Goal: Task Accomplishment & Management: Manage account settings

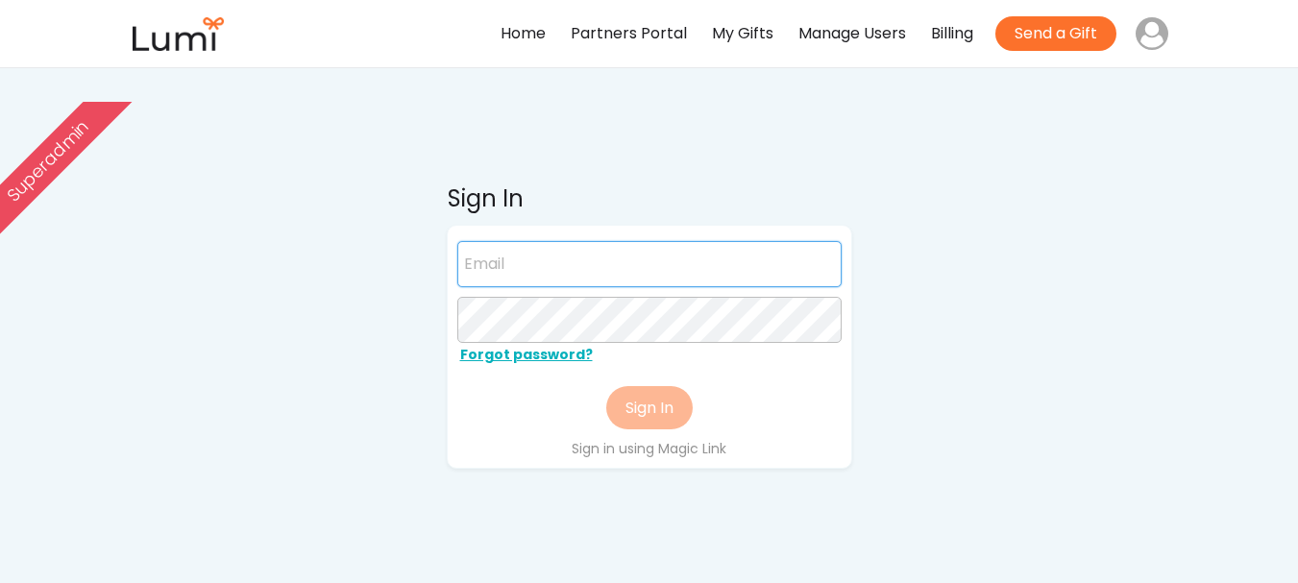
paste input "jackson@givelumi.com"
type input "jackson@givelumi.com"
click at [955, 331] on div "Sign In jackson@givelumi.com Forgot password? Sign In Sign in using Magic Link" at bounding box center [649, 480] width 826 height 961
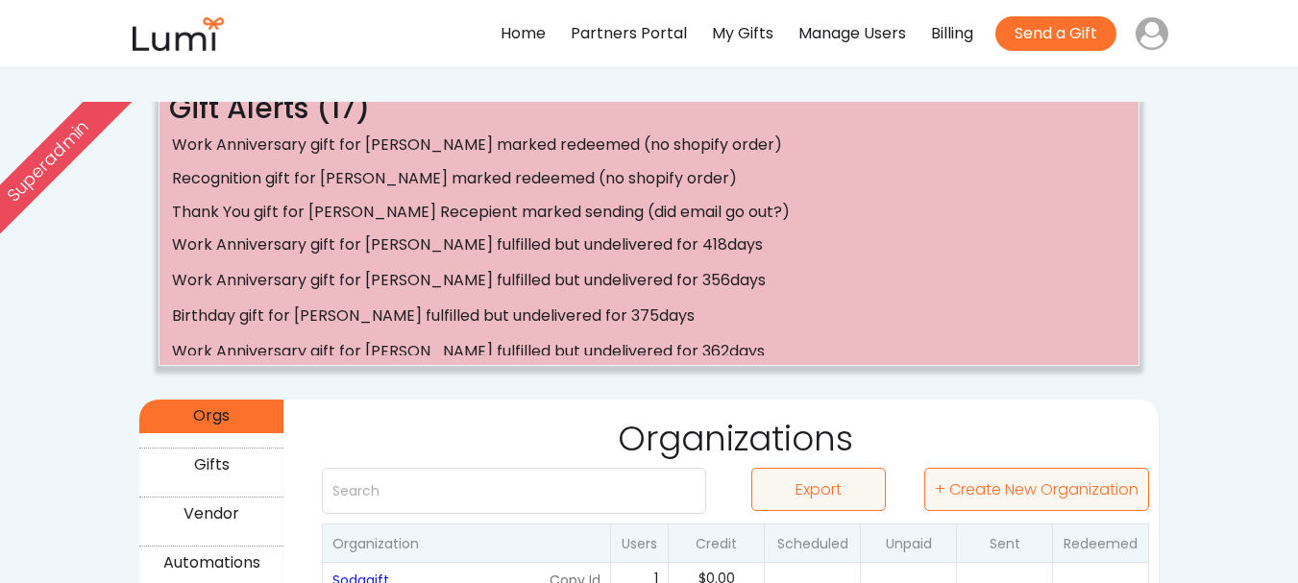
scroll to position [288, 0]
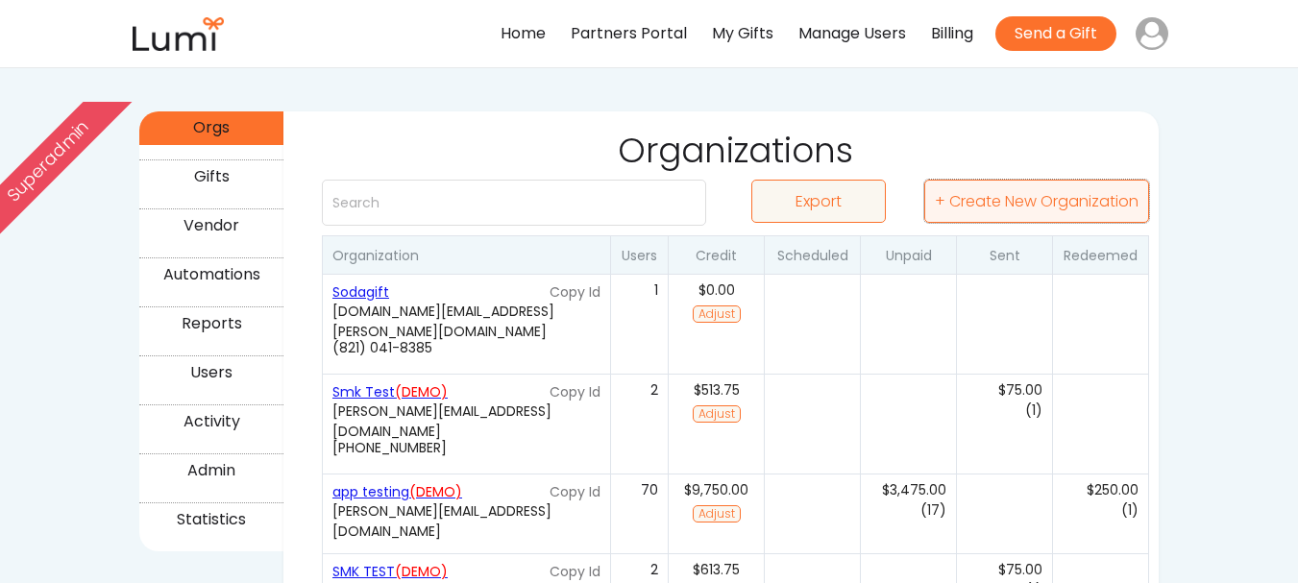
click at [1048, 206] on button "+ Create New Organization" at bounding box center [1037, 201] width 225 height 43
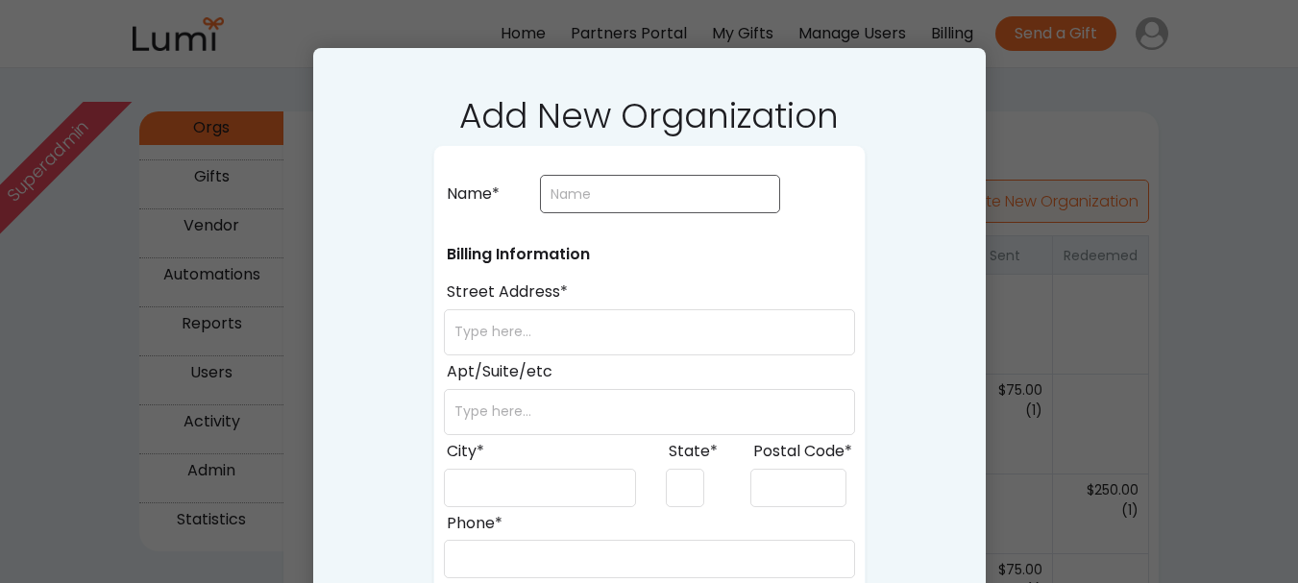
click at [634, 185] on input "input" at bounding box center [660, 194] width 240 height 38
type input "Smk test"
click at [552, 337] on input "input" at bounding box center [649, 332] width 411 height 46
type input "23118"
click at [549, 411] on input "input" at bounding box center [649, 412] width 411 height 46
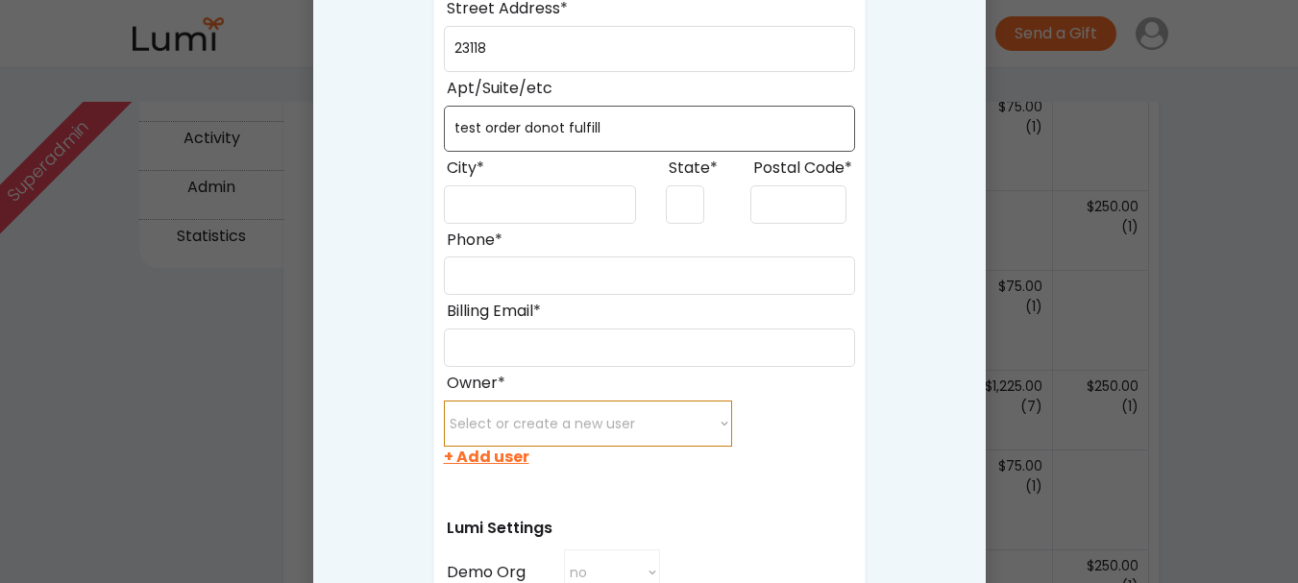
scroll to position [577, 0]
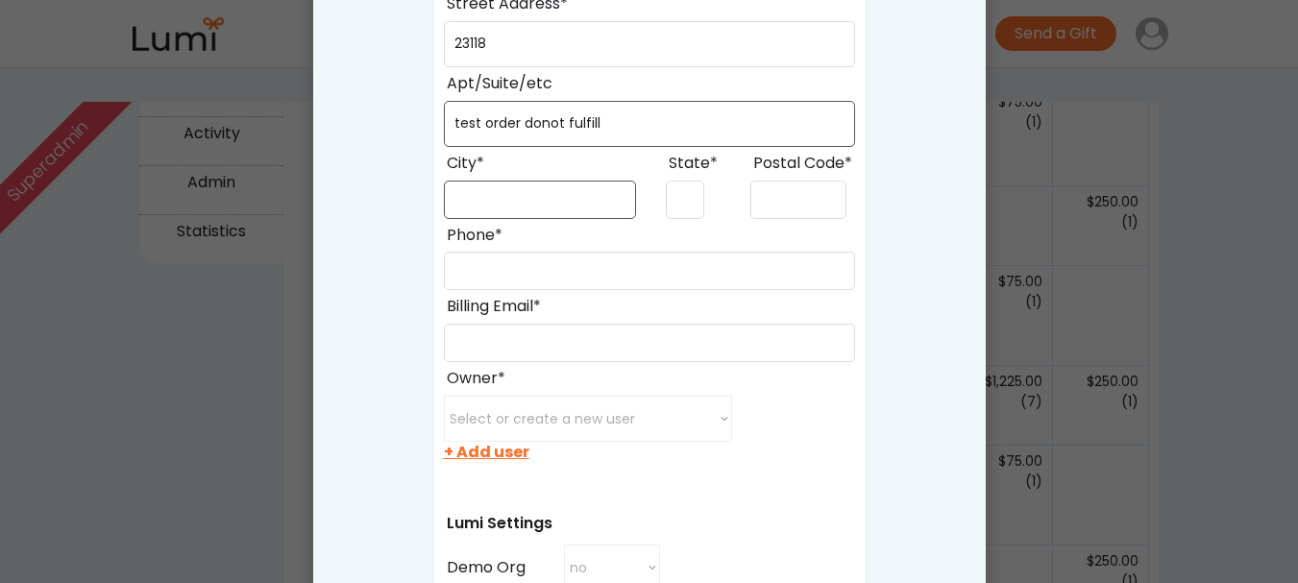
type input "test order donot fulfill"
click at [561, 198] on input "input" at bounding box center [540, 200] width 192 height 38
type input "Arusha"
click at [673, 202] on input "input" at bounding box center [685, 200] width 38 height 38
type input "AR"
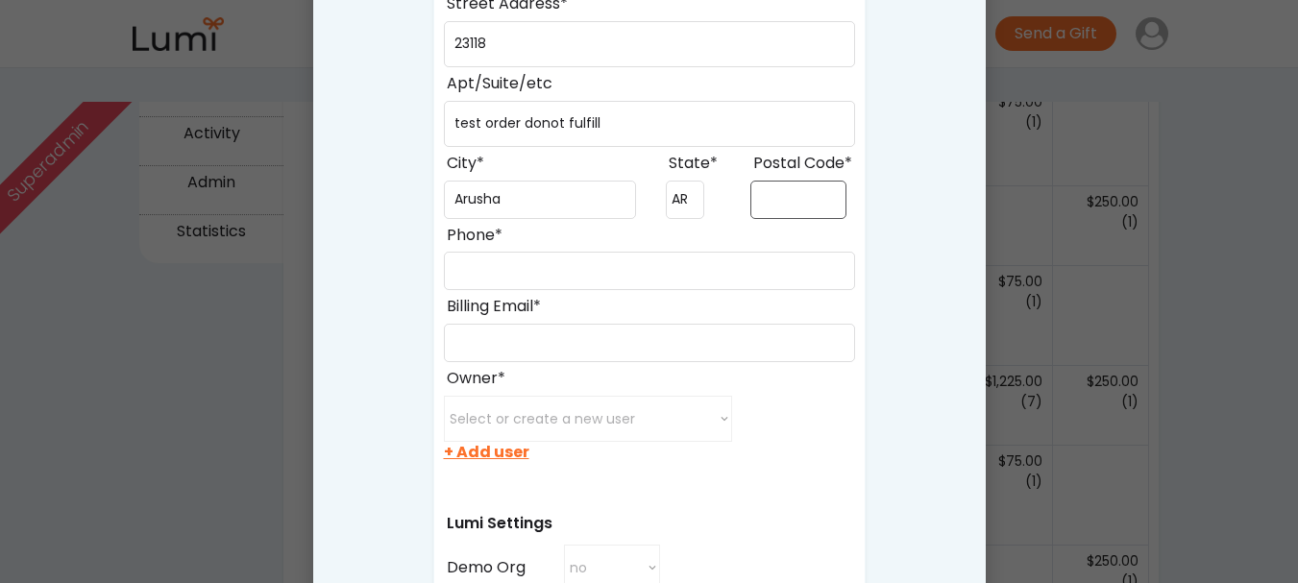
click at [777, 199] on input "input" at bounding box center [799, 200] width 96 height 38
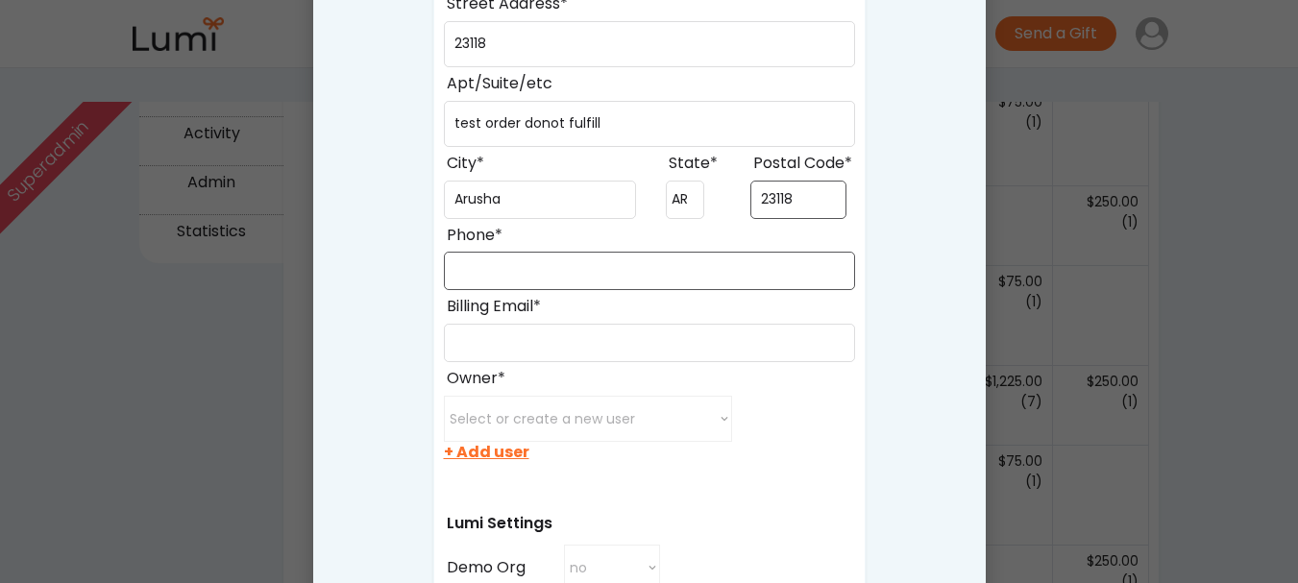
type input "23118"
click at [630, 256] on input "input" at bounding box center [649, 271] width 411 height 38
type input "(986) 696-8687"
click at [529, 350] on input "input" at bounding box center [649, 343] width 411 height 38
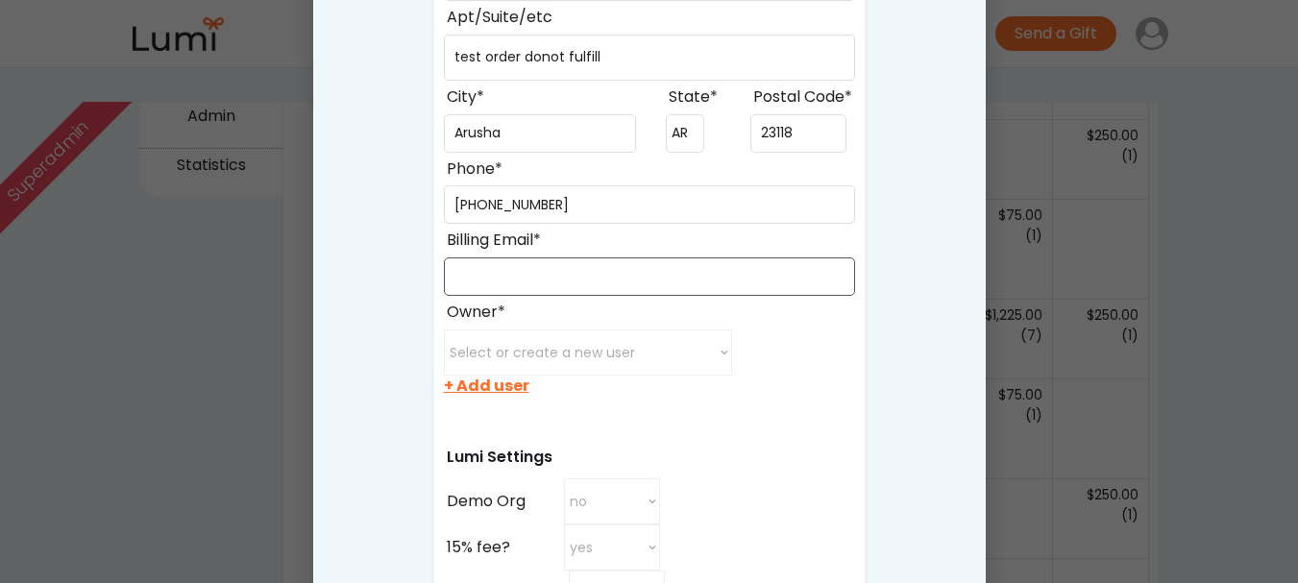
scroll to position [769, 0]
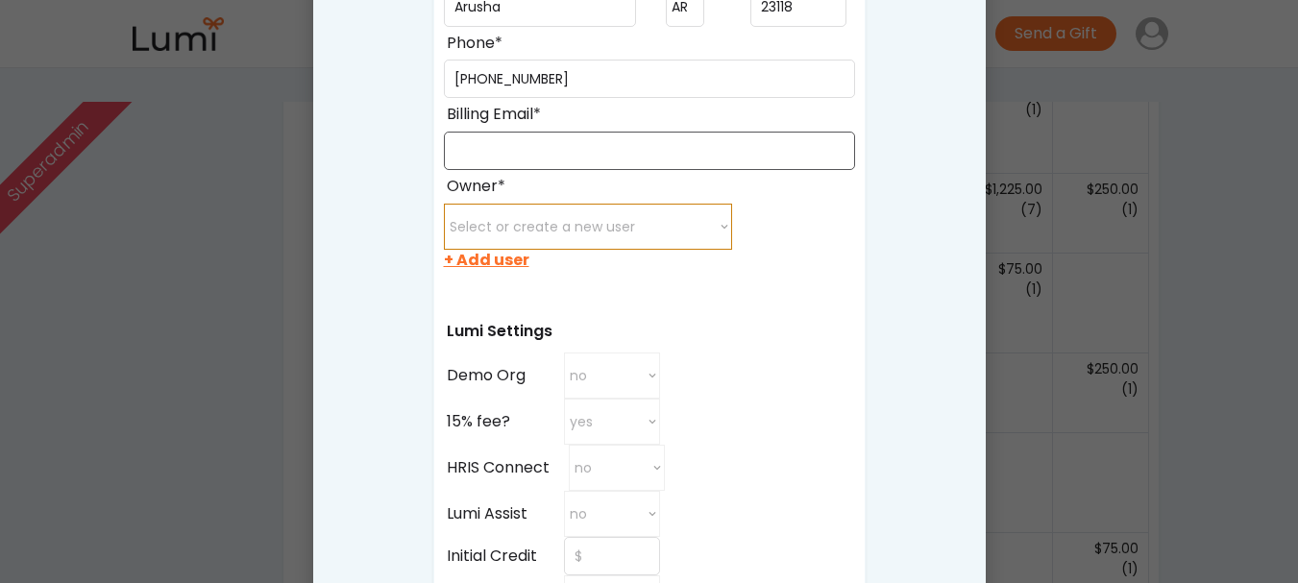
click at [650, 229] on select "Select or create a new user minette@post.harvard.edu juanxu0529@gmail.com xichu…" at bounding box center [588, 227] width 288 height 46
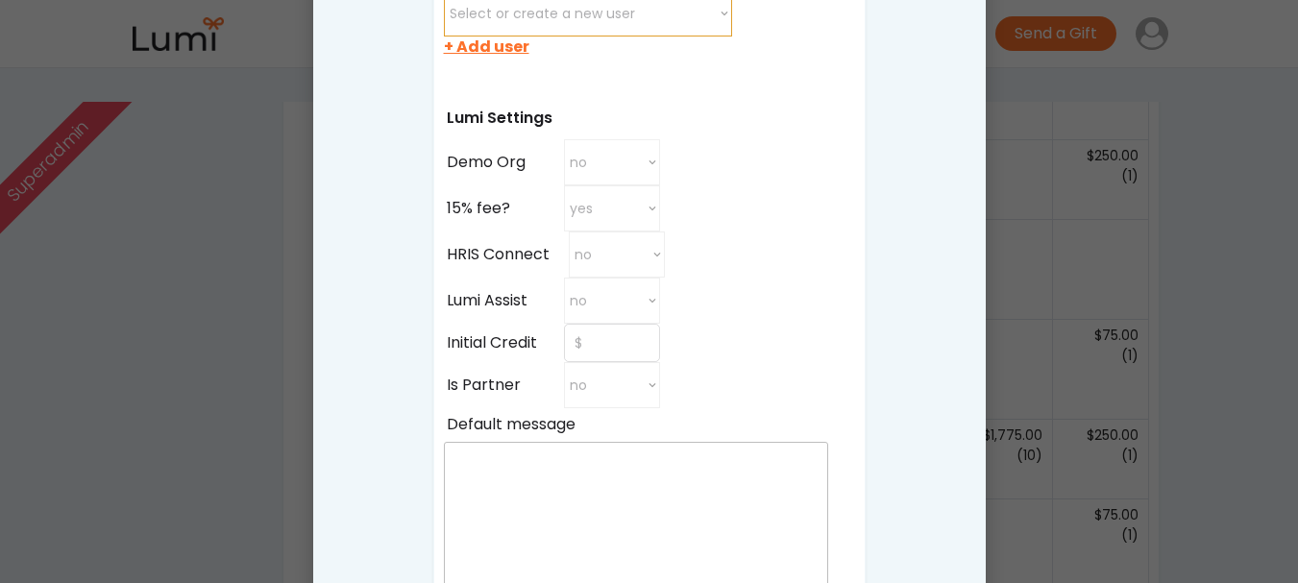
scroll to position [865, 0]
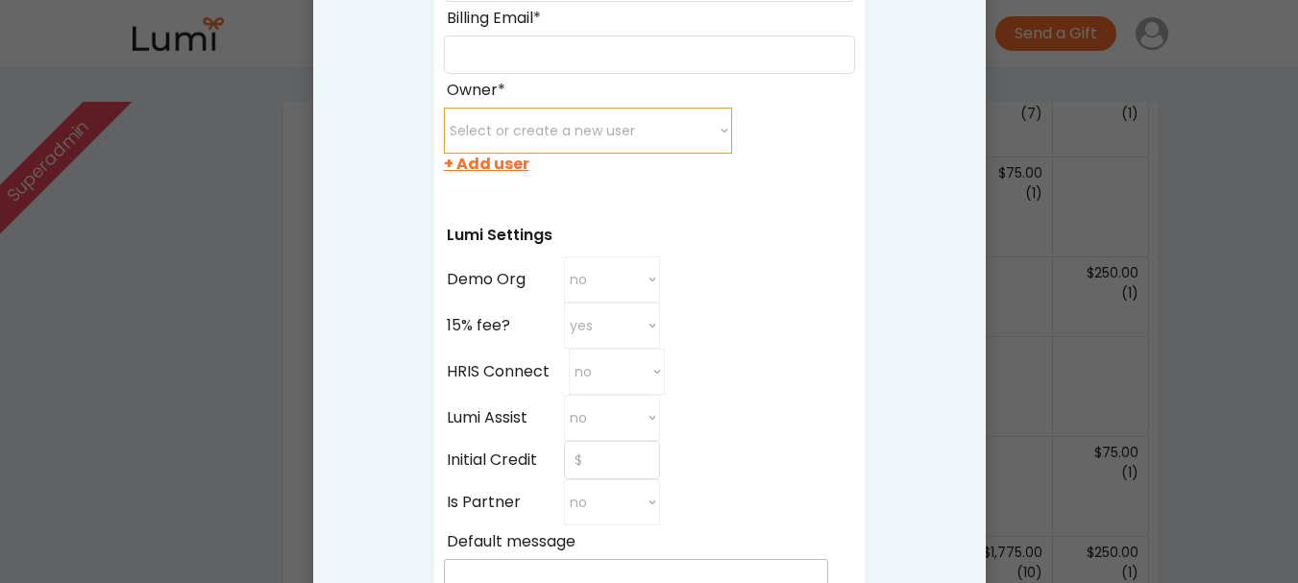
click at [658, 113] on select "Select or create a new user minette@post.harvard.edu juanxu0529@gmail.com xichu…" at bounding box center [588, 131] width 288 height 46
click at [881, 284] on div "Add New Organization Name* Billing Information Street Address* Apt/Suite/etc Ci…" at bounding box center [649, 236] width 673 height 1531
click at [468, 164] on div "+ Add user" at bounding box center [487, 164] width 86 height 21
select select
select select ""recipient""
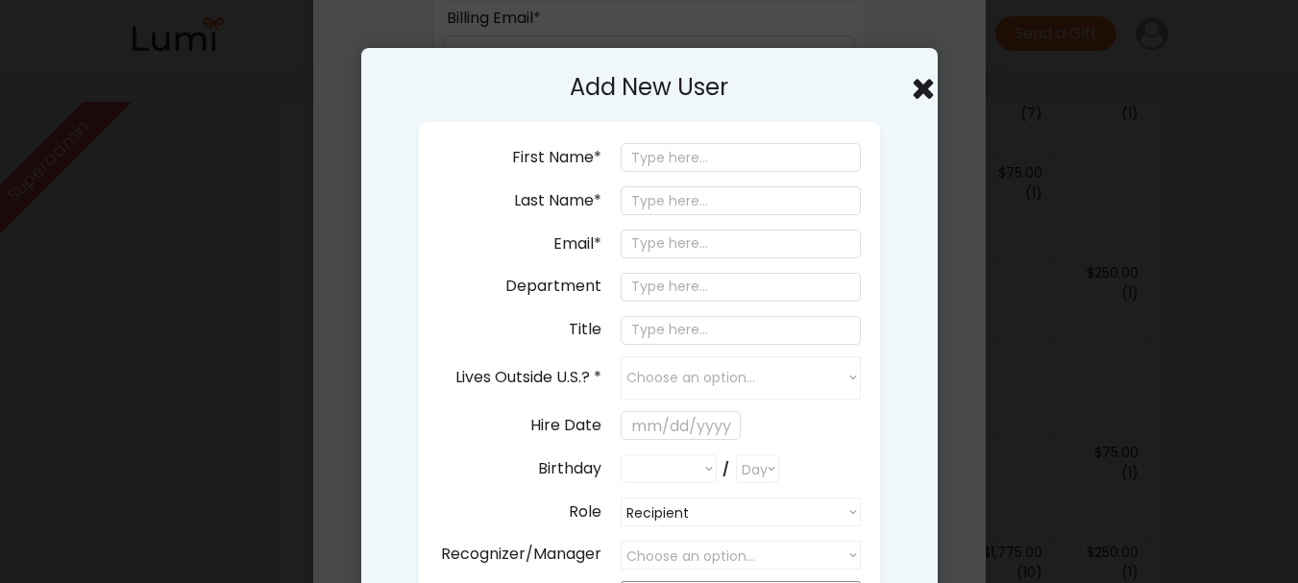
select select ""PLACEHOLDER_1427118222253""
click at [681, 250] on input "email" at bounding box center [741, 244] width 240 height 29
paste input "jackson+47965@givelumi.com"
click at [719, 242] on input "jackson+47965@givelumi.com" at bounding box center [741, 244] width 240 height 29
click at [719, 242] on input "[PERSON_NAME][EMAIL_ADDRESS][DOMAIN_NAME]" at bounding box center [741, 244] width 240 height 29
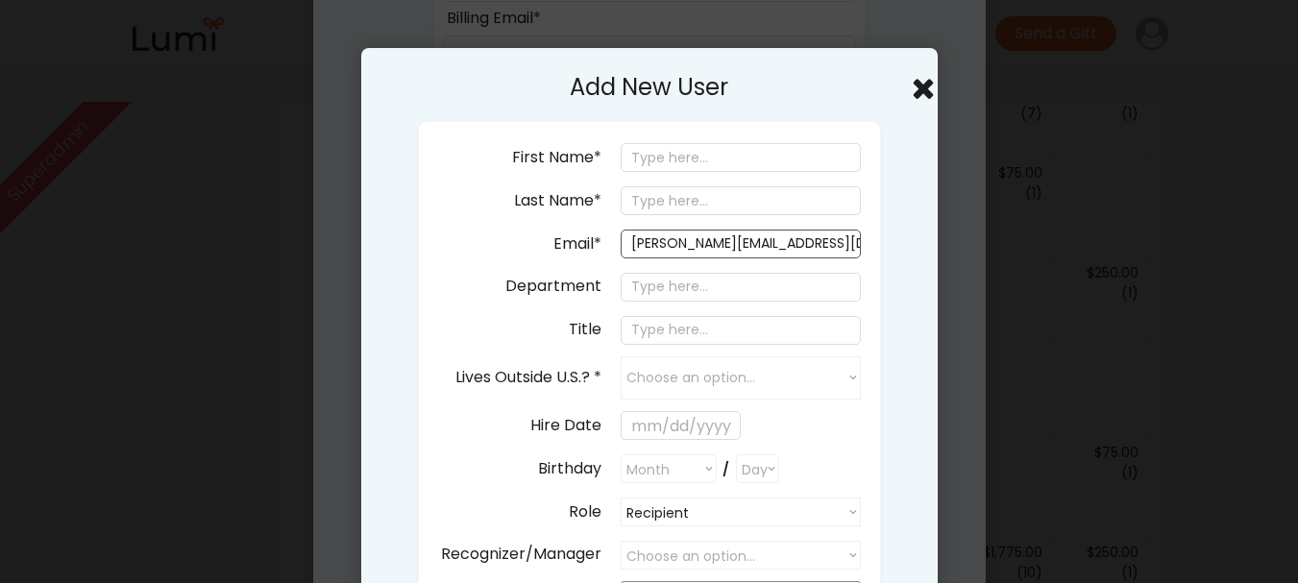
type input "[PERSON_NAME][EMAIL_ADDRESS][DOMAIN_NAME]"
click at [657, 159] on input "input" at bounding box center [741, 157] width 240 height 29
type input "Jack"
click at [664, 187] on input "input" at bounding box center [741, 200] width 240 height 29
click at [640, 203] on input "input" at bounding box center [741, 200] width 240 height 29
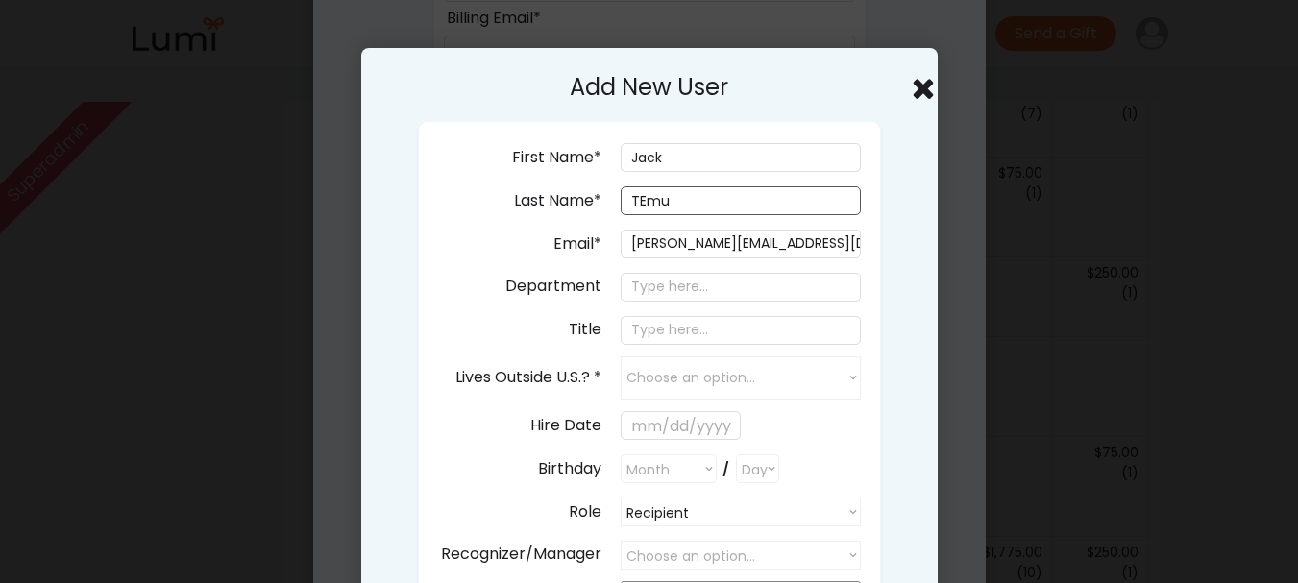
click at [650, 200] on input "input" at bounding box center [741, 200] width 240 height 29
type input "Temu"
drag, startPoint x: 714, startPoint y: 241, endPoint x: 696, endPoint y: 243, distance: 18.4
click at [696, 243] on input "[PERSON_NAME][EMAIL_ADDRESS][DOMAIN_NAME]" at bounding box center [741, 244] width 240 height 29
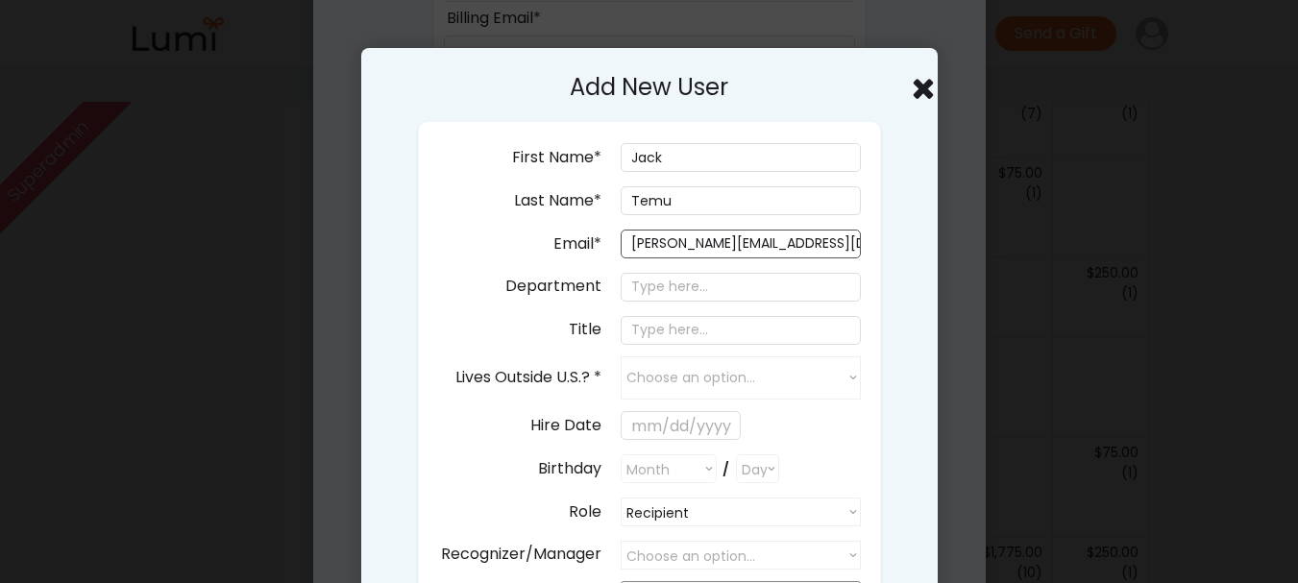
click at [696, 243] on input "[PERSON_NAME][EMAIL_ADDRESS][DOMAIN_NAME]" at bounding box center [741, 244] width 240 height 29
type input "[PERSON_NAME][EMAIL_ADDRESS][DOMAIN_NAME]"
click at [680, 285] on input "input" at bounding box center [741, 287] width 240 height 29
type input "Sales"
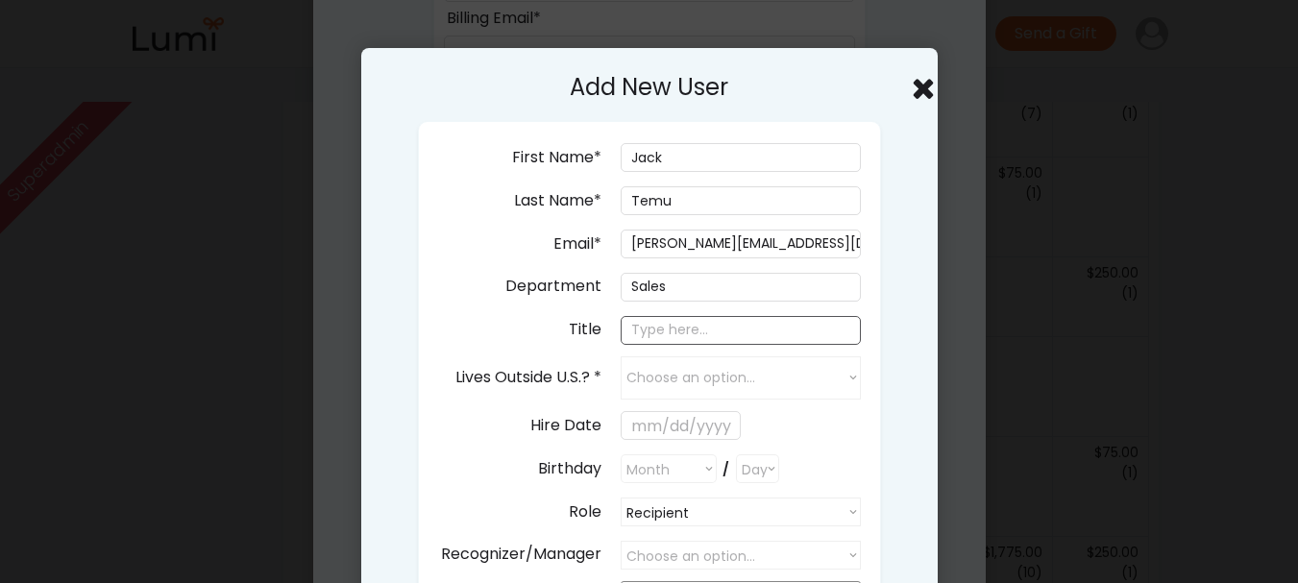
click at [648, 319] on input "input" at bounding box center [741, 330] width 240 height 29
type input "Manager"
click at [759, 367] on select "Choose an option... yes no" at bounding box center [741, 378] width 240 height 43
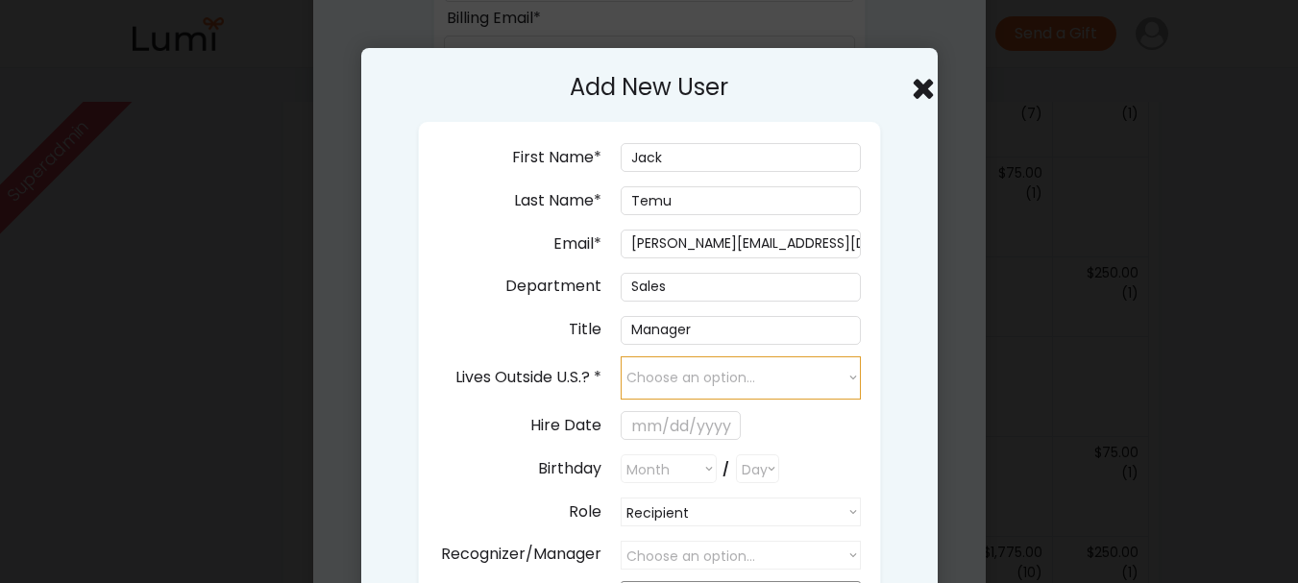
select select "true"
click at [621, 357] on select "Choose an option... yes no" at bounding box center [741, 378] width 240 height 43
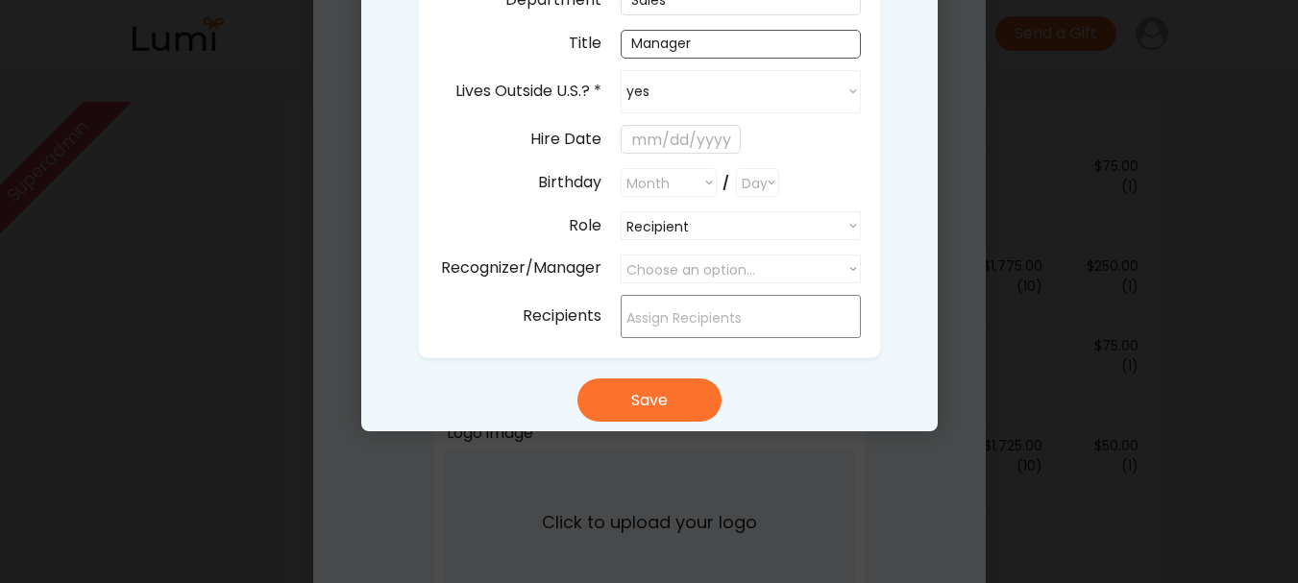
scroll to position [1153, 0]
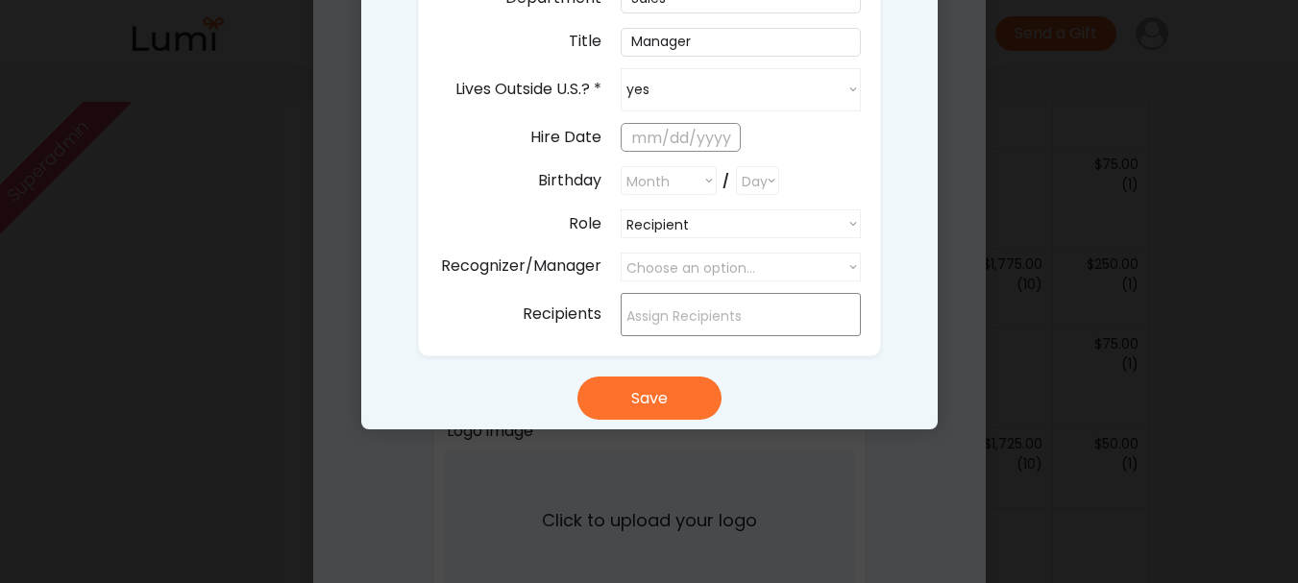
click at [654, 139] on input "text" at bounding box center [681, 137] width 120 height 29
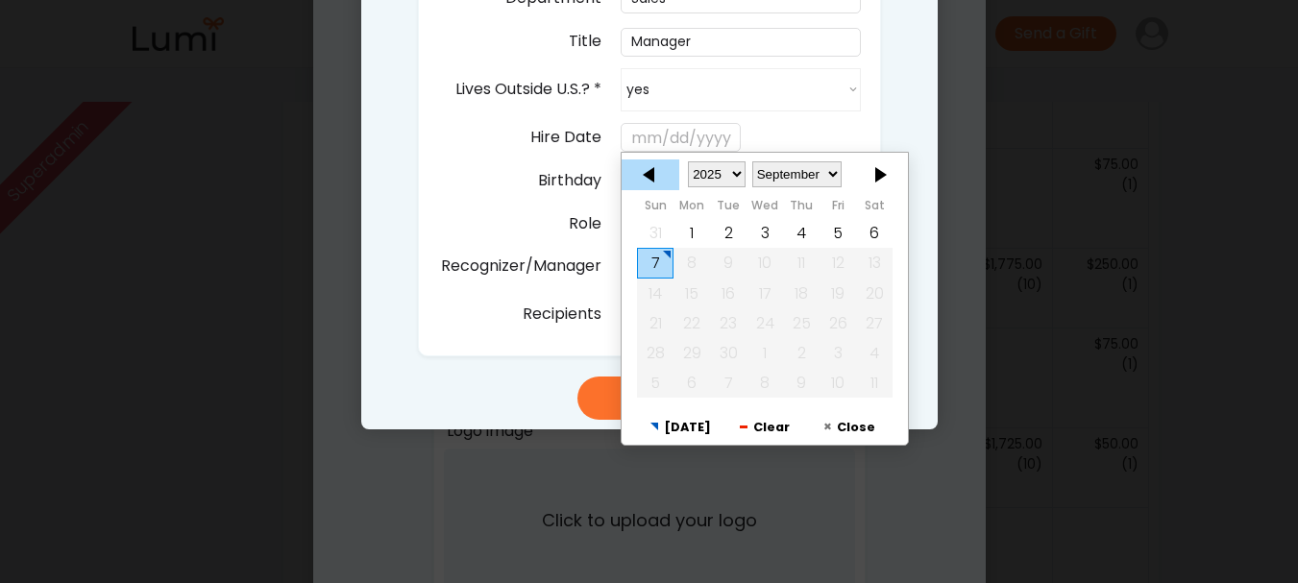
click at [644, 167] on div at bounding box center [651, 175] width 58 height 31
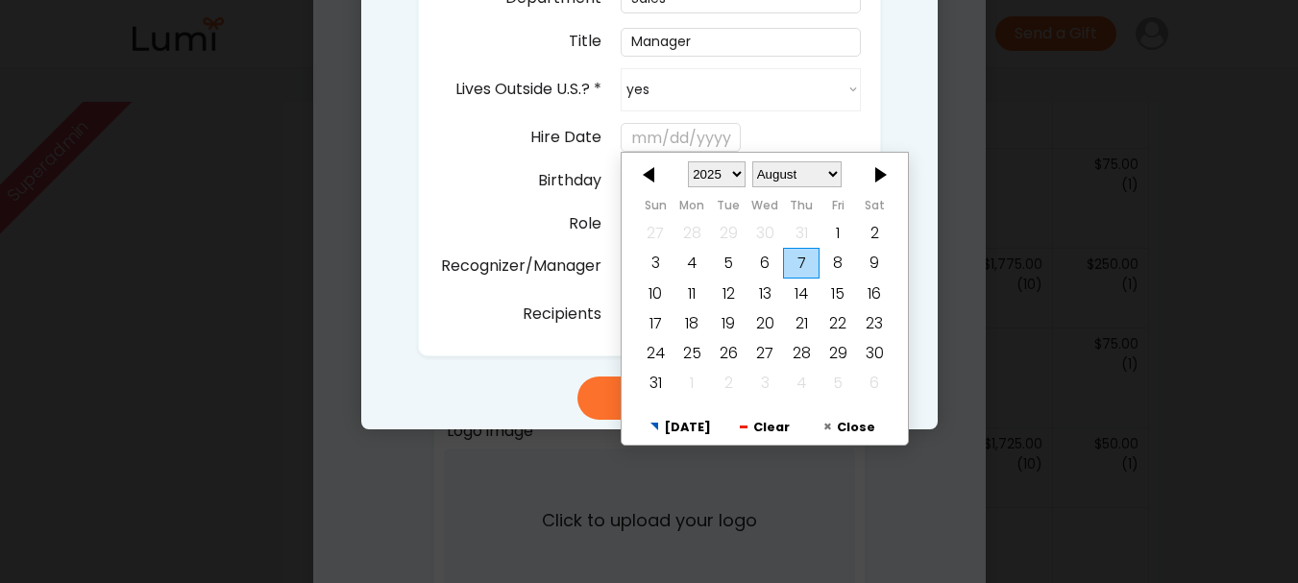
click at [842, 216] on th "Fri" at bounding box center [838, 208] width 37 height 19
click at [840, 224] on div "1" at bounding box center [838, 234] width 37 height 30
type input "8/01/2025"
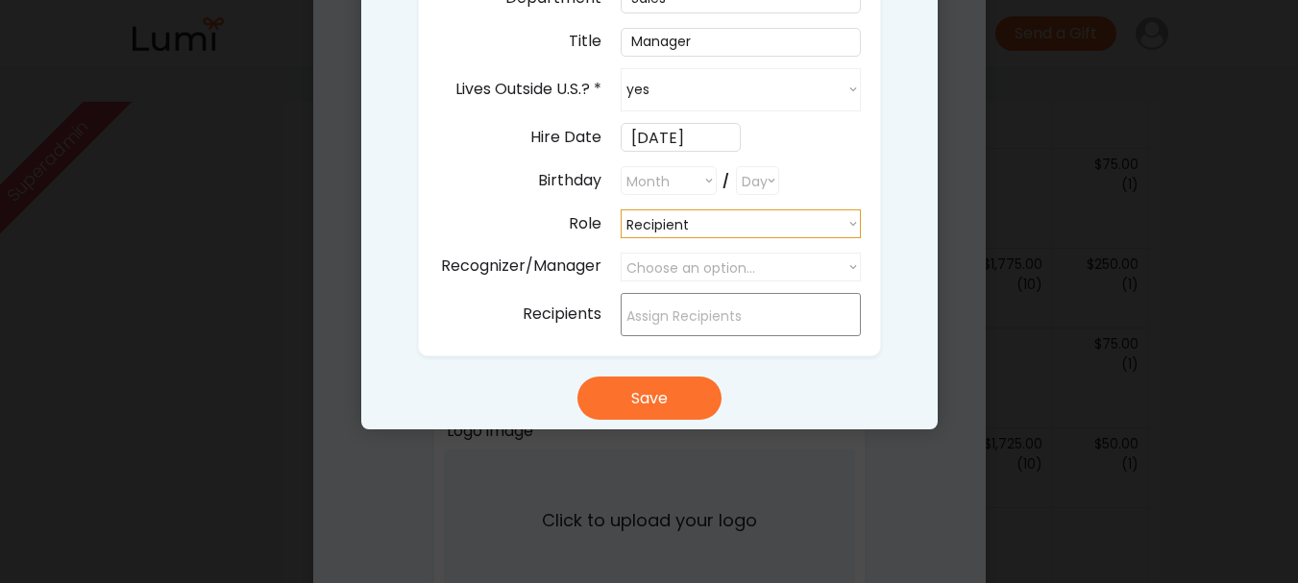
click at [721, 227] on select "Recipient Recipient Buyer Admin" at bounding box center [741, 224] width 240 height 29
select select ""admin""
click at [621, 210] on select "Recipient Recipient Buyer Admin" at bounding box center [741, 224] width 240 height 29
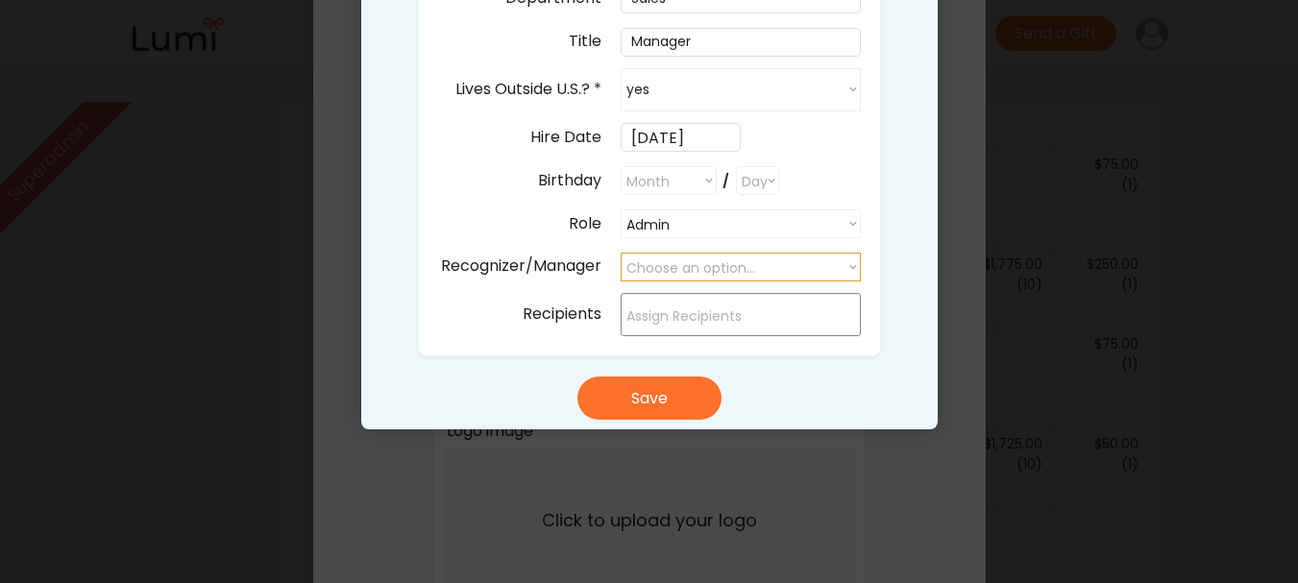
click at [729, 272] on select "Choose an option..." at bounding box center [741, 267] width 240 height 29
click at [747, 262] on select "Choose an option..." at bounding box center [741, 267] width 240 height 29
click at [735, 224] on select "Recipient Recipient Buyer Admin" at bounding box center [741, 224] width 240 height 29
click at [859, 151] on div "Hire Date 8/01/2025" at bounding box center [694, 138] width 333 height 34
click at [712, 183] on select "Month January February March April May June July August September October Novem…" at bounding box center [669, 180] width 96 height 29
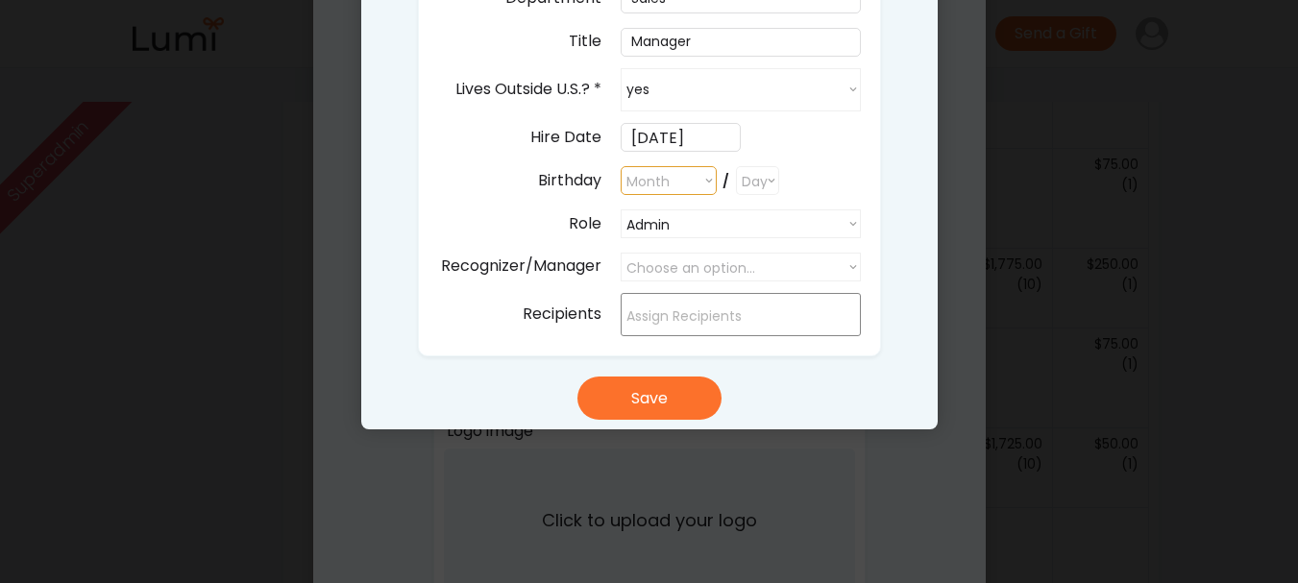
select select ""1348695171700984260__LOOKUP__1682618701780x986446946947967500""
click at [621, 166] on select "Month January February March April May June July August September October Novem…" at bounding box center [669, 180] width 96 height 29
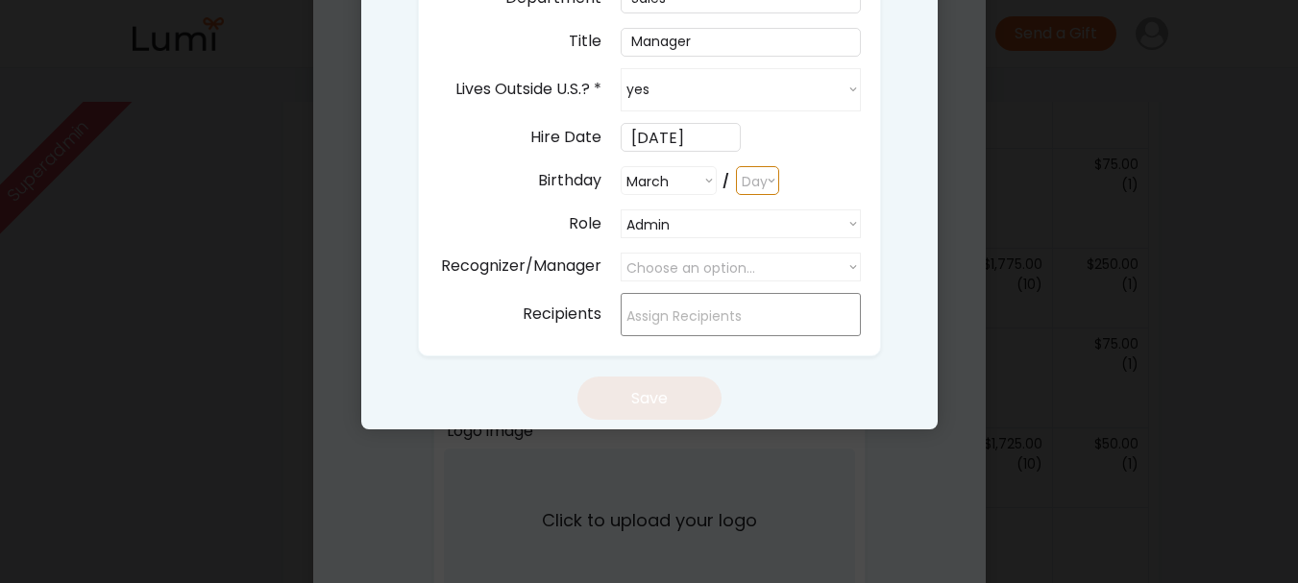
click at [752, 177] on select "Day 1 2 3 4 5 6 7 8 9 10 11 12 13 14 15 16 17 18 19 20 21 22 23 24 25 26 27 28 …" at bounding box center [757, 180] width 43 height 29
select select "11"
click at [736, 166] on select "Day 1 2 3 4 5 6 7 8 9 10 11 12 13 14 15 16 17 18 19 20 21 22 23 24 25 26 27 28 …" at bounding box center [757, 180] width 43 height 29
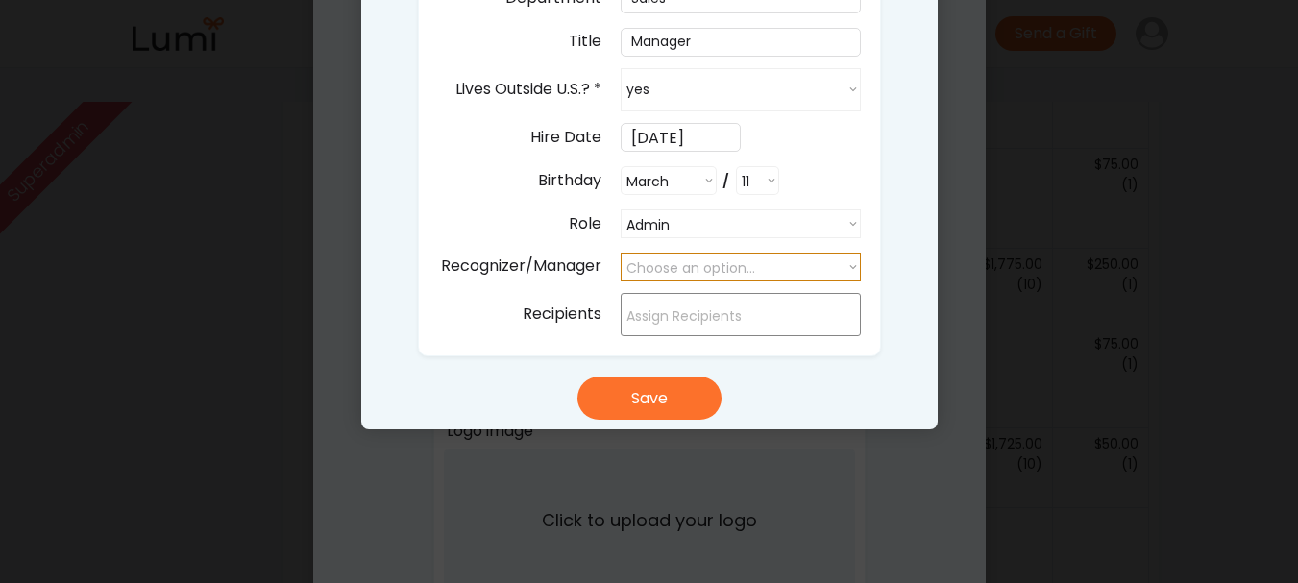
click at [763, 268] on select "Choose an option..." at bounding box center [741, 267] width 240 height 29
click at [891, 227] on div "Add New User First Name* Last Name* Email* jackson+65@givelumi.com Department T…" at bounding box center [649, 95] width 577 height 670
click at [844, 262] on select "Choose an option..." at bounding box center [741, 267] width 240 height 29
click at [798, 381] on div "Add New User First Name* Last Name* Email* jackson+65@givelumi.com Department T…" at bounding box center [649, 95] width 577 height 670
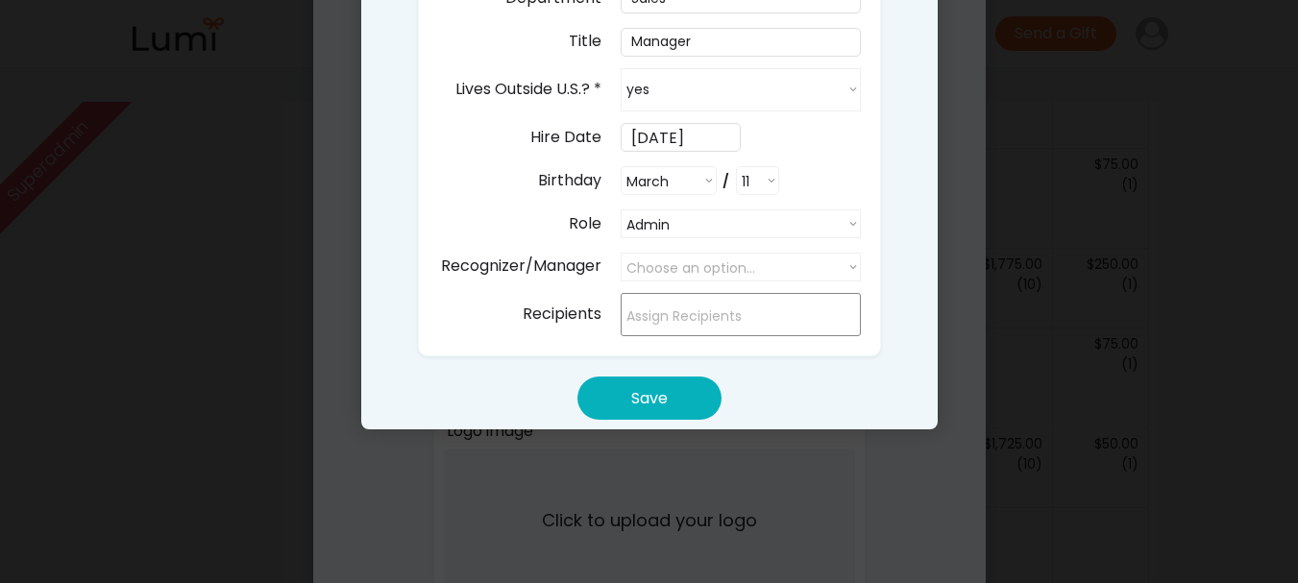
click at [679, 398] on button "Save" at bounding box center [650, 398] width 144 height 43
select select ""PLACEHOLDER_1427118222253""
select select ""recipient""
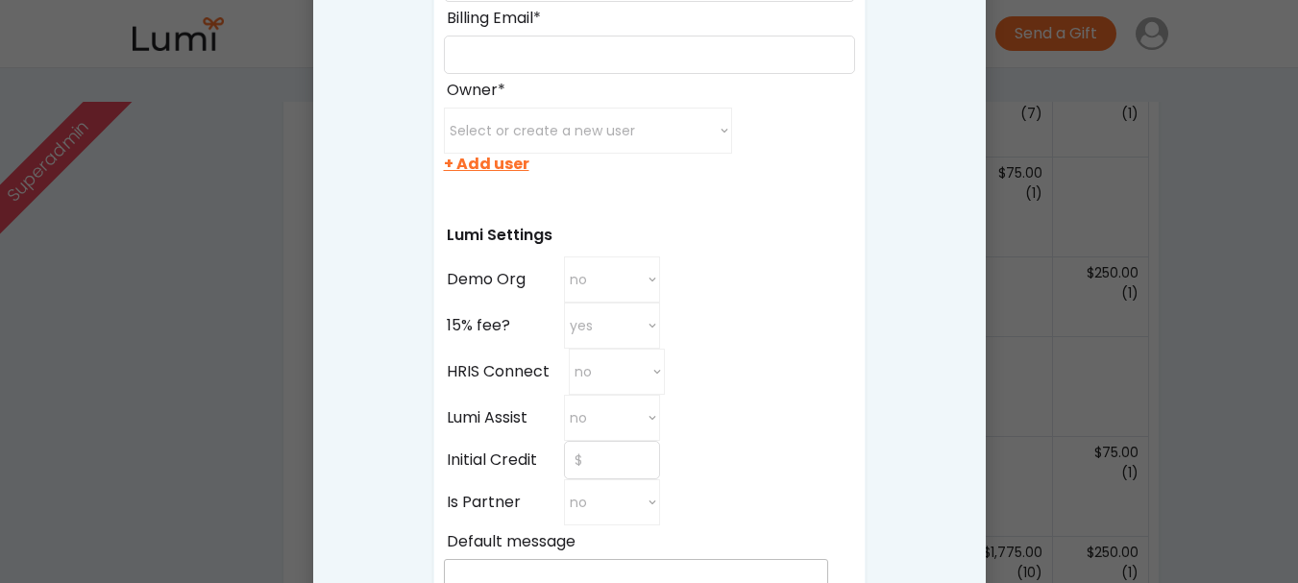
scroll to position [673, 0]
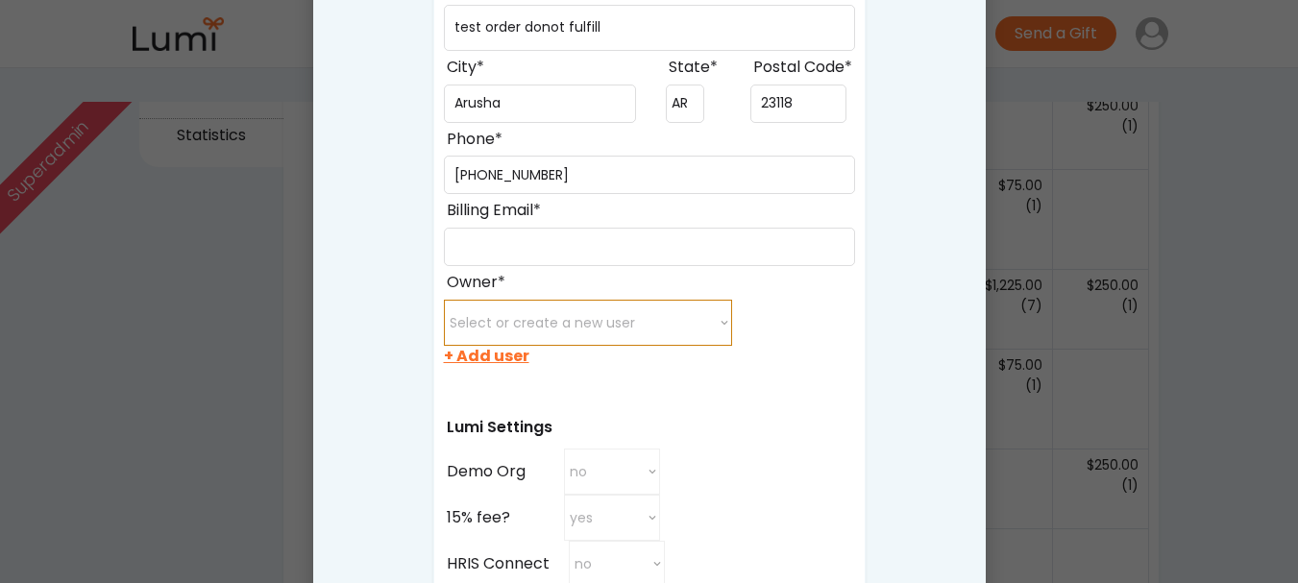
click at [670, 329] on select "Select or create a new user minette@post.harvard.edu juanxu0529@gmail.com xichu…" at bounding box center [588, 323] width 288 height 46
select select ""1348695171700984260__LOOKUP__1757290028691x542602477092615200""
click at [444, 300] on select "Select or create a new user minette@post.harvard.edu juanxu0529@gmail.com xichu…" at bounding box center [588, 323] width 288 height 46
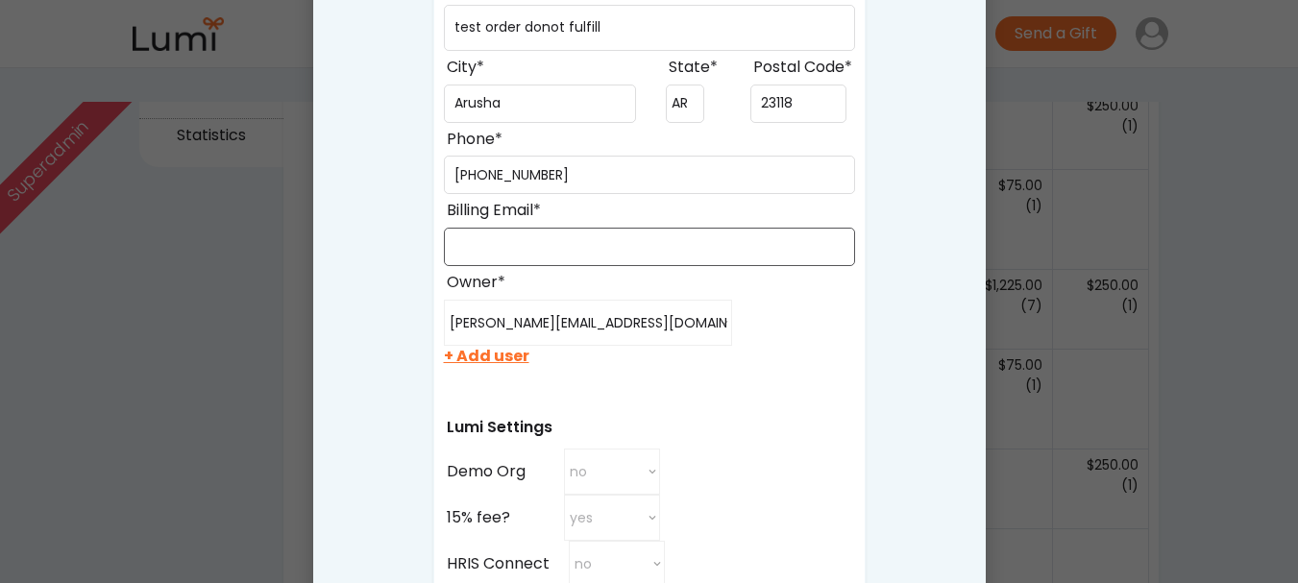
click at [560, 237] on input "input" at bounding box center [649, 247] width 411 height 38
paste input "[PERSON_NAME][EMAIL_ADDRESS][DOMAIN_NAME]"
click at [524, 252] on input "input" at bounding box center [649, 247] width 411 height 38
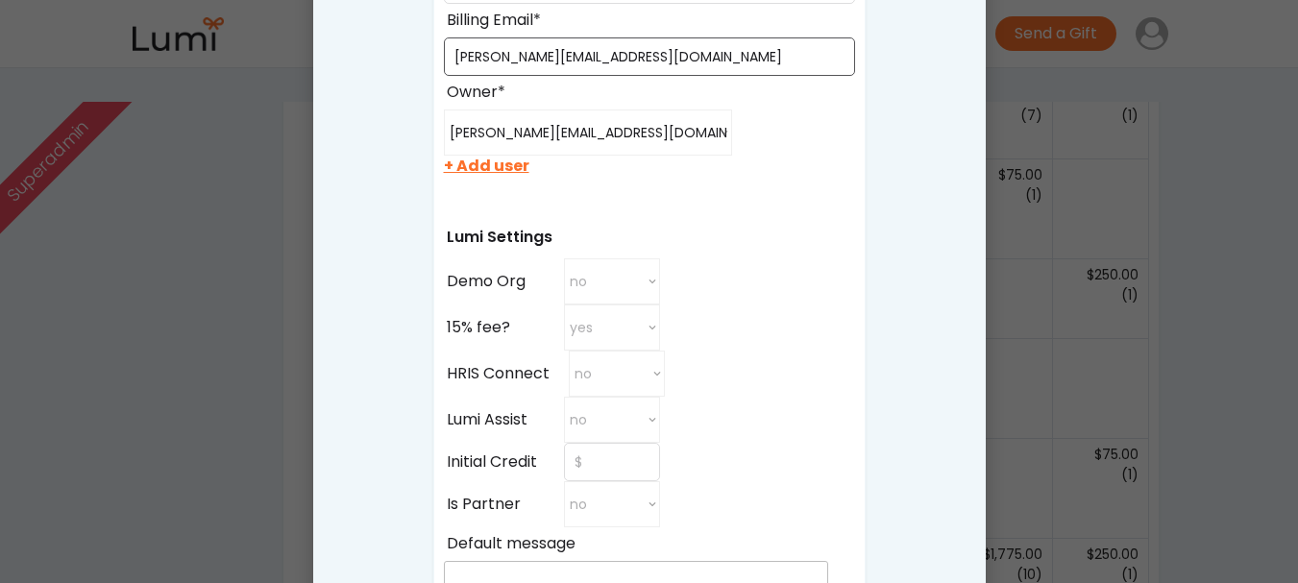
scroll to position [865, 0]
type input "jackson+665@givelumi.com"
click at [626, 282] on select "no yes no" at bounding box center [612, 280] width 96 height 46
select select "true"
click at [564, 257] on select "no yes no" at bounding box center [612, 280] width 96 height 46
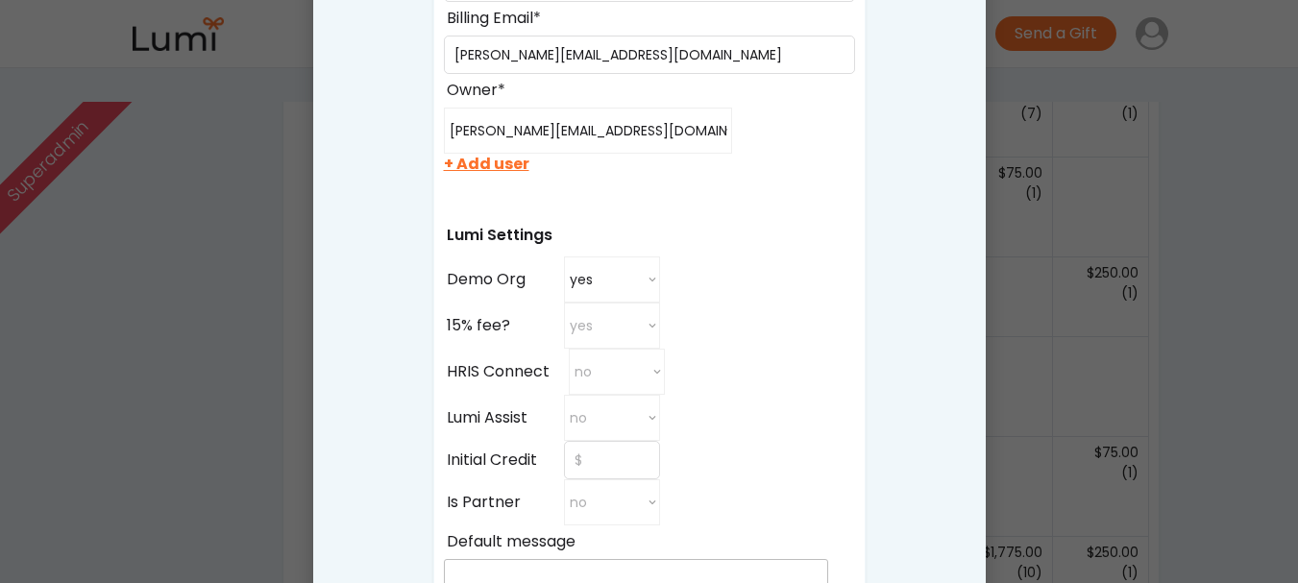
scroll to position [961, 0]
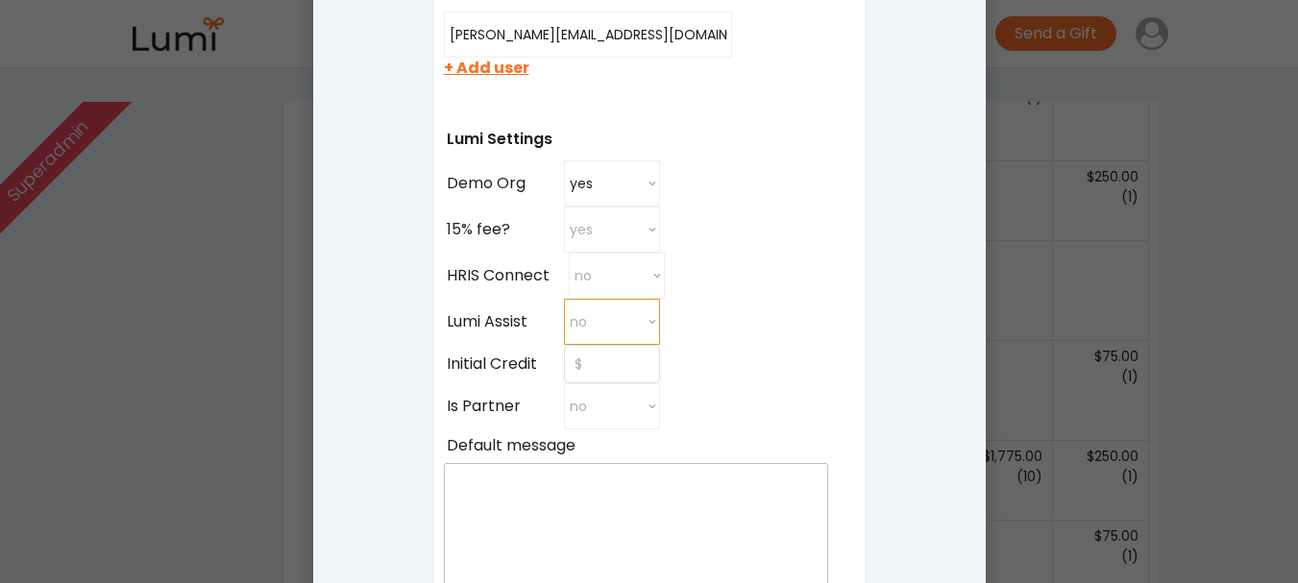
click at [629, 313] on select "no yes no" at bounding box center [612, 322] width 96 height 46
select select "true"
click at [564, 299] on select "no yes no" at bounding box center [612, 322] width 96 height 46
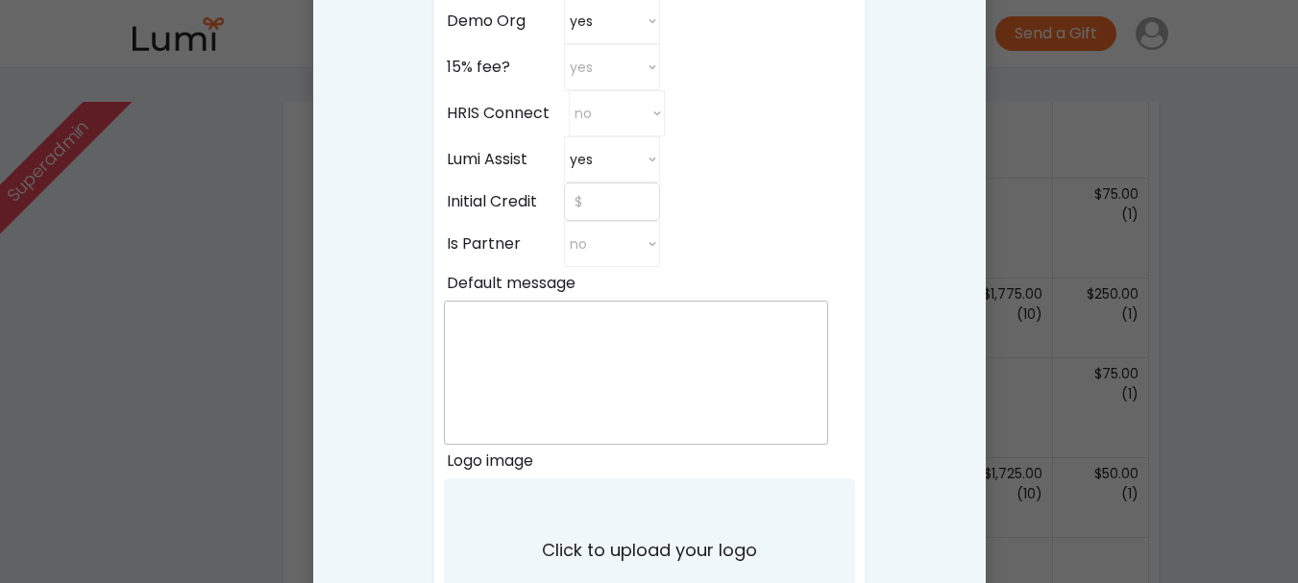
scroll to position [1153, 0]
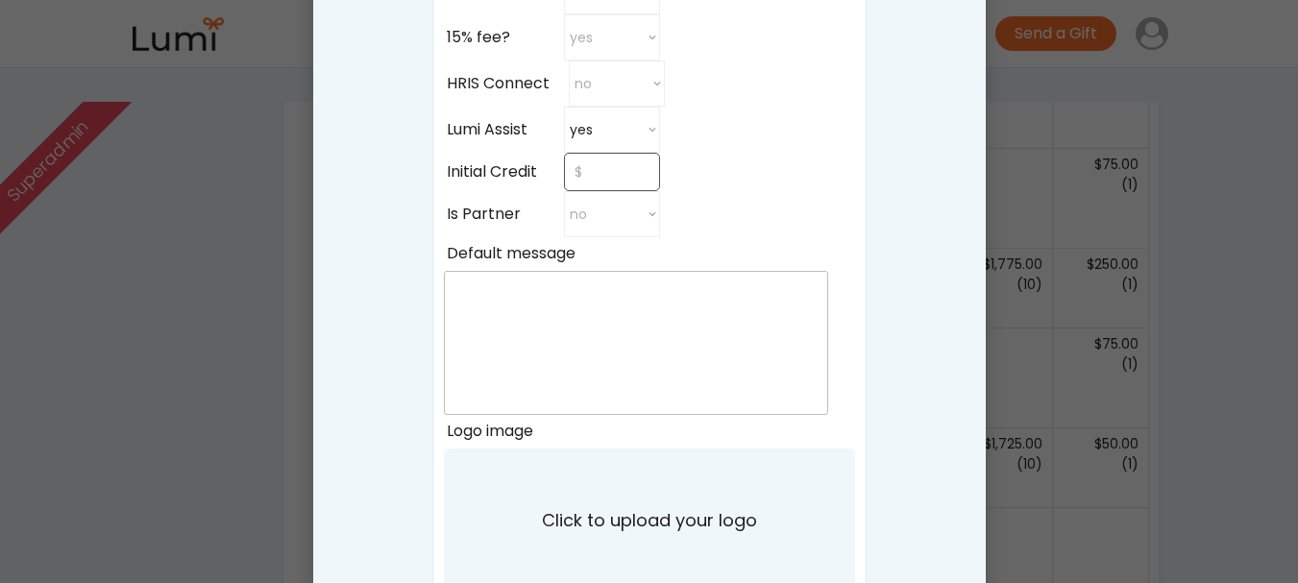
click at [602, 178] on input "input" at bounding box center [612, 172] width 96 height 38
type input "$10,000"
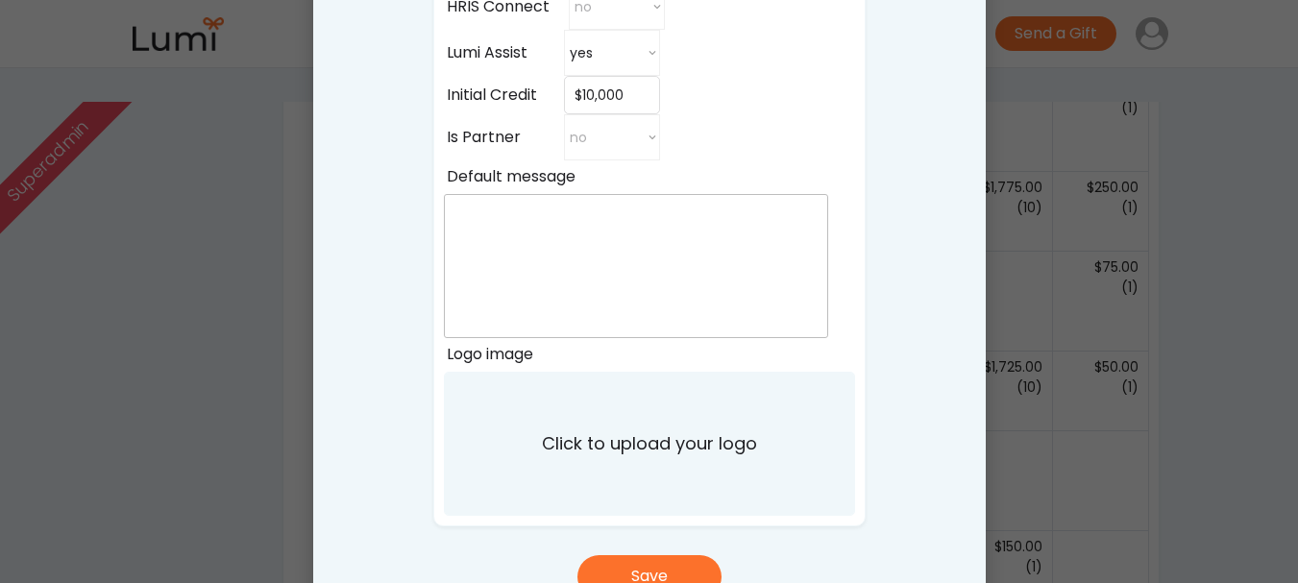
scroll to position [1345, 0]
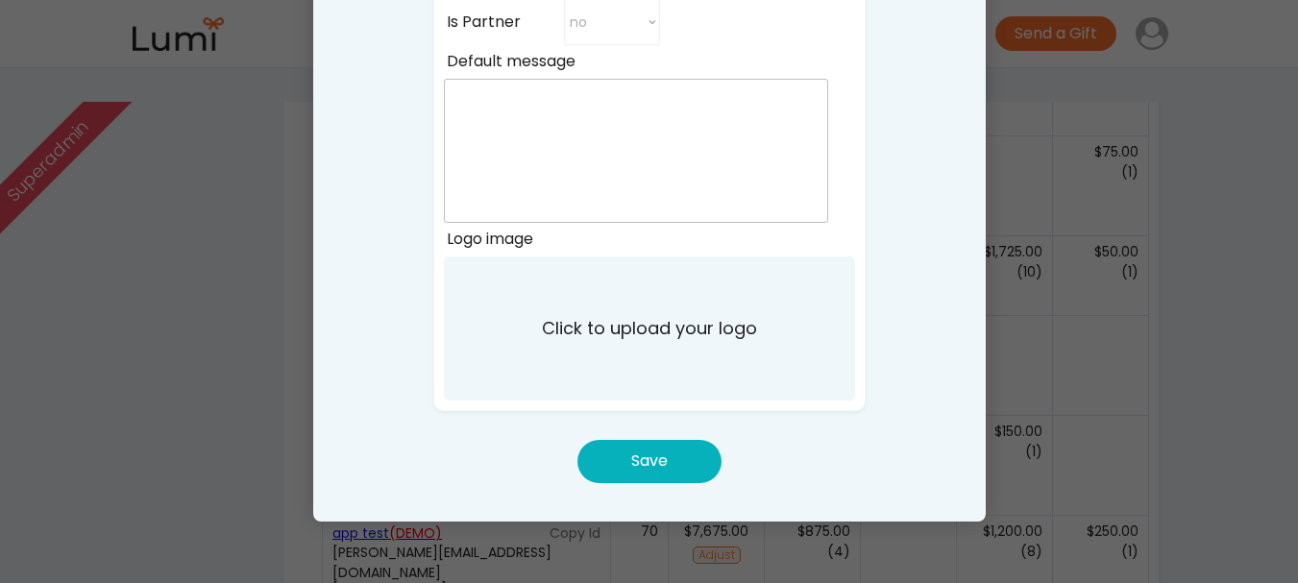
click at [691, 458] on button "Save" at bounding box center [650, 461] width 144 height 43
select select ""PLACEHOLDER_1427118222253""
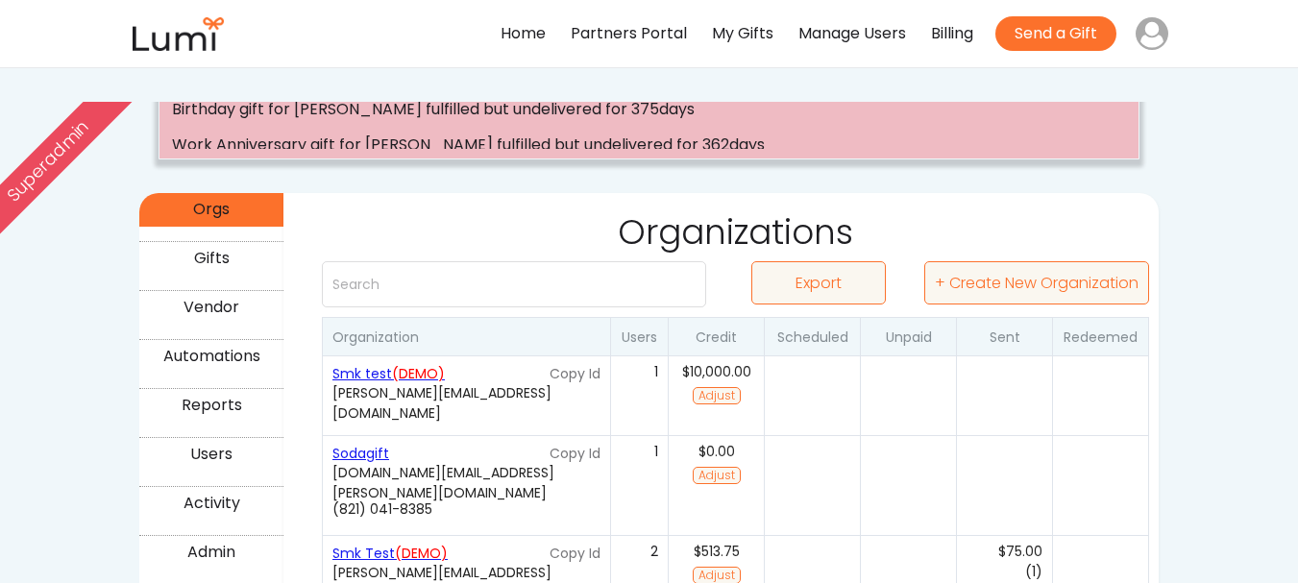
scroll to position [172, 0]
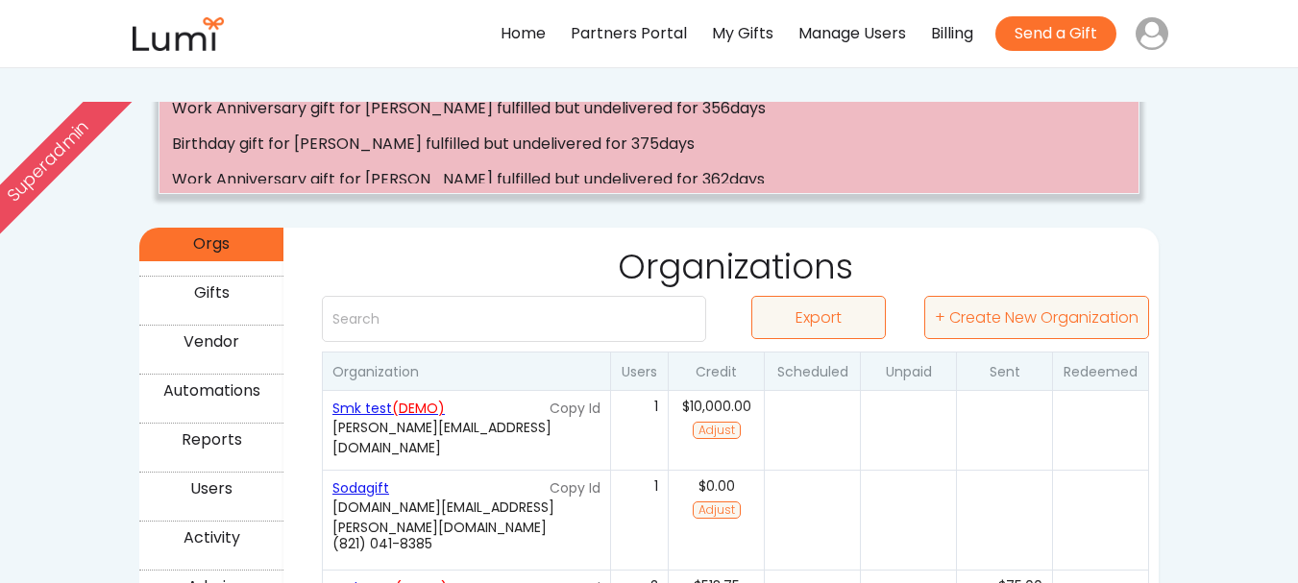
click at [830, 437] on div "(0)" at bounding box center [812, 430] width 96 height 80
type input "Smk test"
type input "23118"
type input "test order donot fulfill"
type input "Arusha"
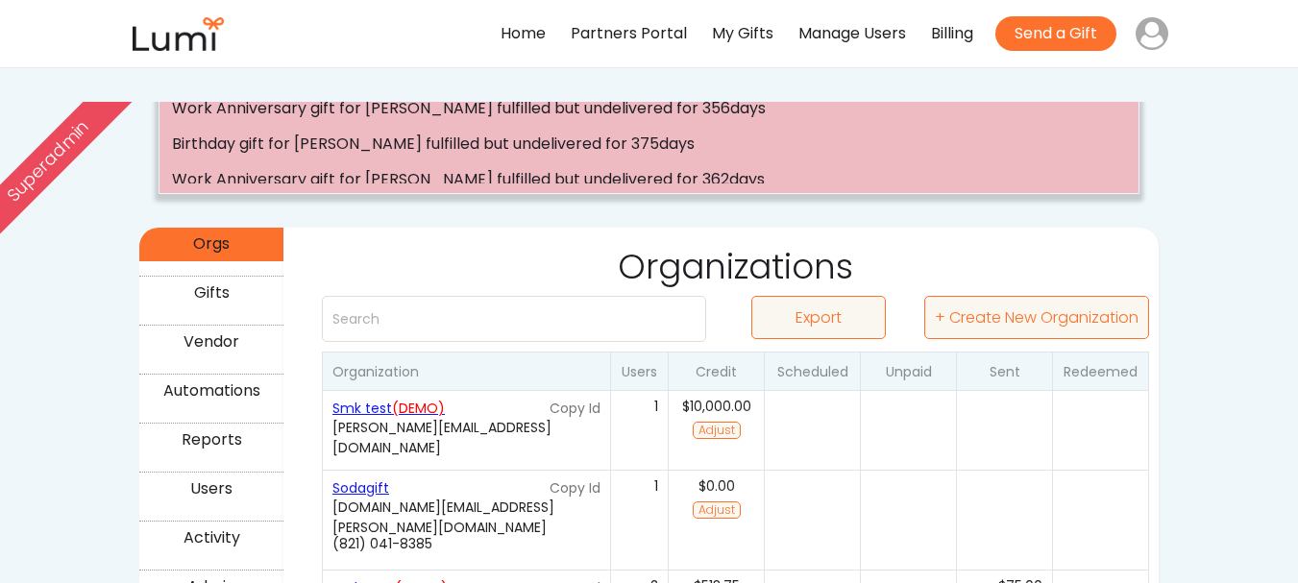
type input "AR"
type input "23118"
type input "(986) 696-8687"
type input "jackson+665@givelumi.com"
select select "true"
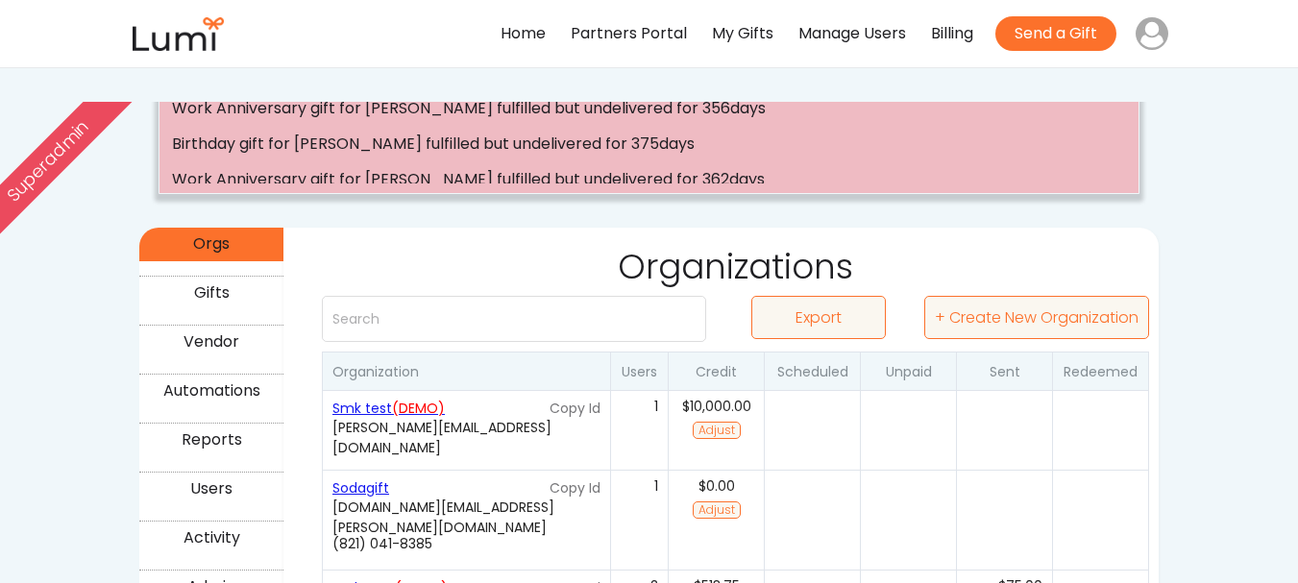
select select "true"
type input "$10,000"
select select "false"
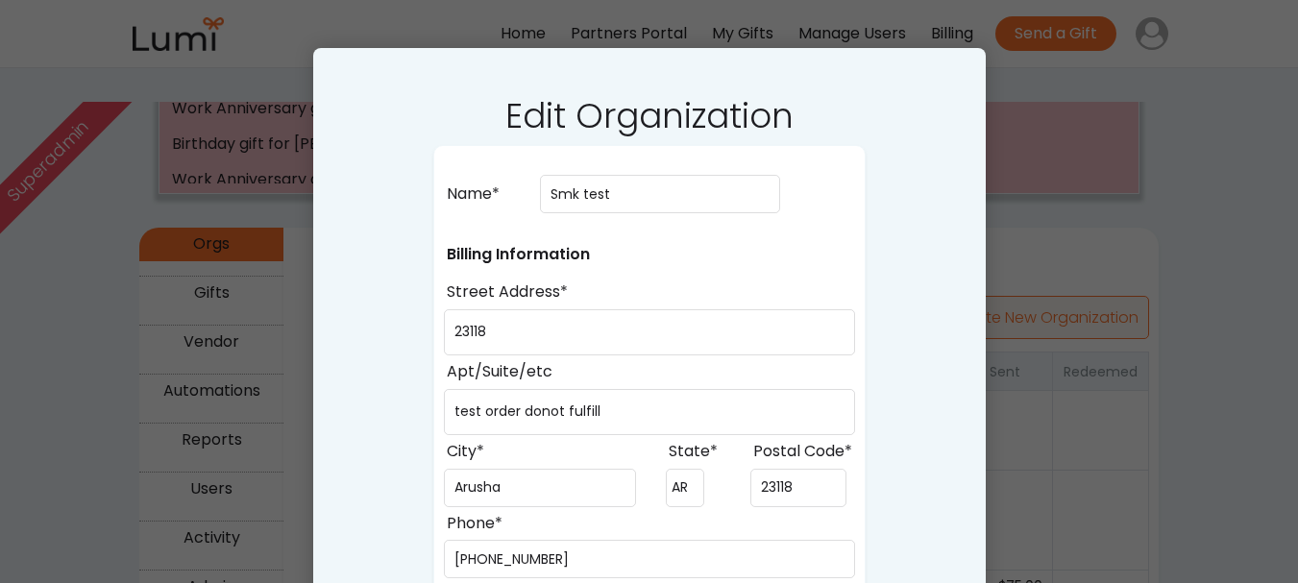
click at [1217, 223] on div at bounding box center [649, 291] width 1298 height 583
select select ""PLACEHOLDER_1427118222253""
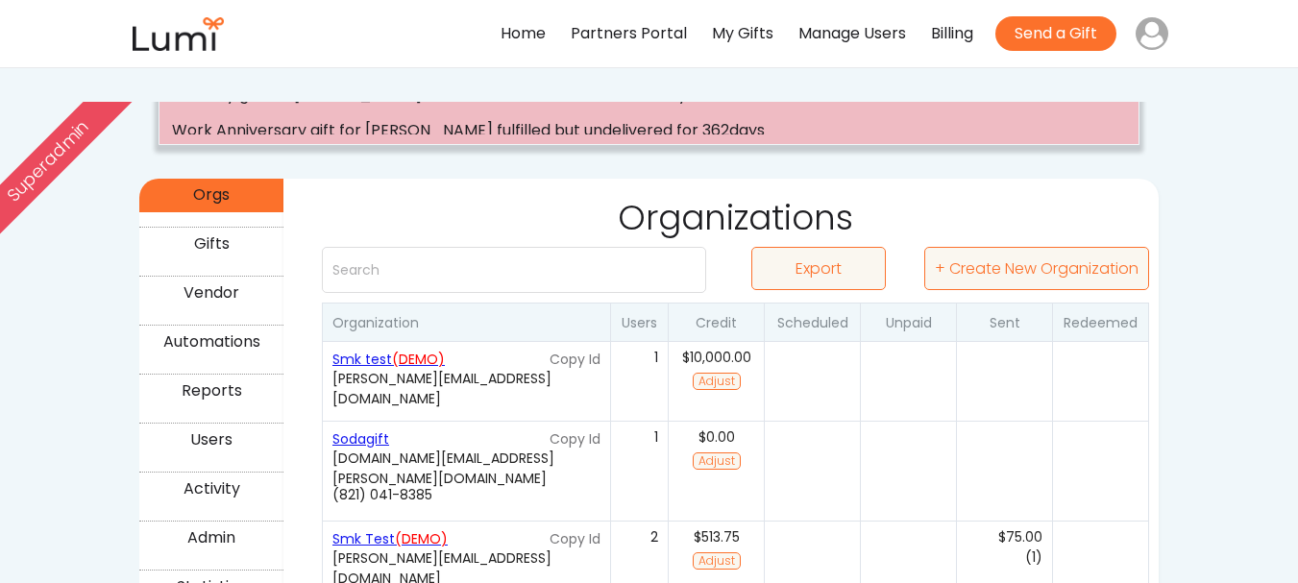
scroll to position [268, 0]
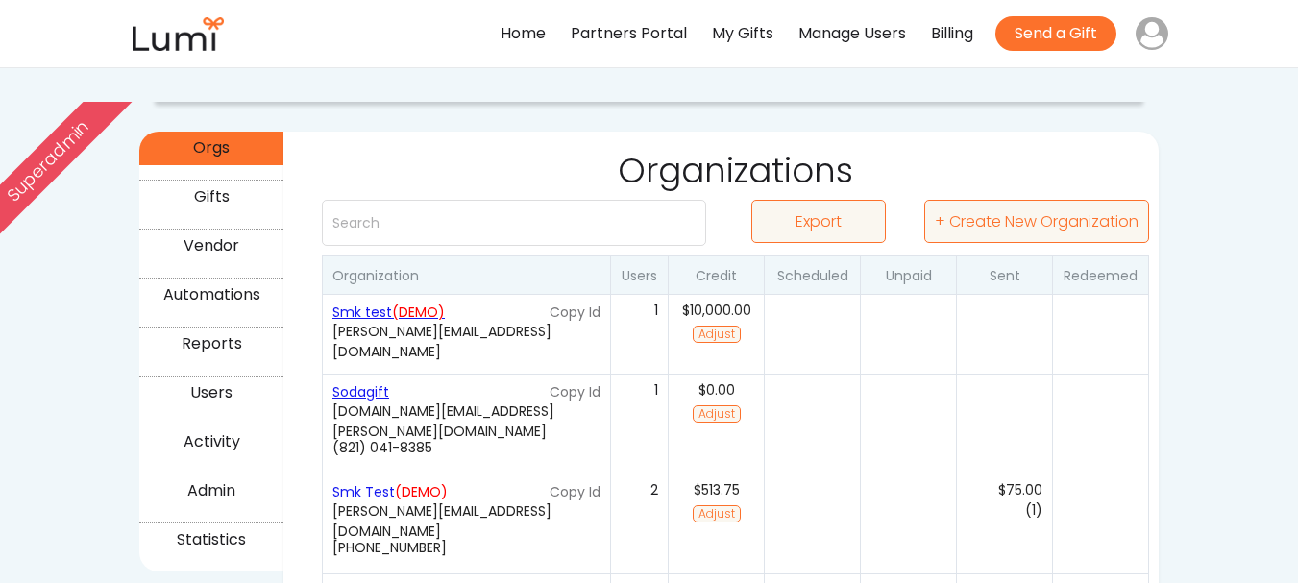
click at [650, 333] on div "1" at bounding box center [639, 334] width 58 height 80
type input "Smk test"
type input "23118"
type input "test order donot fulfill"
type input "Arusha"
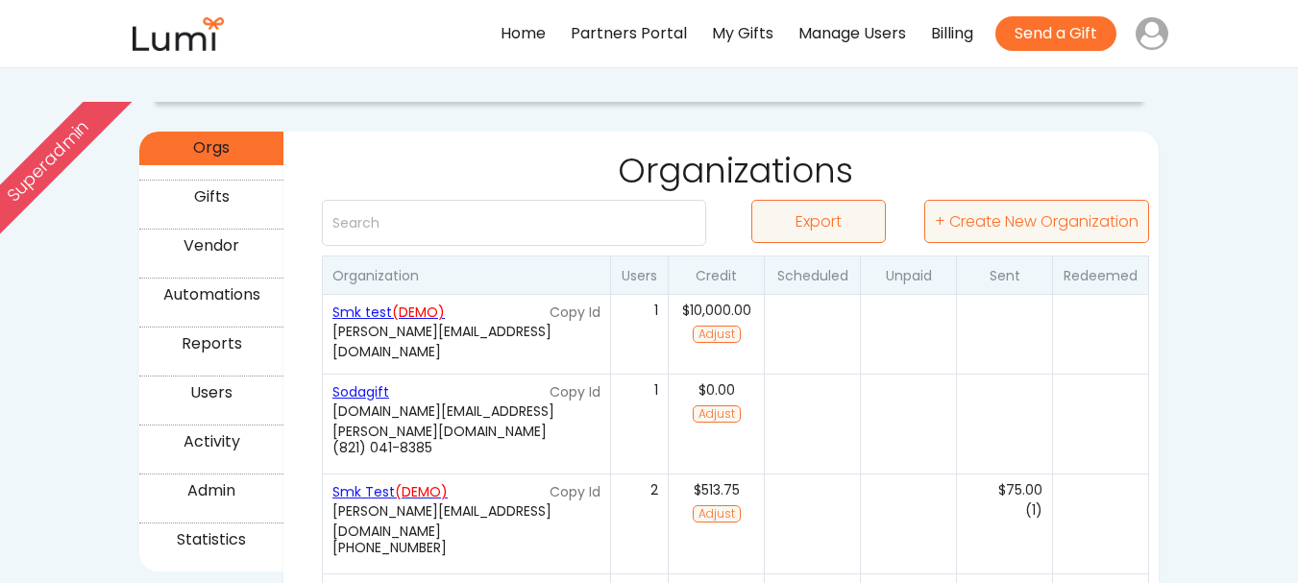
type input "AR"
type input "23118"
type input "(986) 696-8687"
type input "jackson+665@givelumi.com"
select select "true"
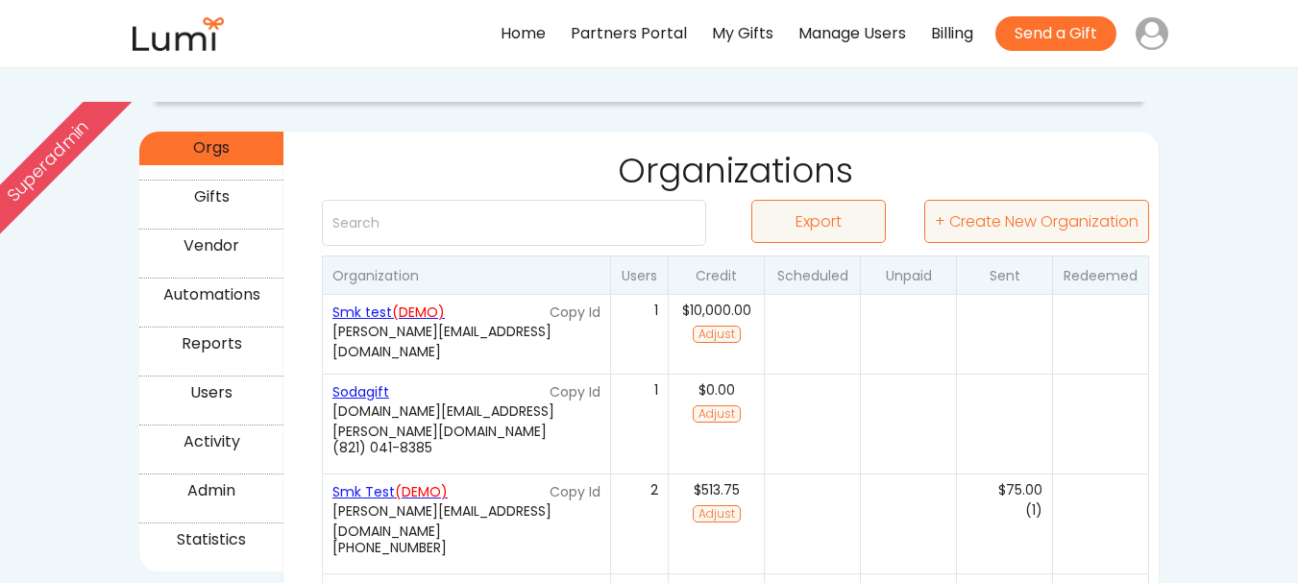
select select "true"
type input "$10,000"
select select "false"
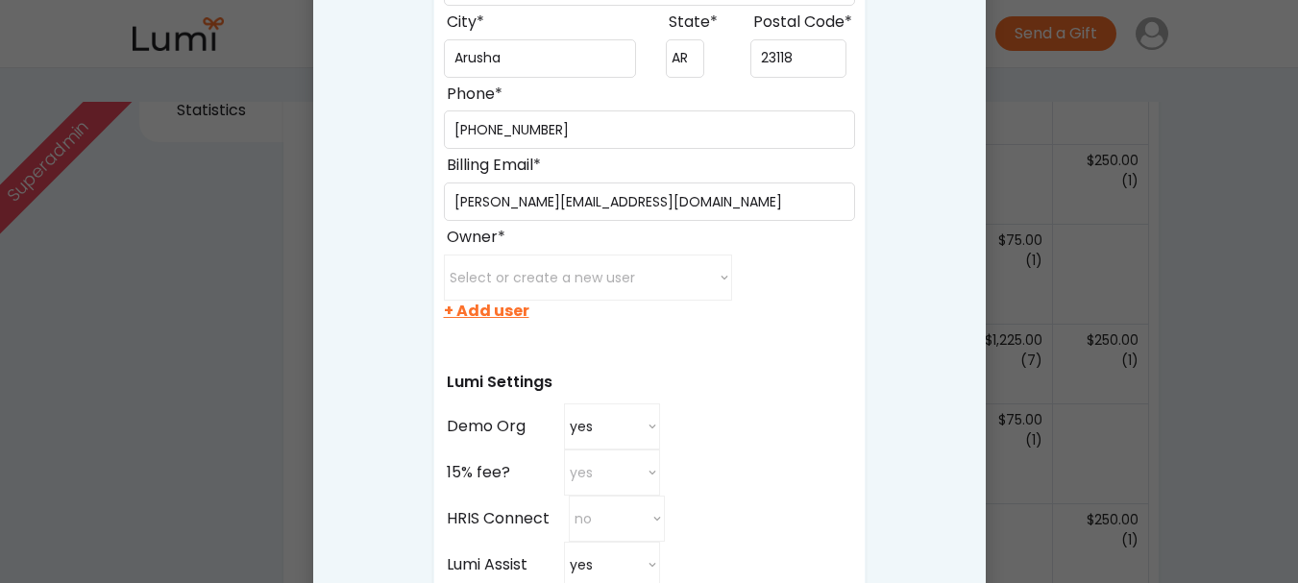
scroll to position [460, 0]
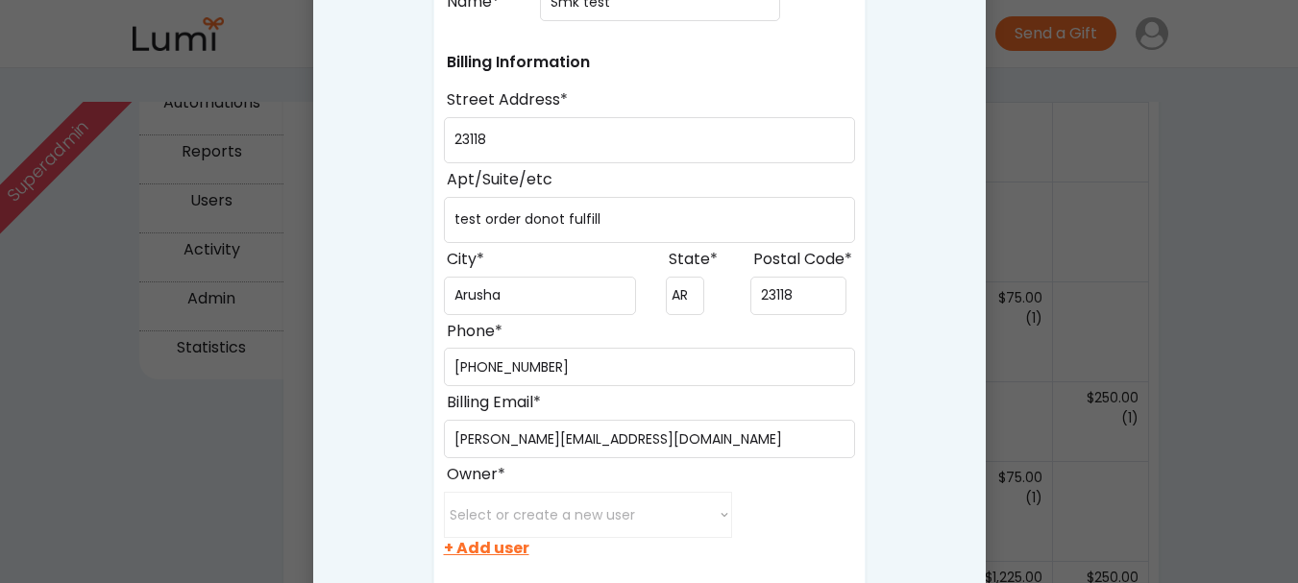
click at [1214, 204] on div at bounding box center [649, 291] width 1298 height 583
select select ""PLACEHOLDER_1427118222253""
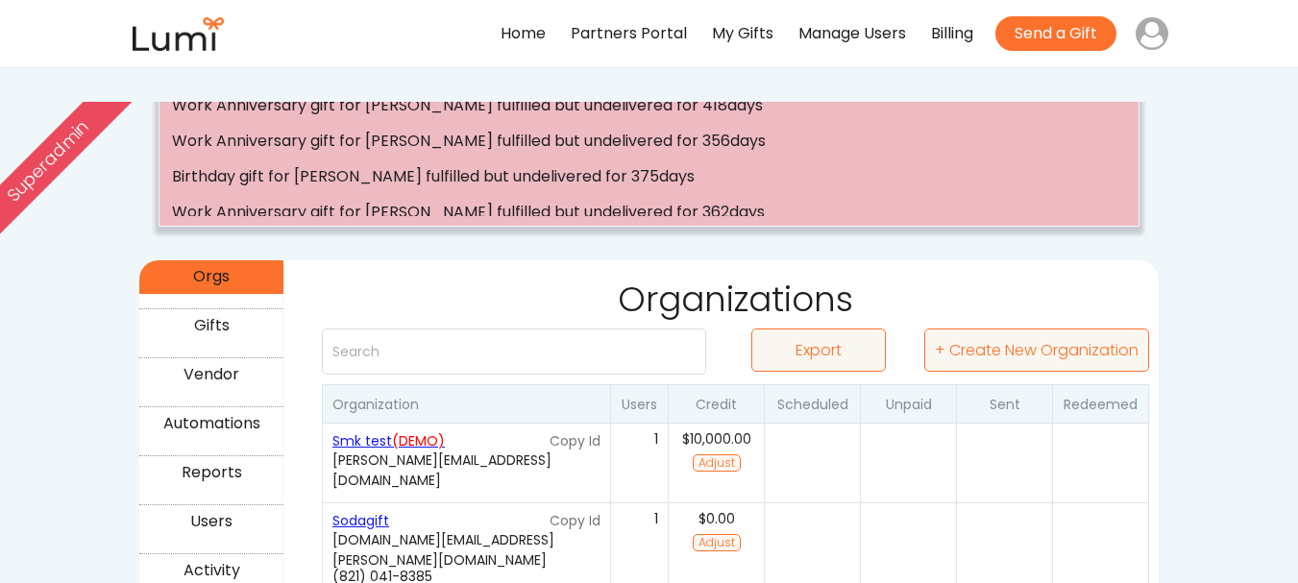
scroll to position [172, 0]
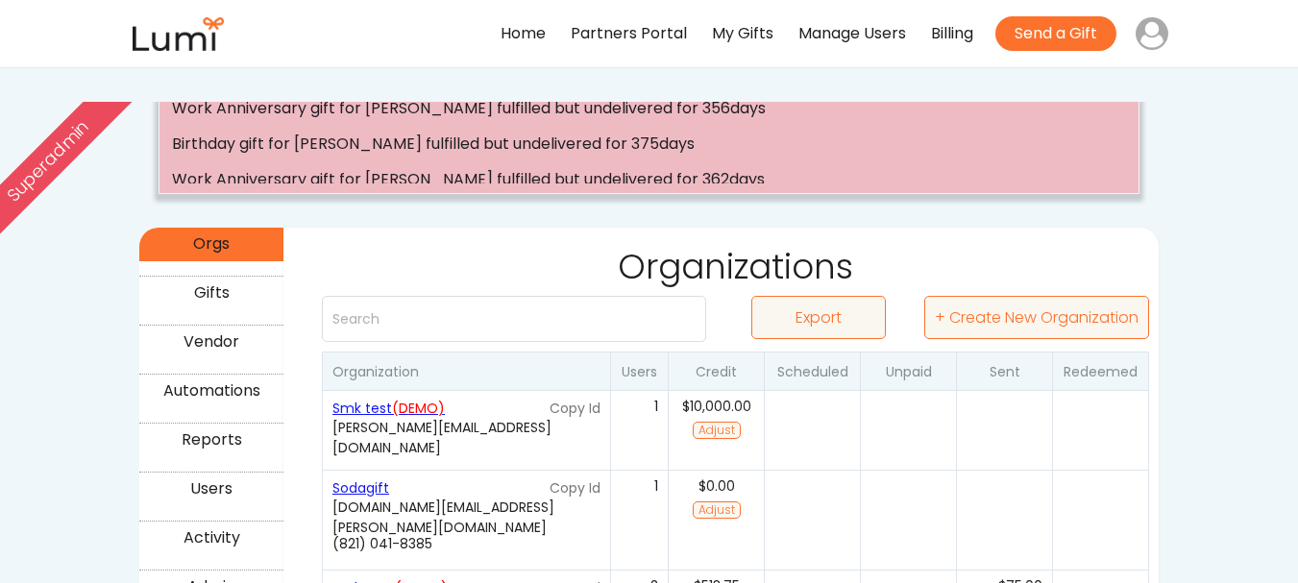
click at [402, 407] on font "(DEMO)" at bounding box center [418, 408] width 53 height 19
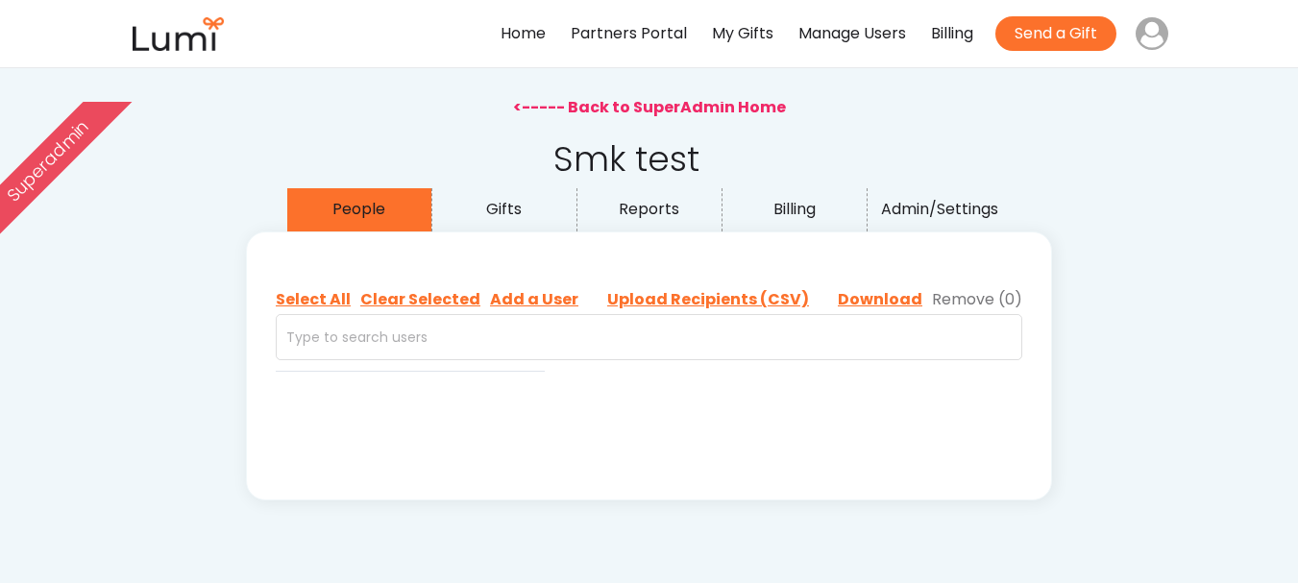
select select ""admin""
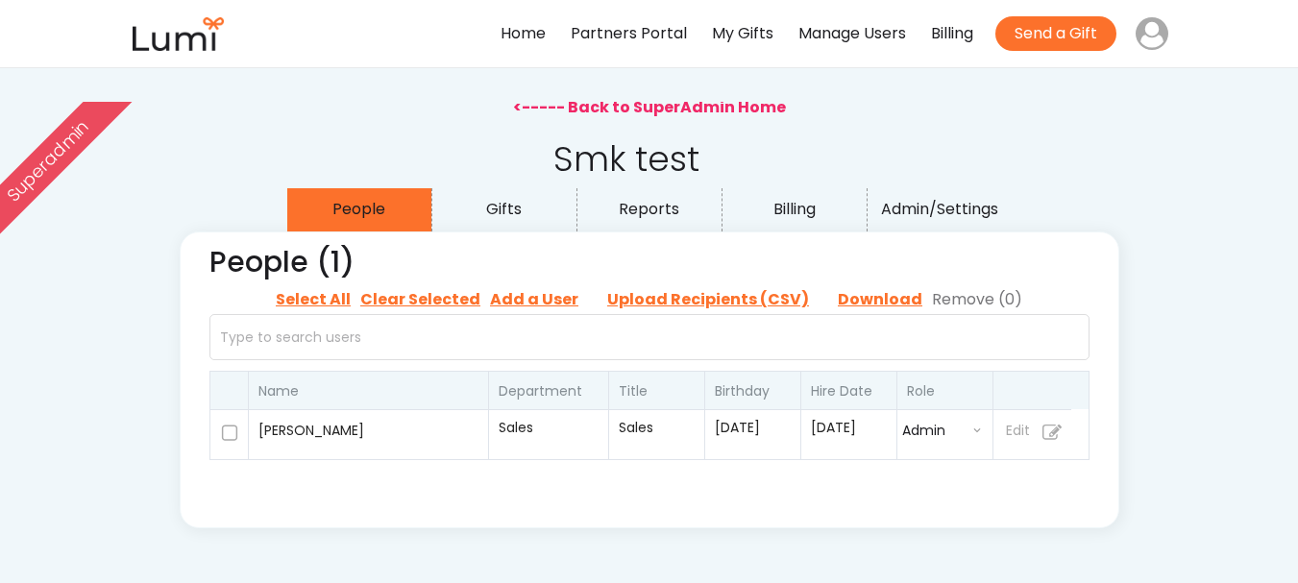
click at [727, 303] on input "file" at bounding box center [708, 299] width 240 height 29
type input "C:\fakepath\Final_Corrected_Emails_List.csv"
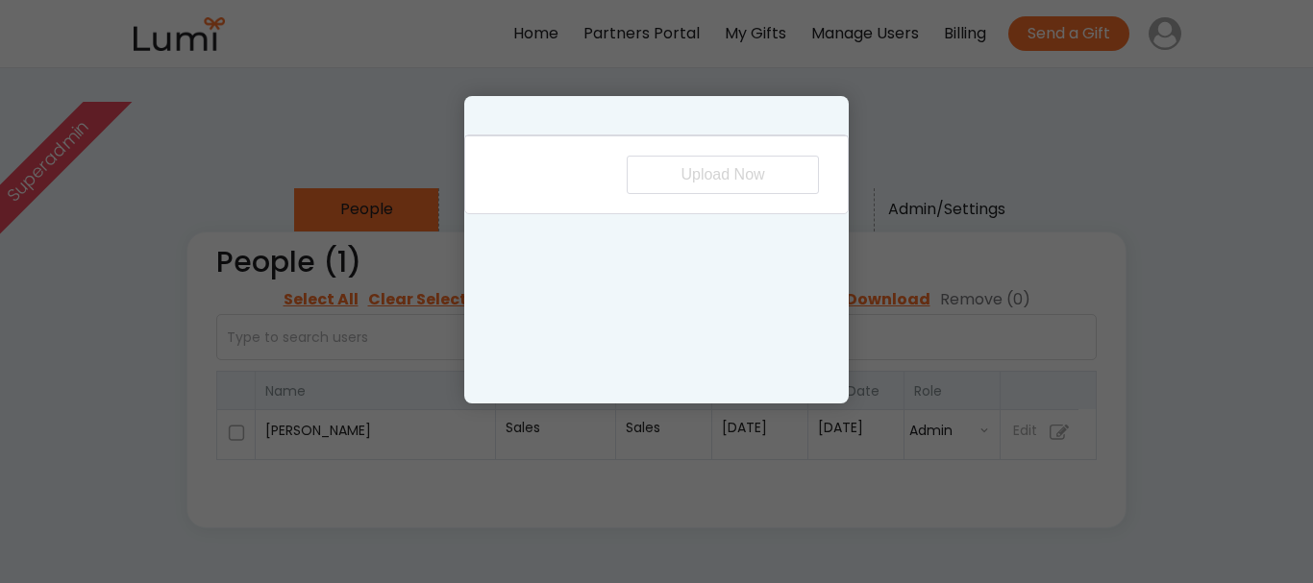
select select "first_name"
select select "last_name"
select select "birthday"
select select "email"
select select "manager_email"
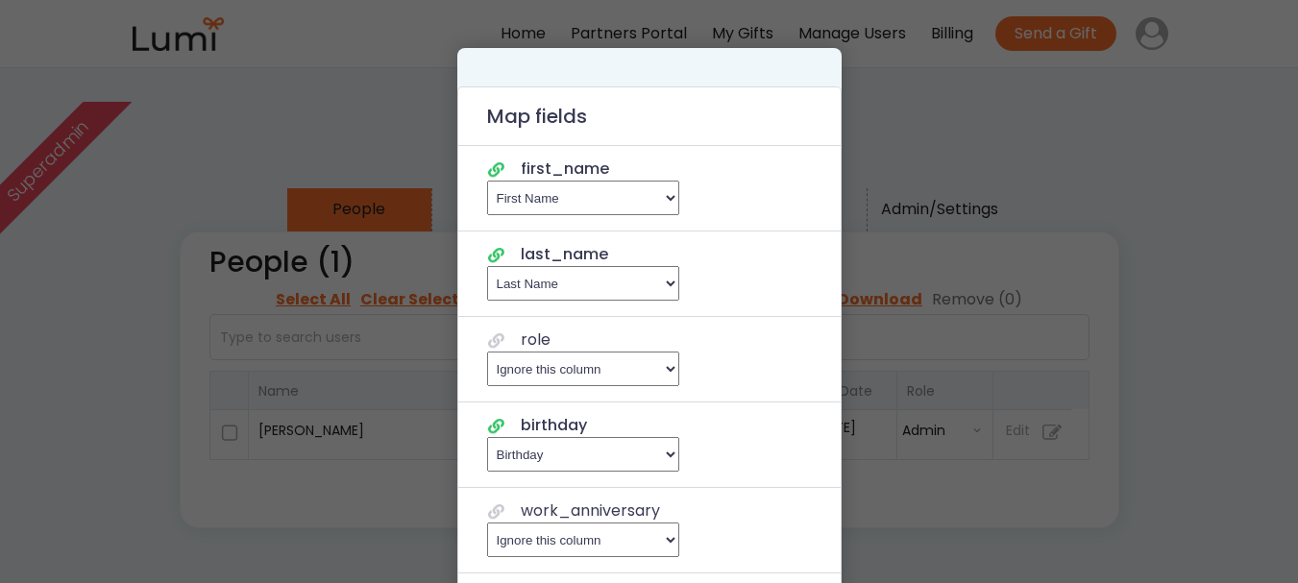
select select "first_name"
select select "last_name"
select select "birthday"
select select "email"
select select "manager_email"
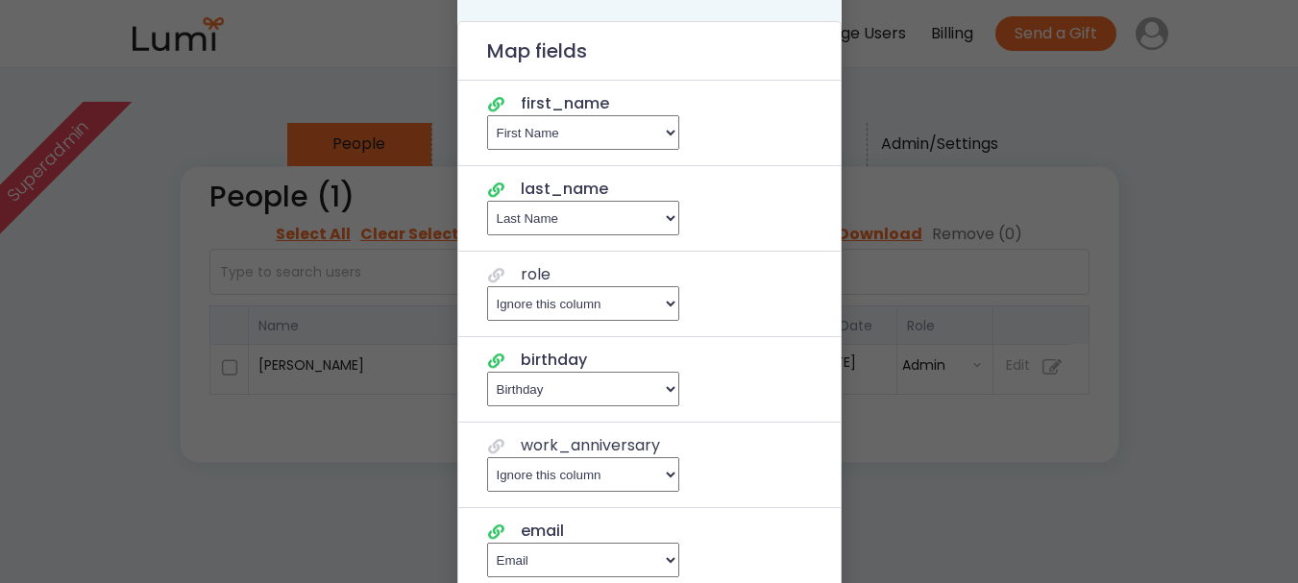
scroll to position [96, 0]
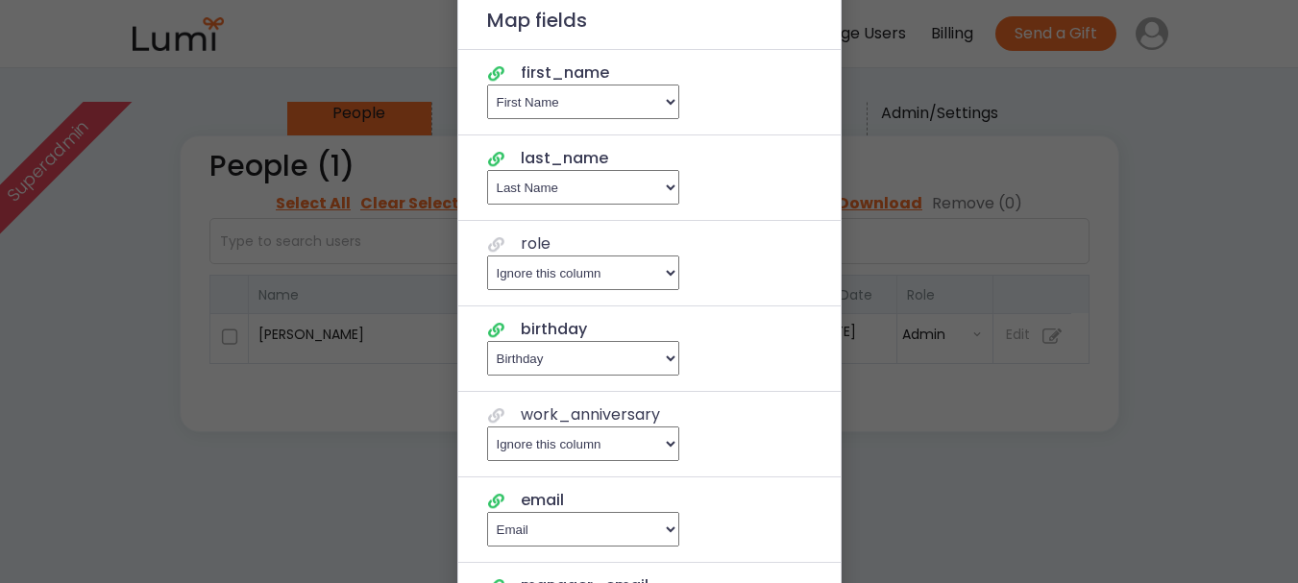
click at [635, 273] on select "Ignore this column , Email , First Name , Last Name , Title , Department , Star…" at bounding box center [583, 273] width 192 height 35
select select "title"
click at [487, 256] on select "Ignore this column , Email , First Name , Last Name , Title , Department , Star…" at bounding box center [583, 273] width 192 height 35
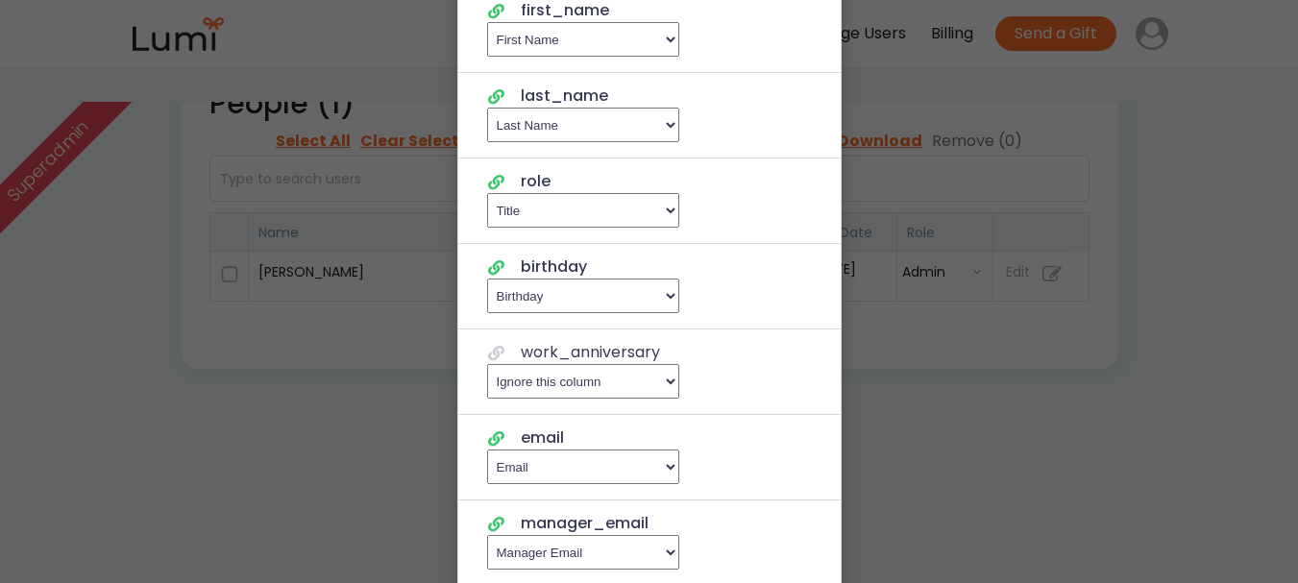
scroll to position [192, 0]
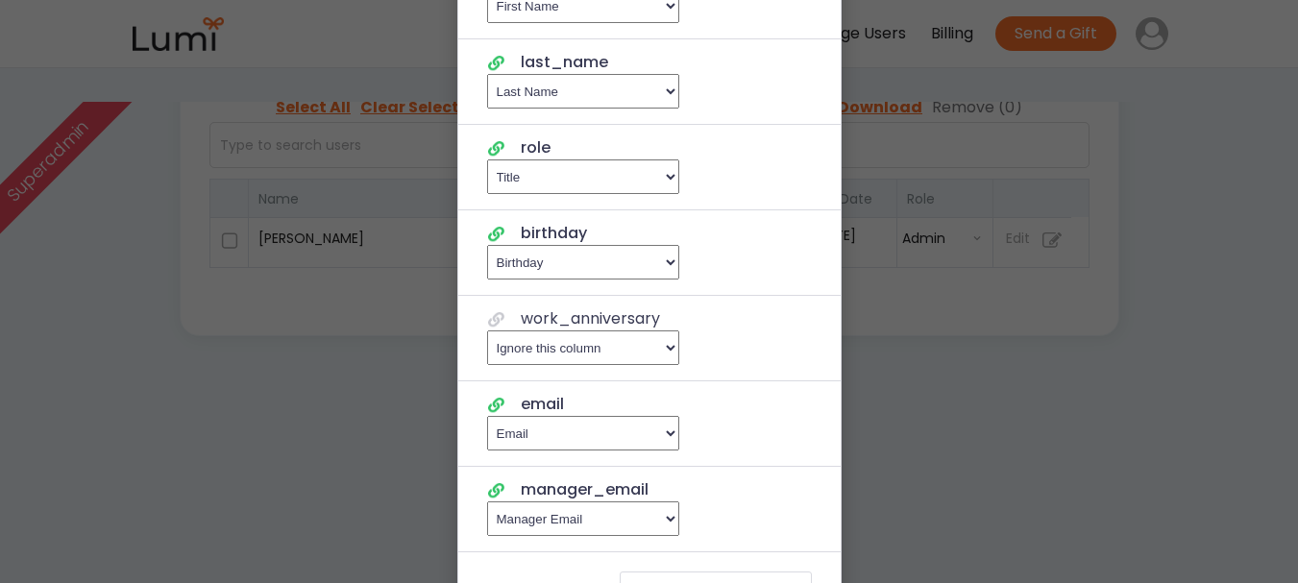
click at [646, 341] on select "Ignore this column , Email , First Name , Last Name , Title , Department , Star…" at bounding box center [583, 348] width 192 height 35
select select "hire_date"
click at [487, 331] on select "Ignore this column , Email , First Name , Last Name , Title , Department , Star…" at bounding box center [583, 348] width 192 height 35
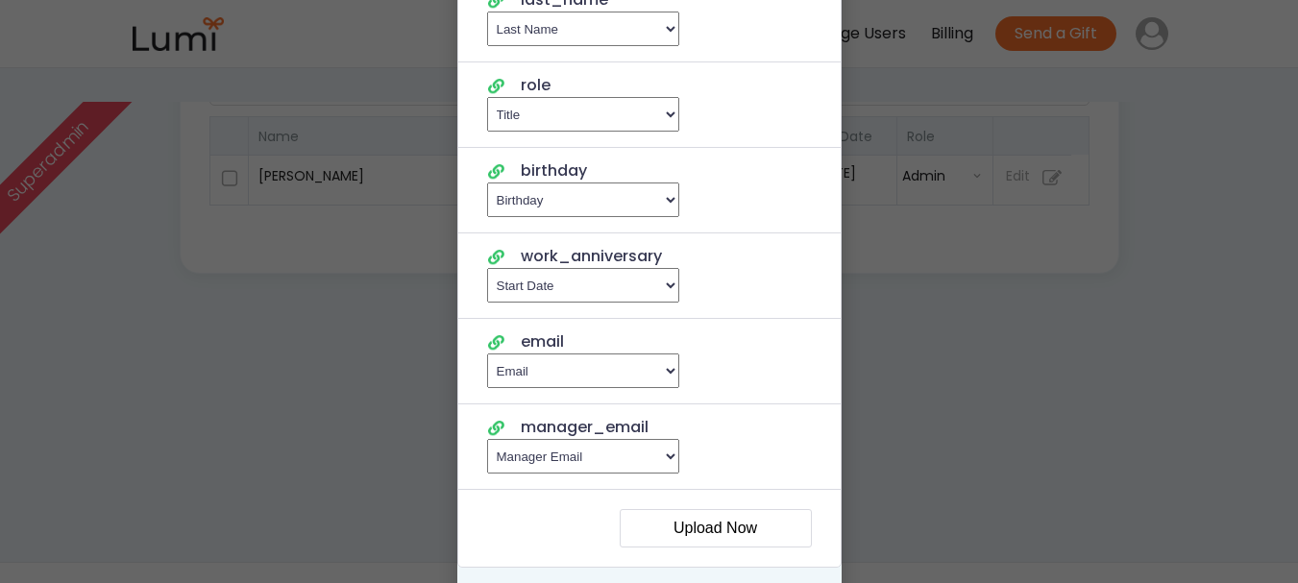
scroll to position [288, 0]
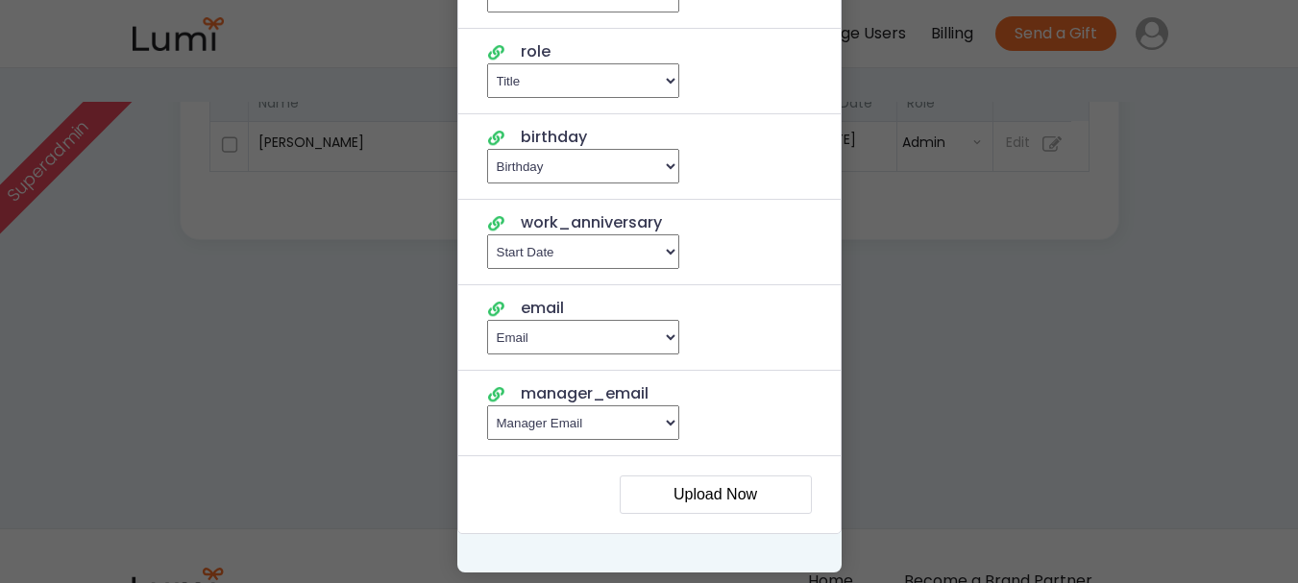
click at [728, 484] on button "Upload Now" at bounding box center [716, 495] width 192 height 38
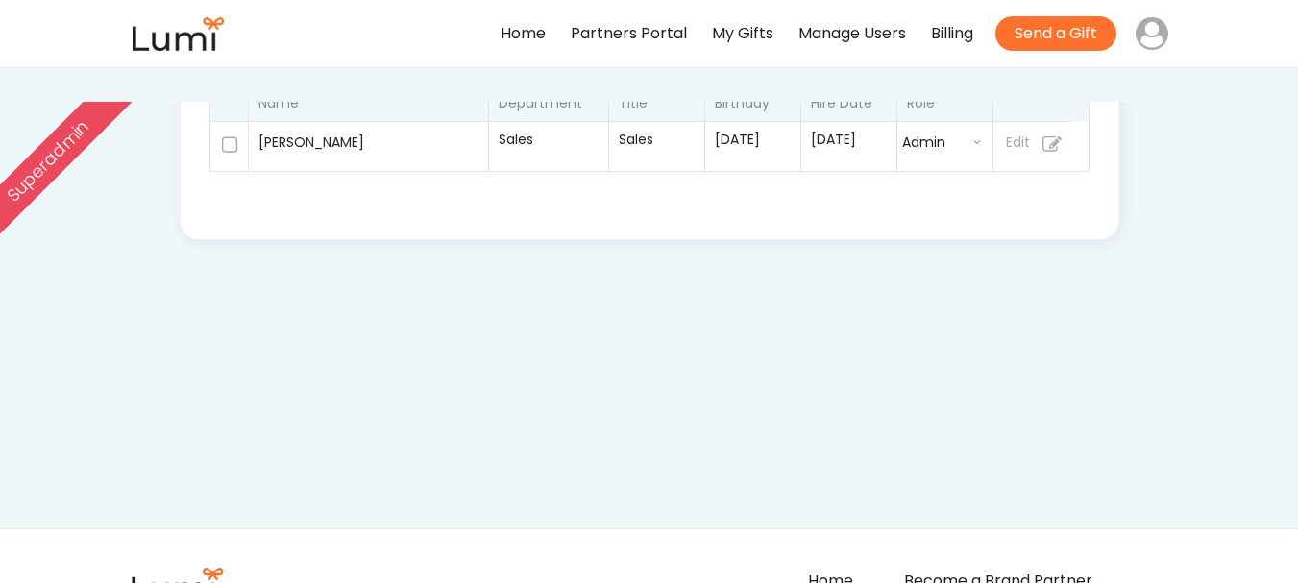
select select ""recipient""
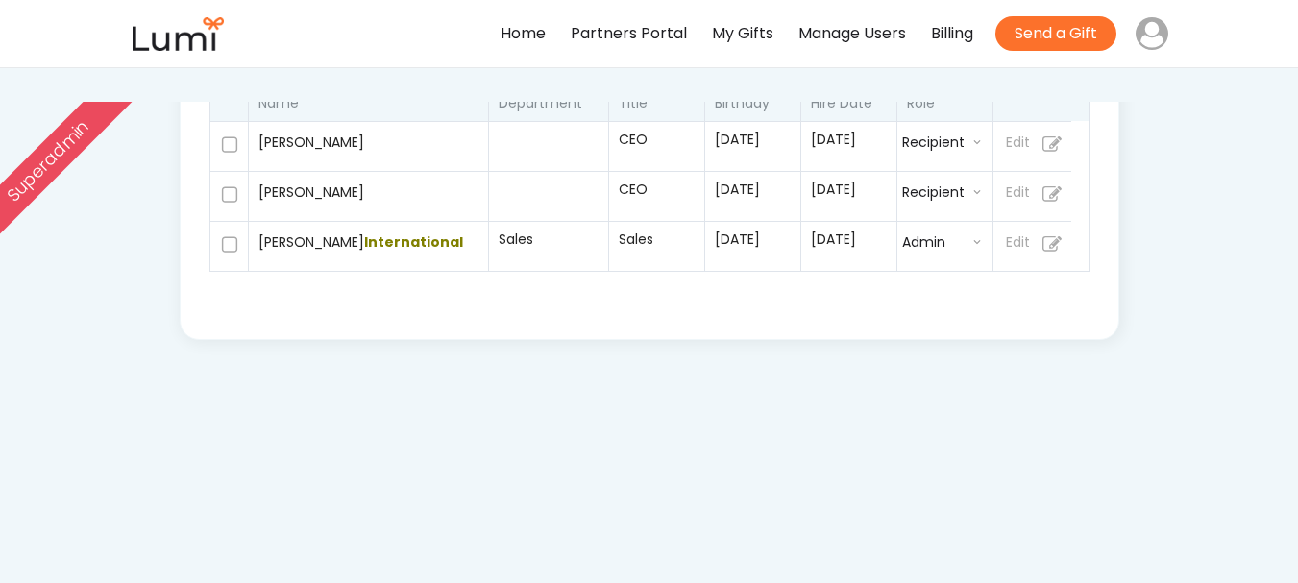
select select ""recipient""
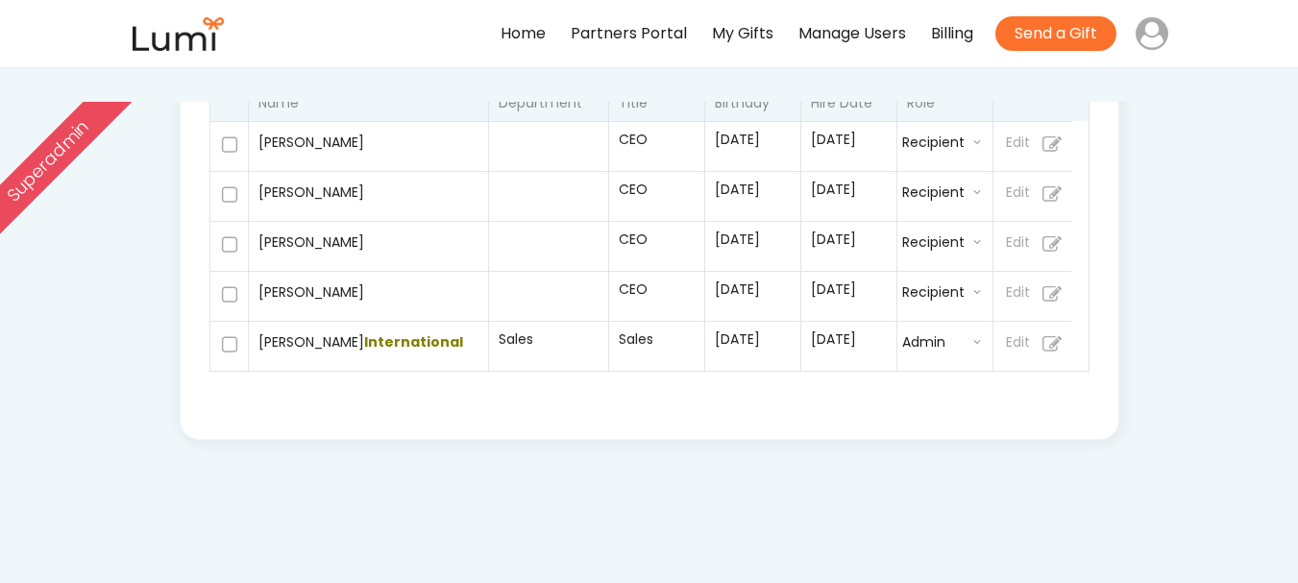
select select ""recipient""
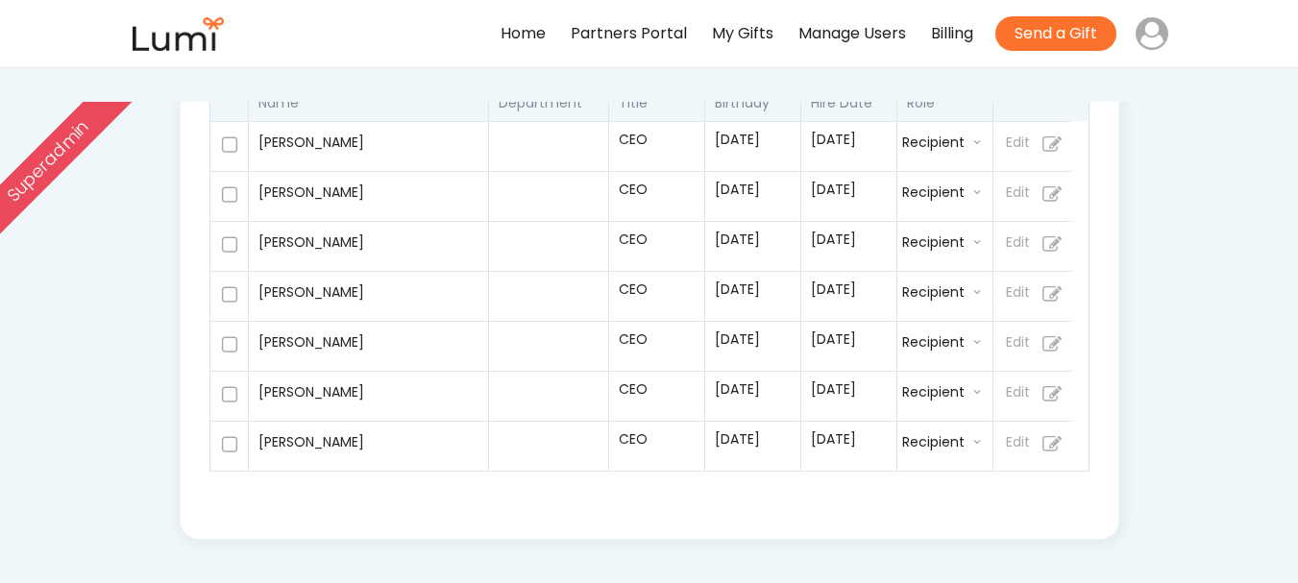
select select ""buyer""
select select ""recipient""
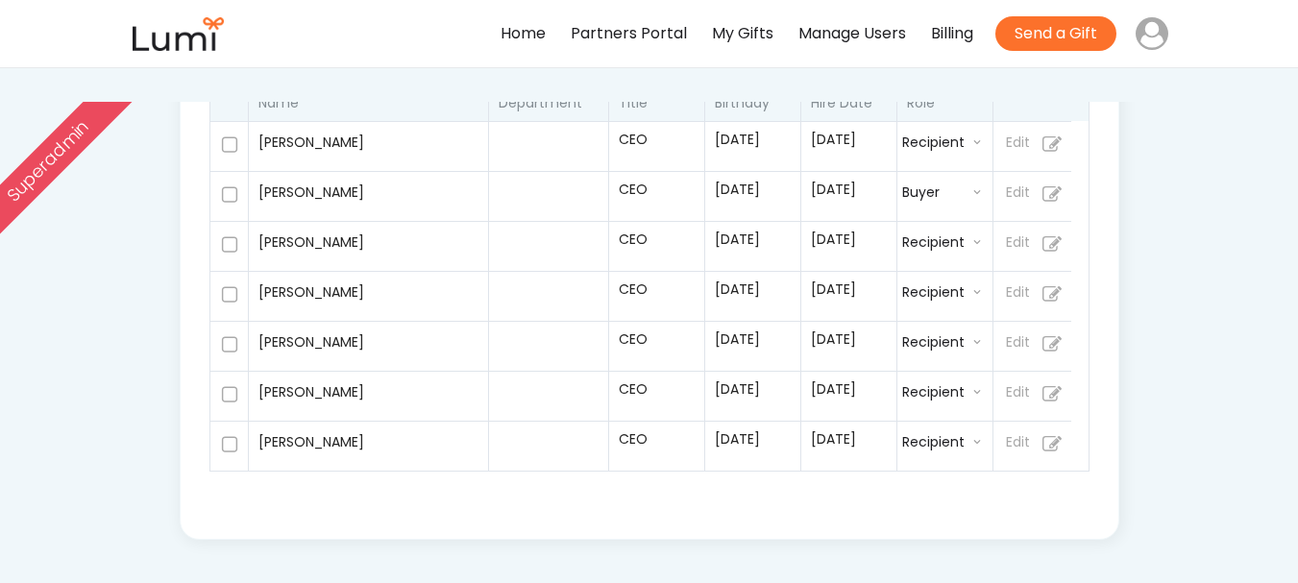
select select ""admin""
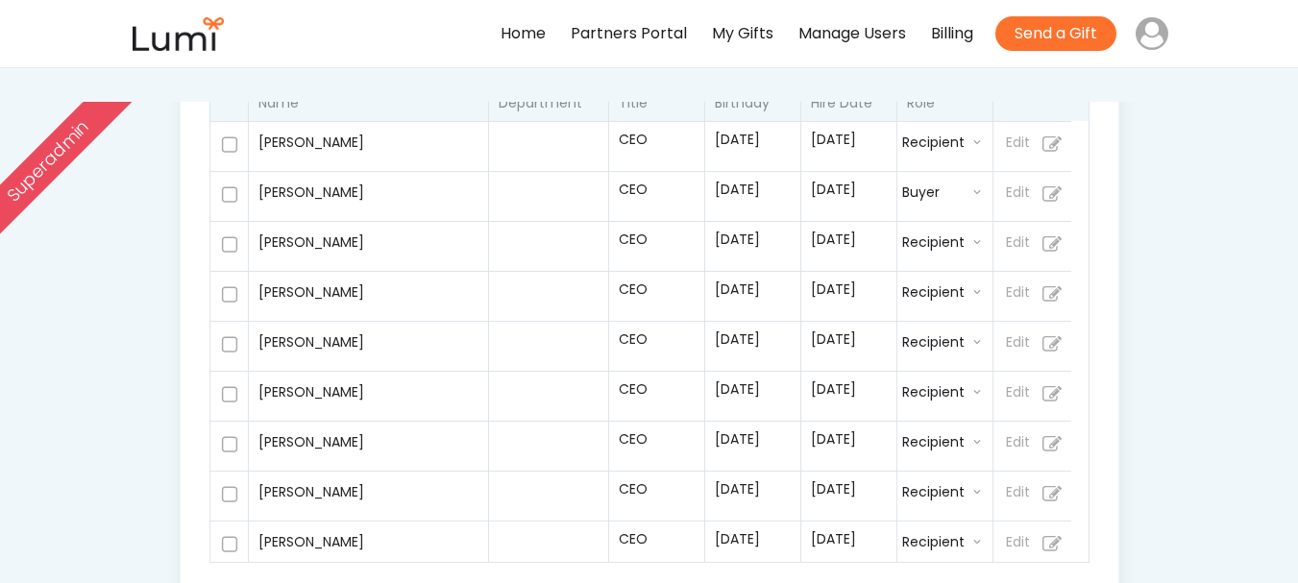
select select ""buyer""
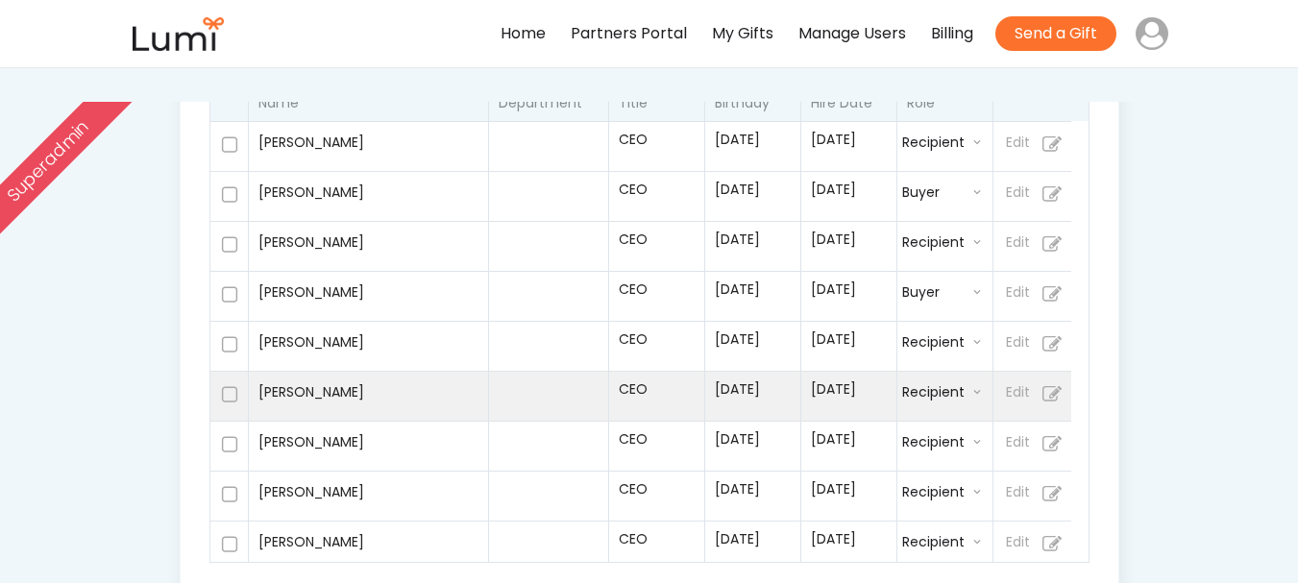
select select ""recipient""
select select ""admin""
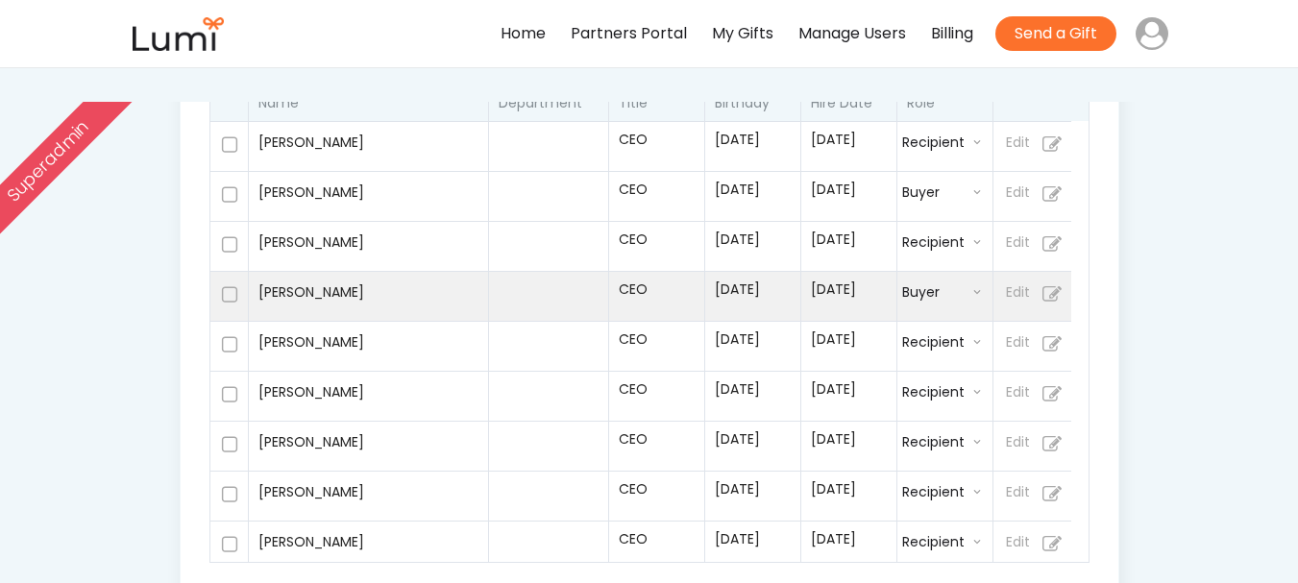
click at [422, 315] on div "[PERSON_NAME]" at bounding box center [368, 296] width 240 height 50
select select ""buyer""
select select "true"
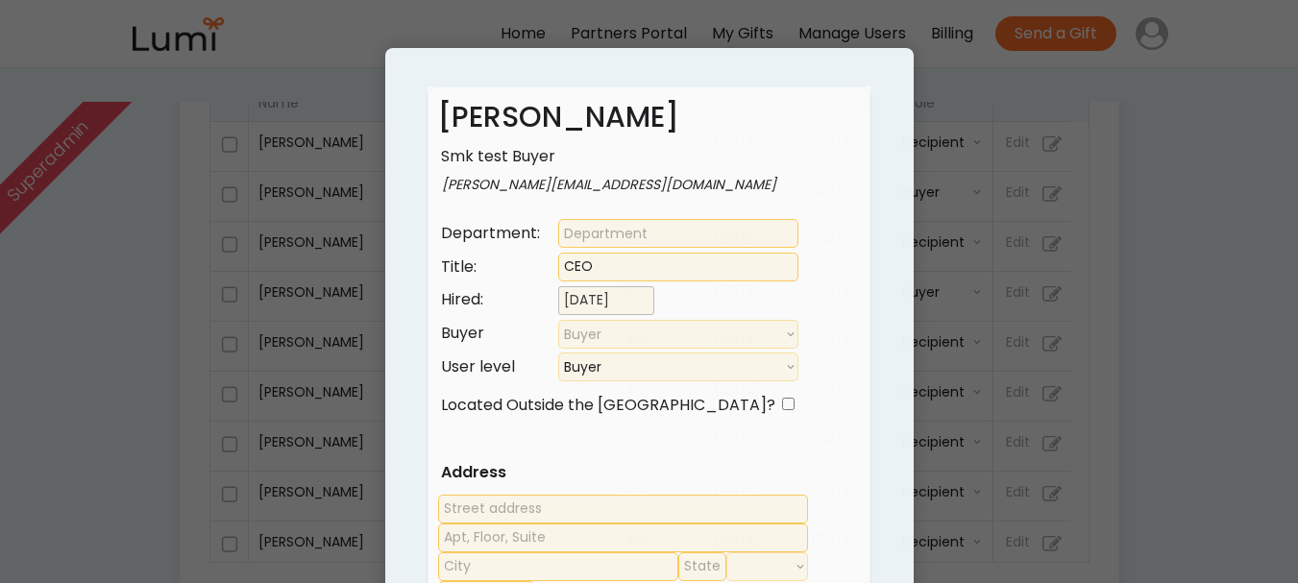
select select ""buyer""
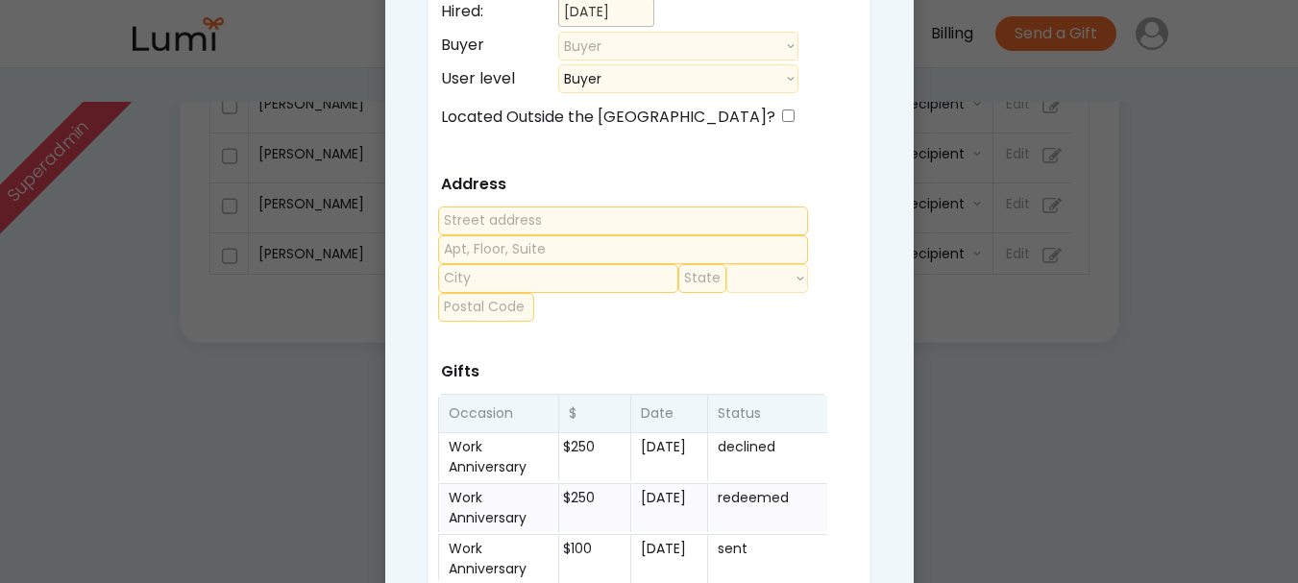
select select ""buyer""
select select ""recipient""
select select ""1348695171700984260__LOOKUP__1708985228834x169246185333063360""
select select ""recipient""
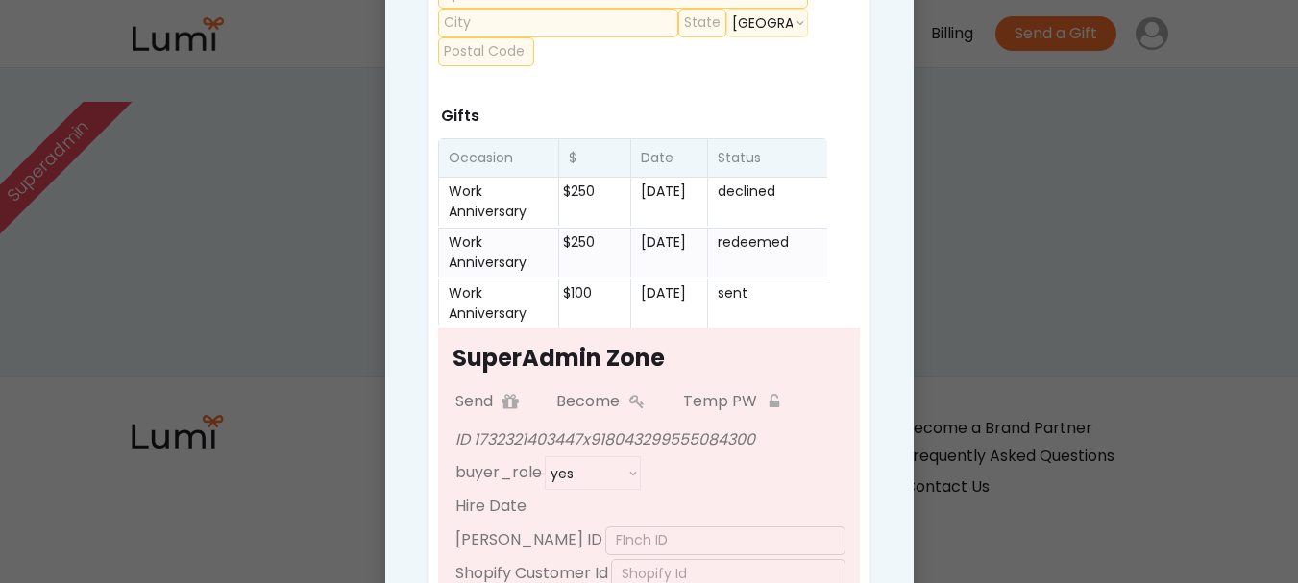
scroll to position [913, 0]
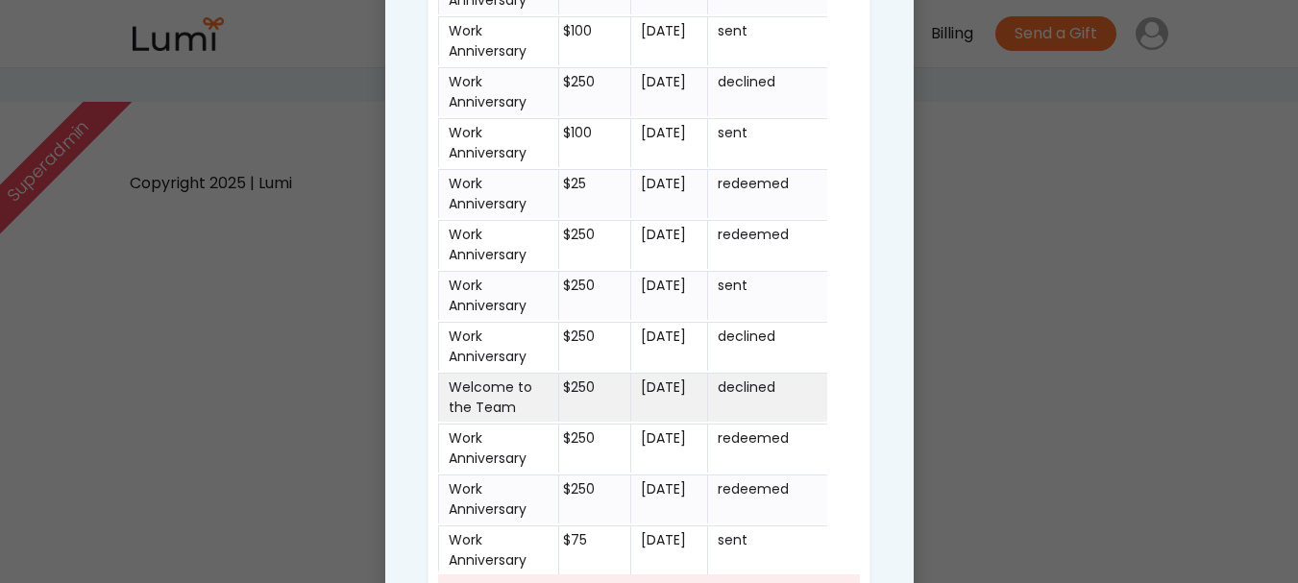
select select ""recipient""
select select ""admin""
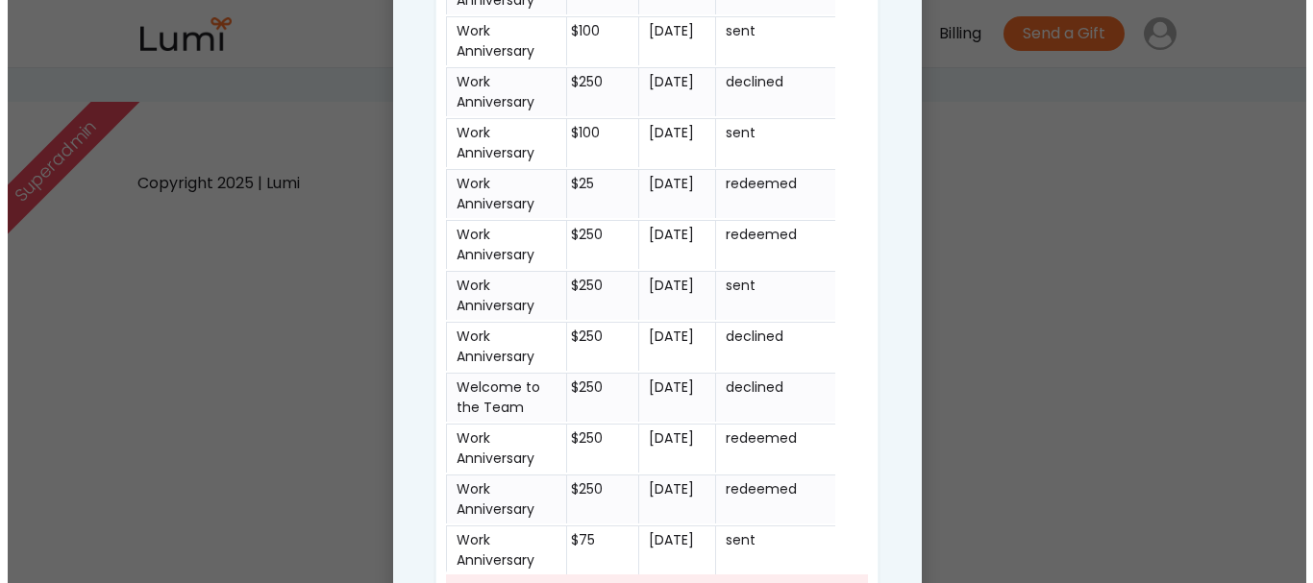
scroll to position [1586, 0]
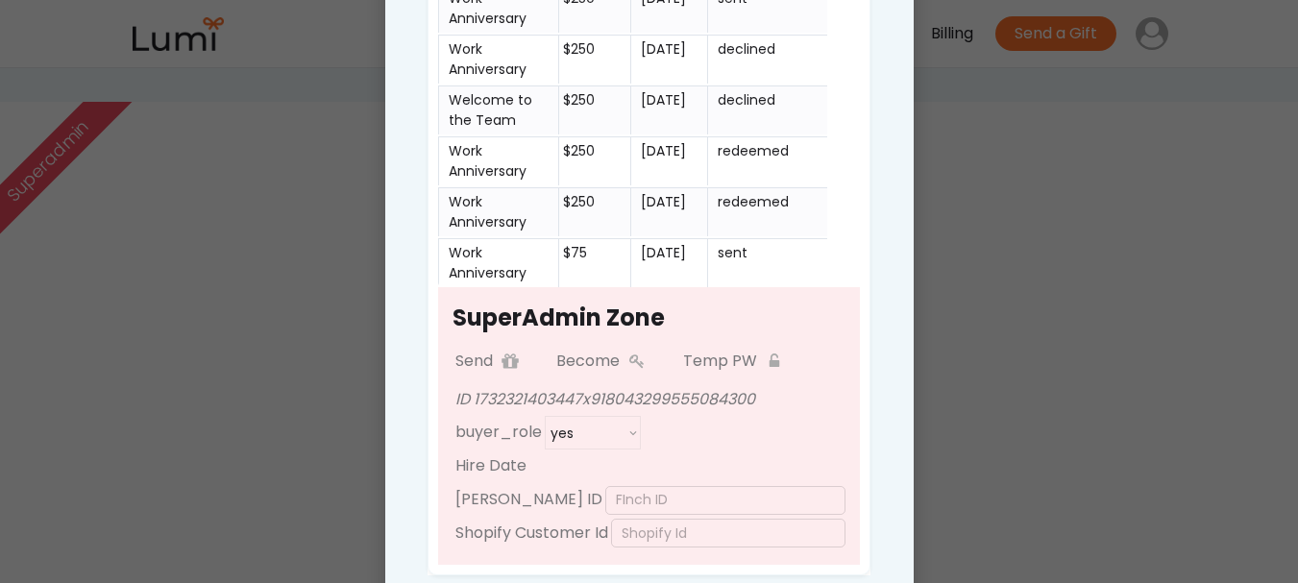
select select ""buyer""
click at [518, 352] on icon at bounding box center [510, 361] width 19 height 19
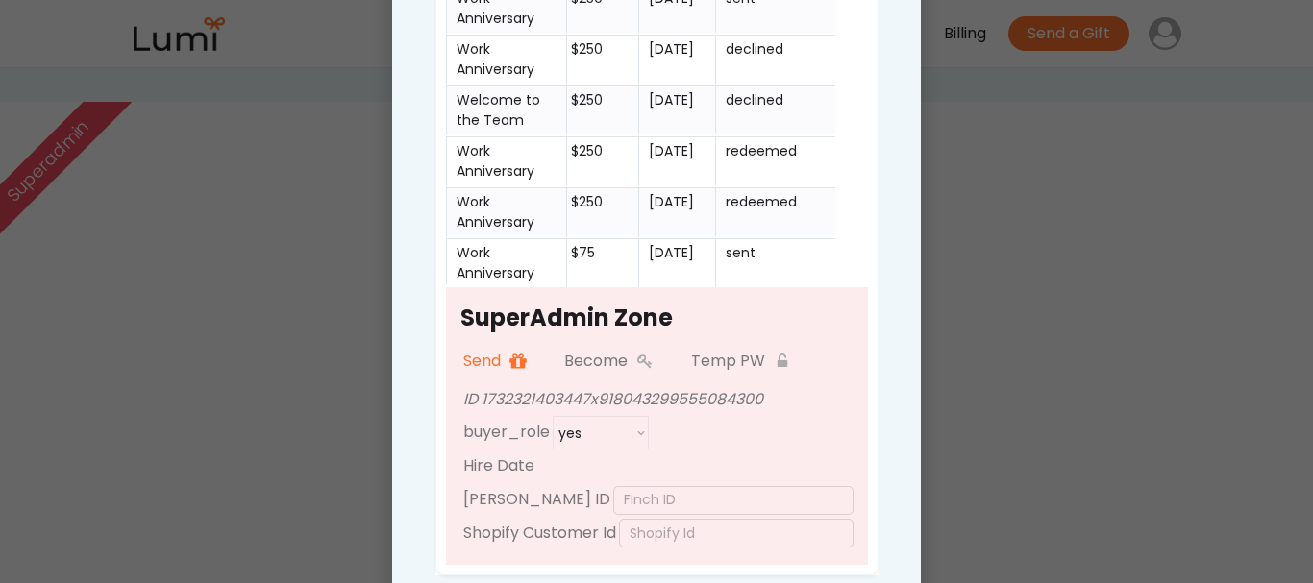
select select ""recipient""
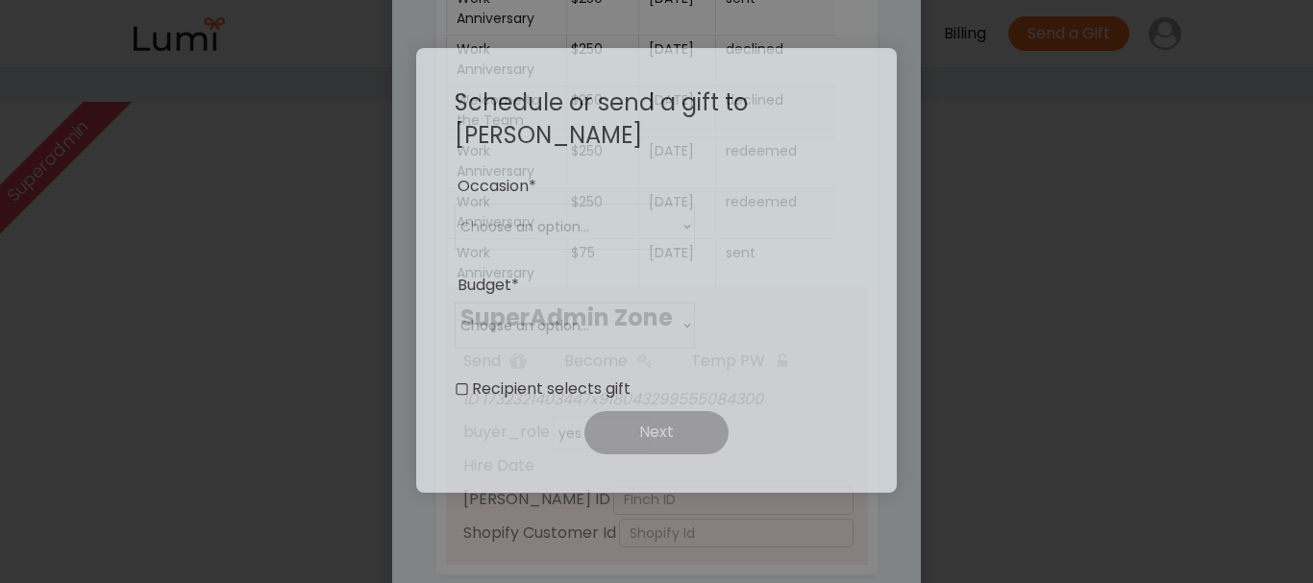
select select ""admin""
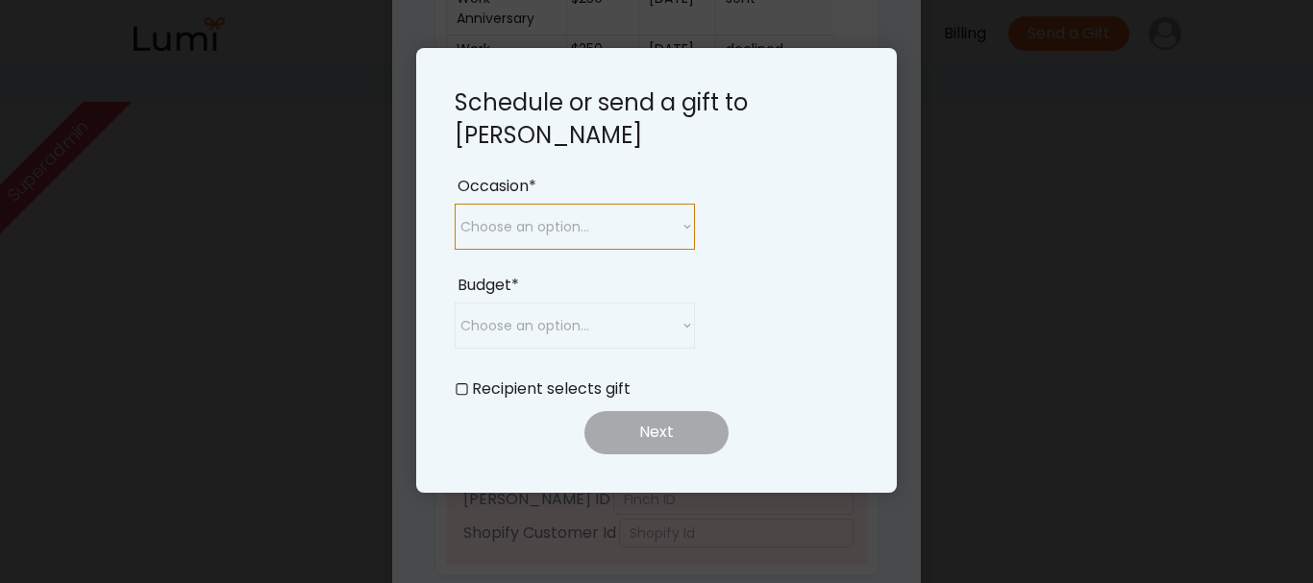
click at [628, 227] on select "Choose an option... Birthday Work Anniversary Welcome to the Team Year End Appr…" at bounding box center [575, 227] width 240 height 46
select select ""work_anniversary""
click at [455, 204] on select "Choose an option... Birthday Work Anniversary Welcome to the Team Year End Appr…" at bounding box center [575, 227] width 240 height 46
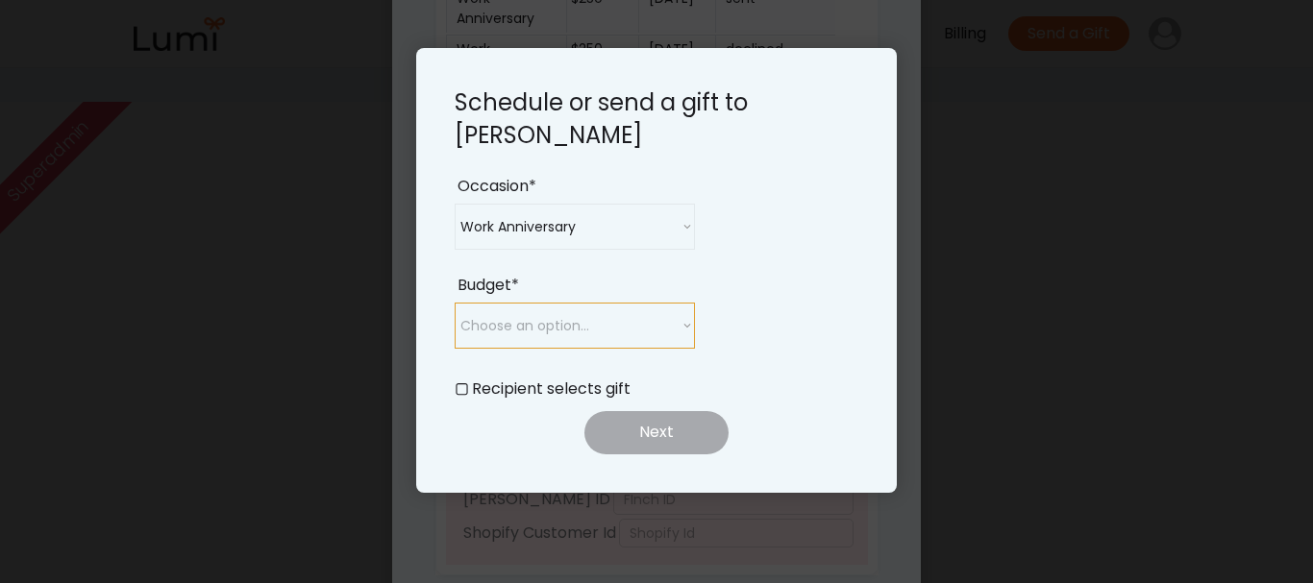
click at [594, 322] on select "Choose an option... $25 $50 $75 $100 $150 $200 $250 $300" at bounding box center [575, 326] width 240 height 46
select select ""buyer""
select select ""recipient""
select select ""buyer""
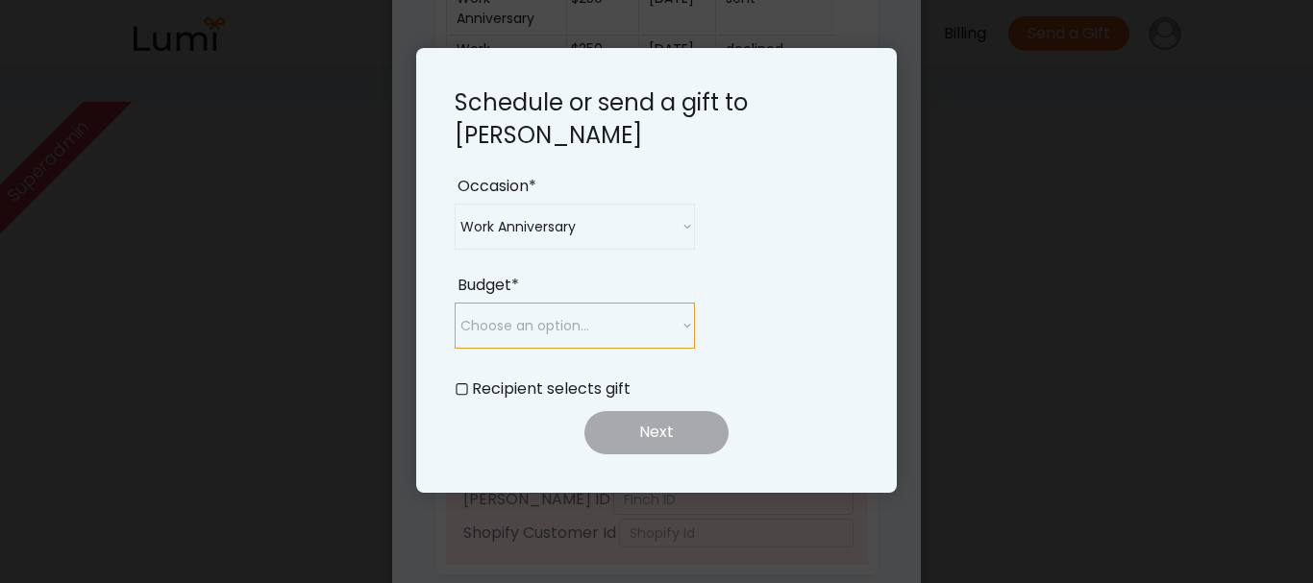
select select ""250_""
click at [455, 303] on select "Choose an option... $25 $50 $75 $100 $150 $200 $250 $300" at bounding box center [575, 326] width 240 height 46
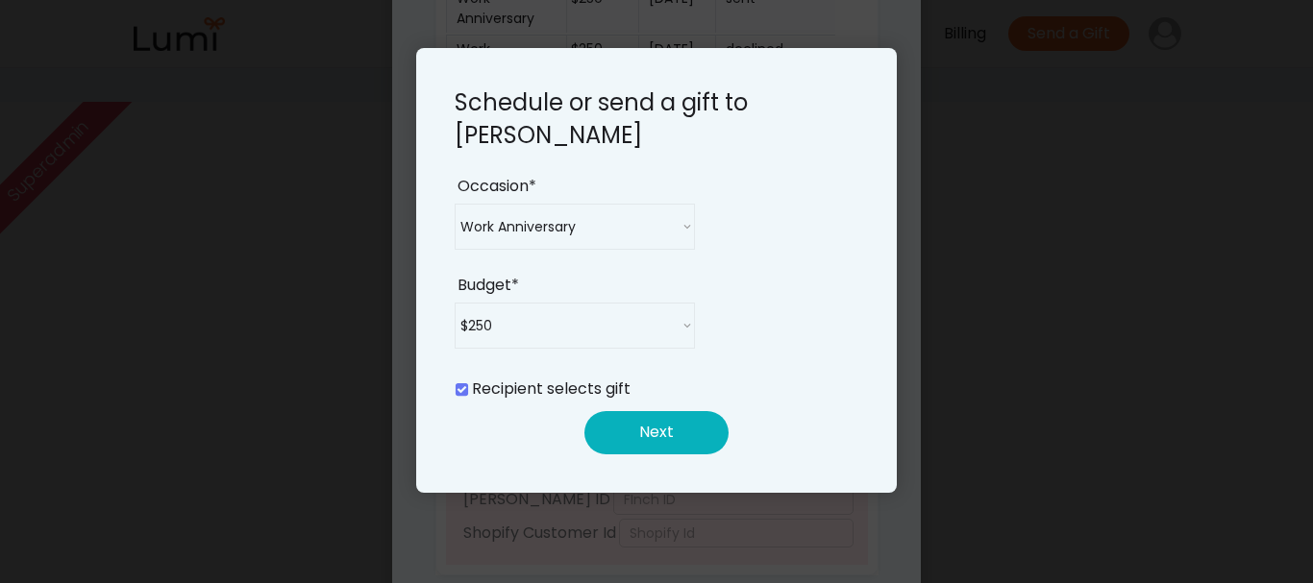
click at [644, 445] on button "Next" at bounding box center [656, 432] width 144 height 43
select select ""buyer""
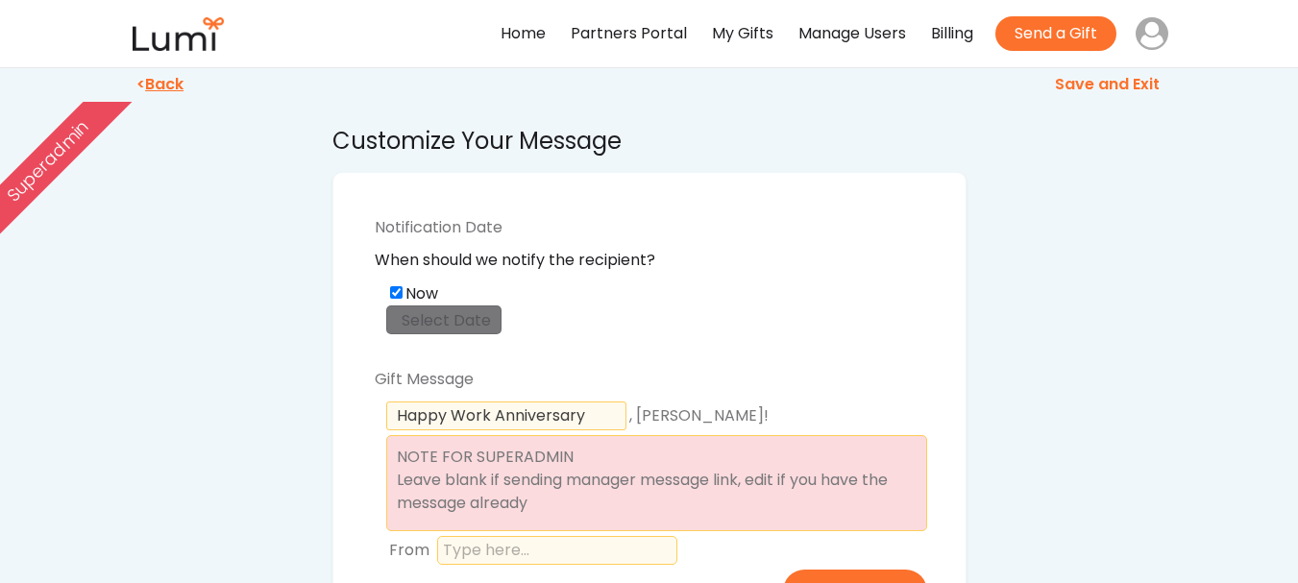
scroll to position [192, 0]
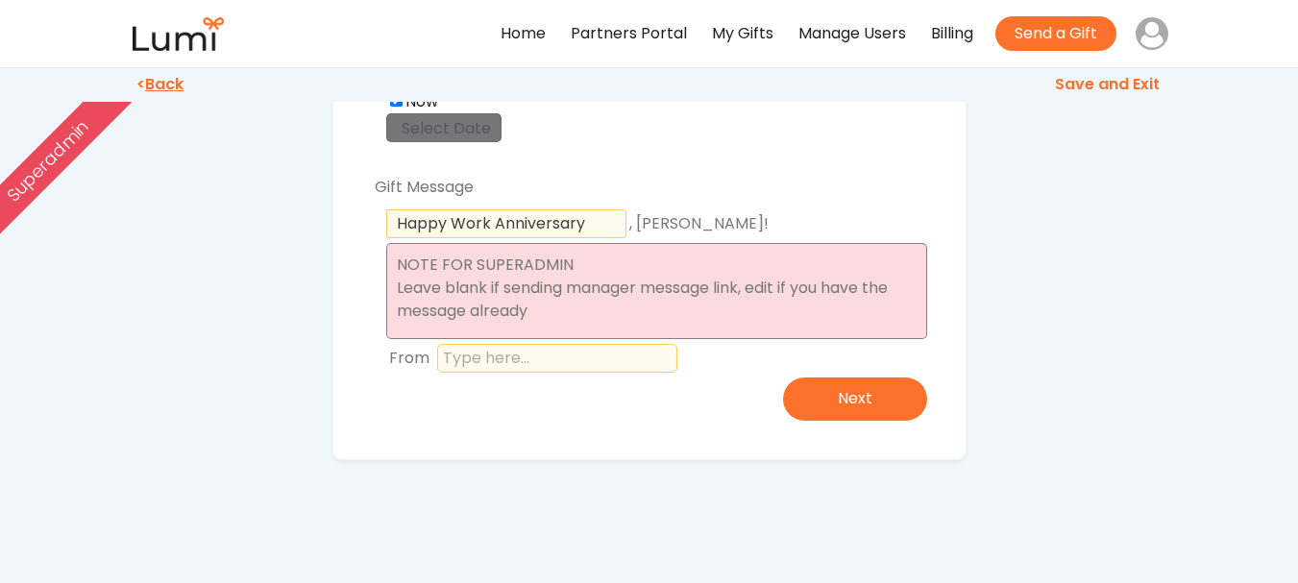
click at [557, 296] on textarea at bounding box center [656, 291] width 541 height 96
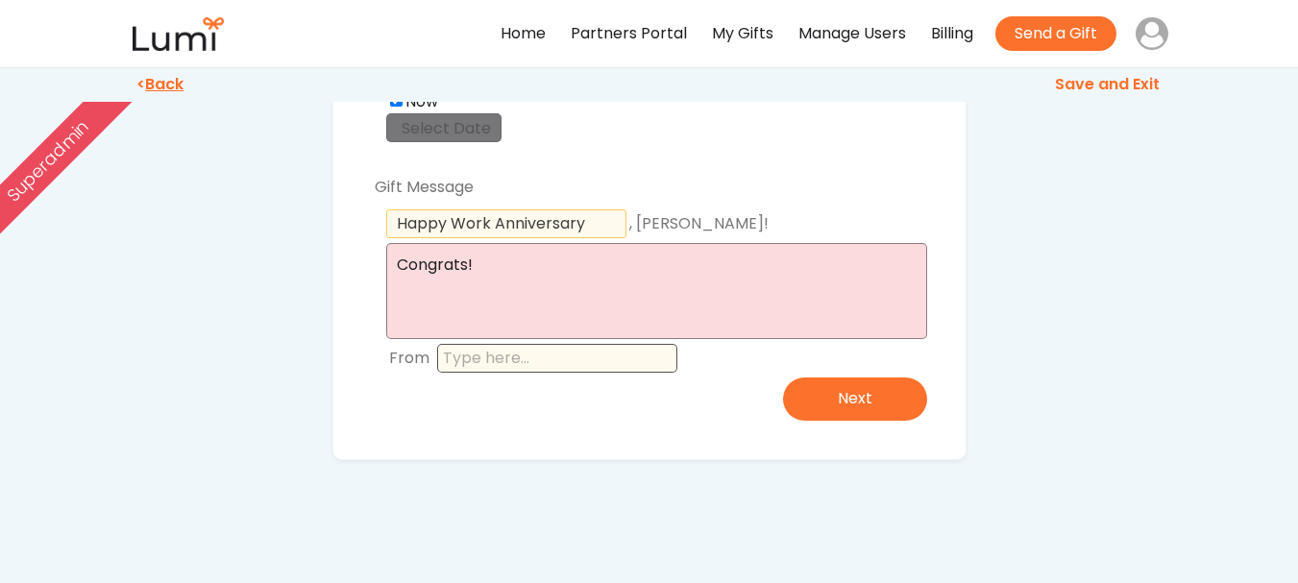
type textarea "Congrats!"
click at [564, 372] on input "input" at bounding box center [557, 358] width 240 height 29
type input "Temu"
click at [883, 402] on button "Next" at bounding box center [855, 399] width 144 height 43
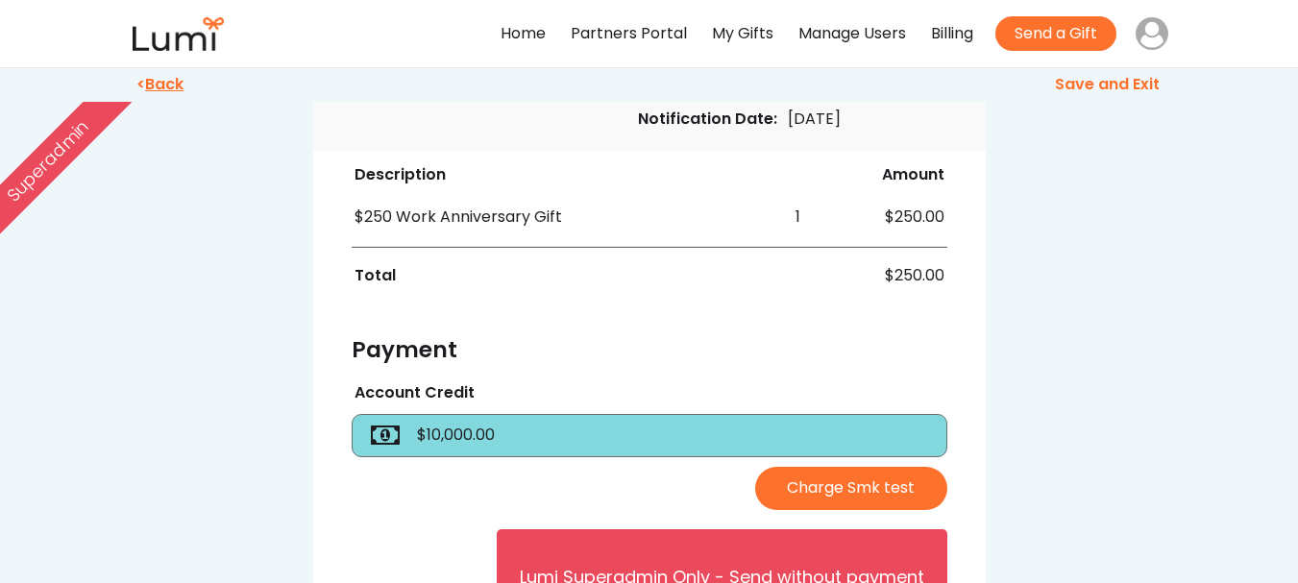
scroll to position [577, 0]
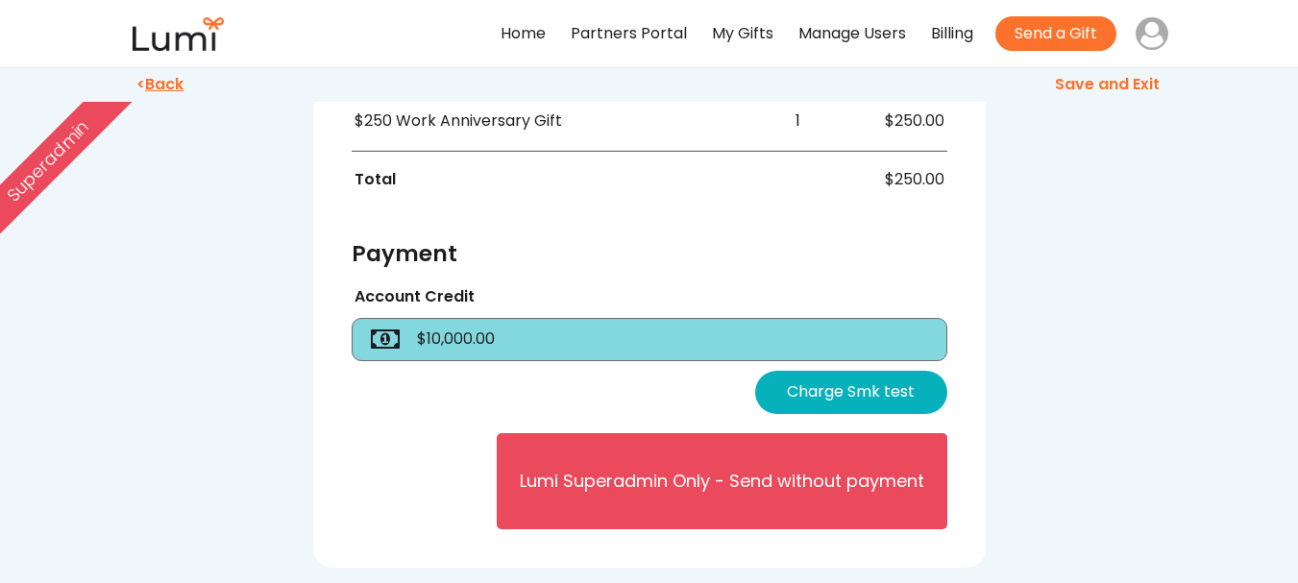
click at [901, 400] on button "Charge Smk test" at bounding box center [851, 392] width 192 height 43
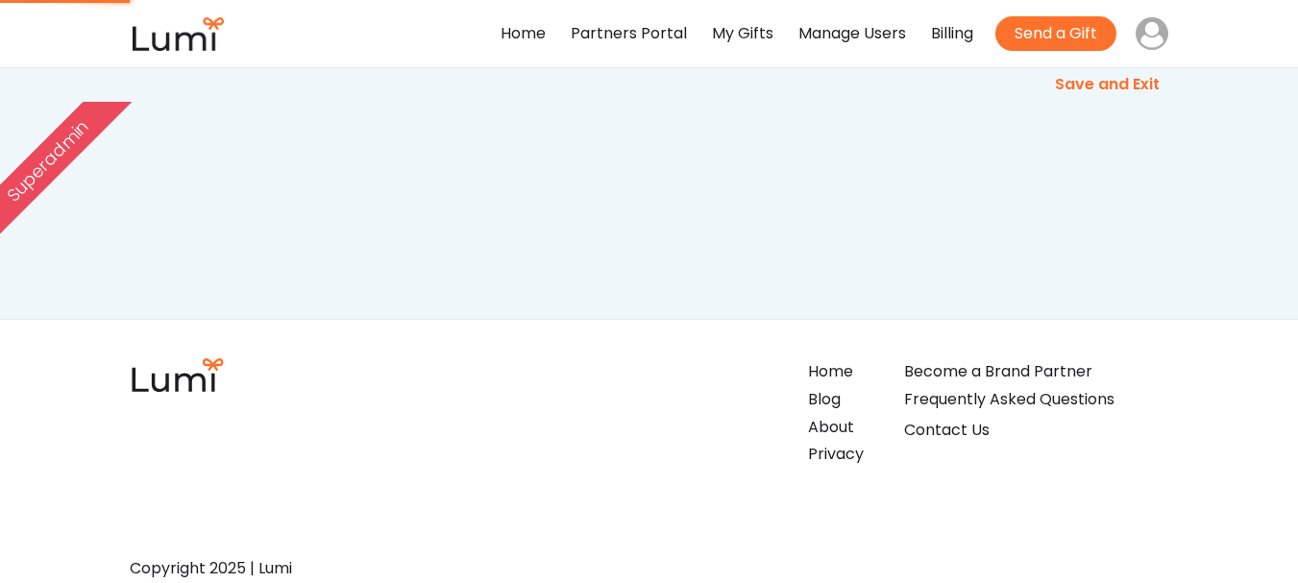
scroll to position [0, 0]
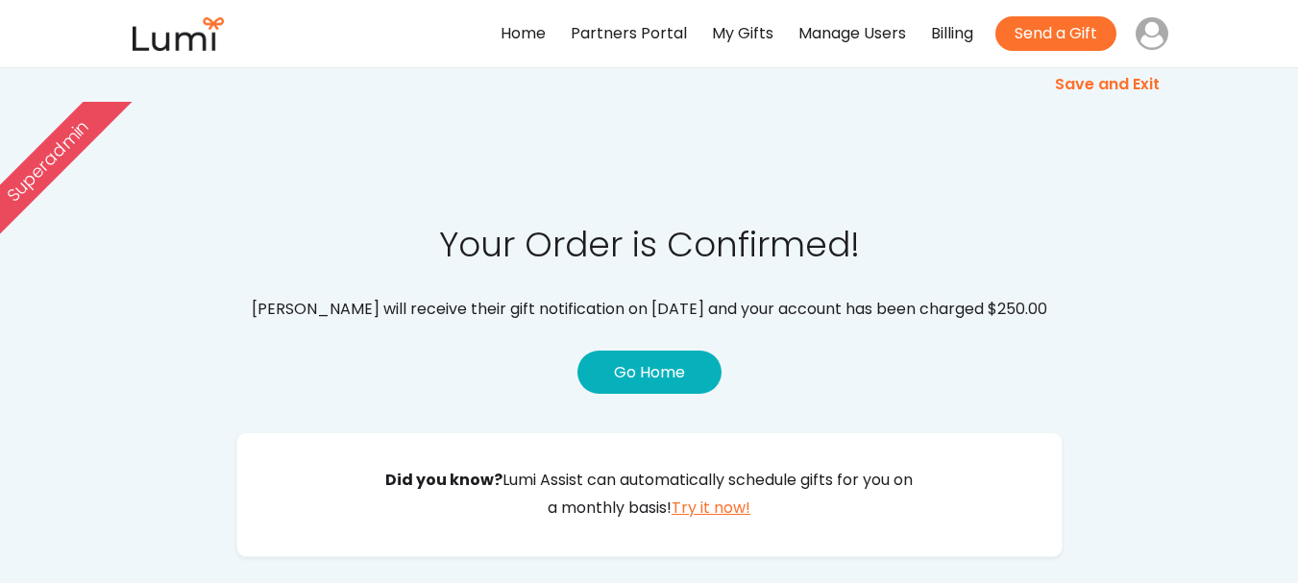
click at [665, 372] on button "Go Home" at bounding box center [650, 372] width 144 height 43
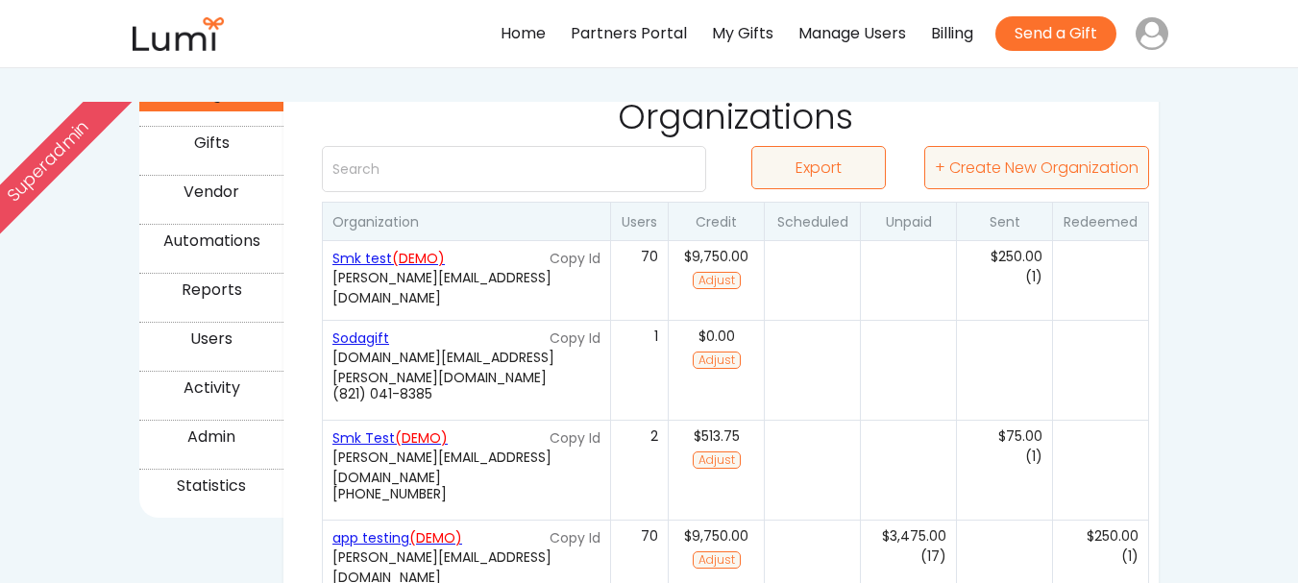
scroll to position [288, 0]
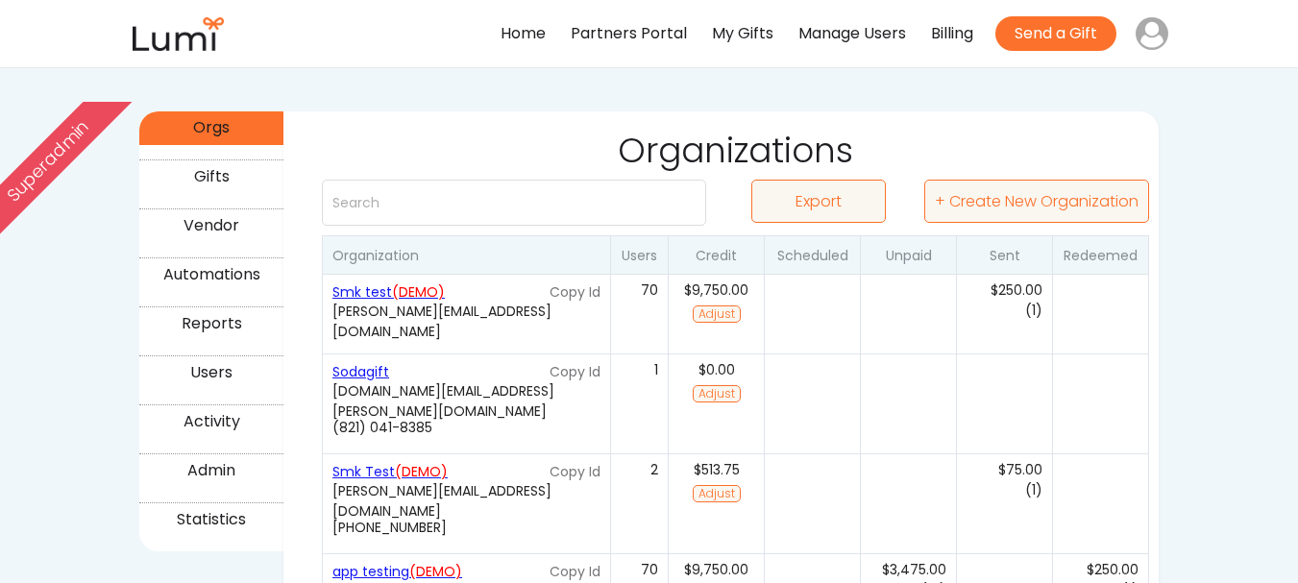
click at [218, 274] on div "Automations" at bounding box center [211, 275] width 138 height 28
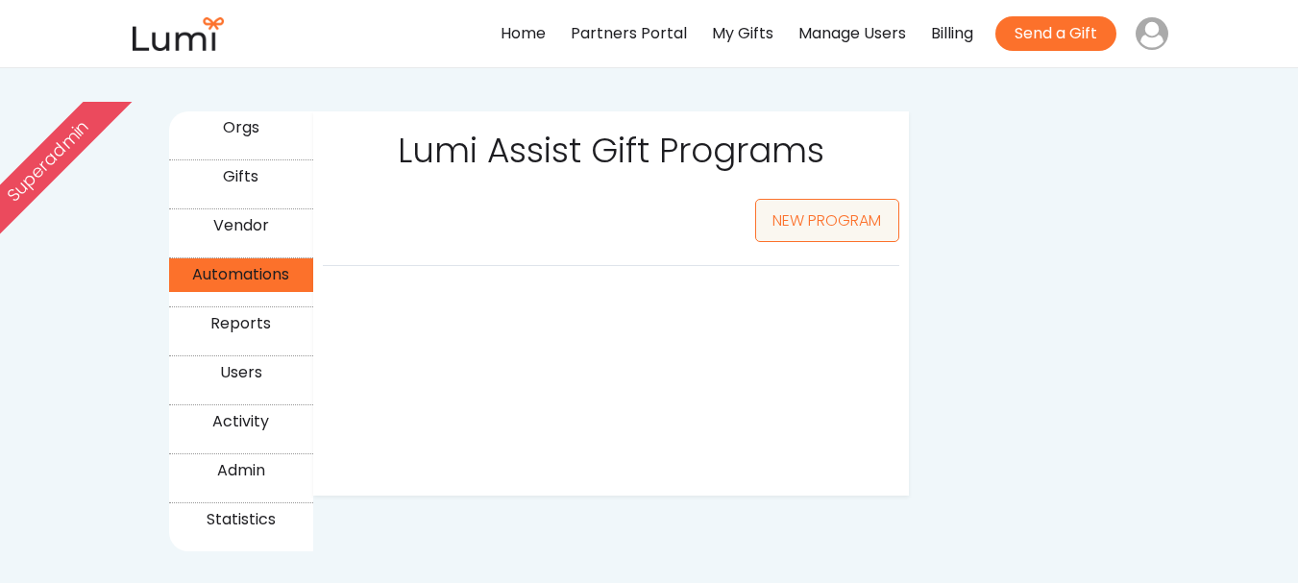
select select ""50_""
select select ""25_""
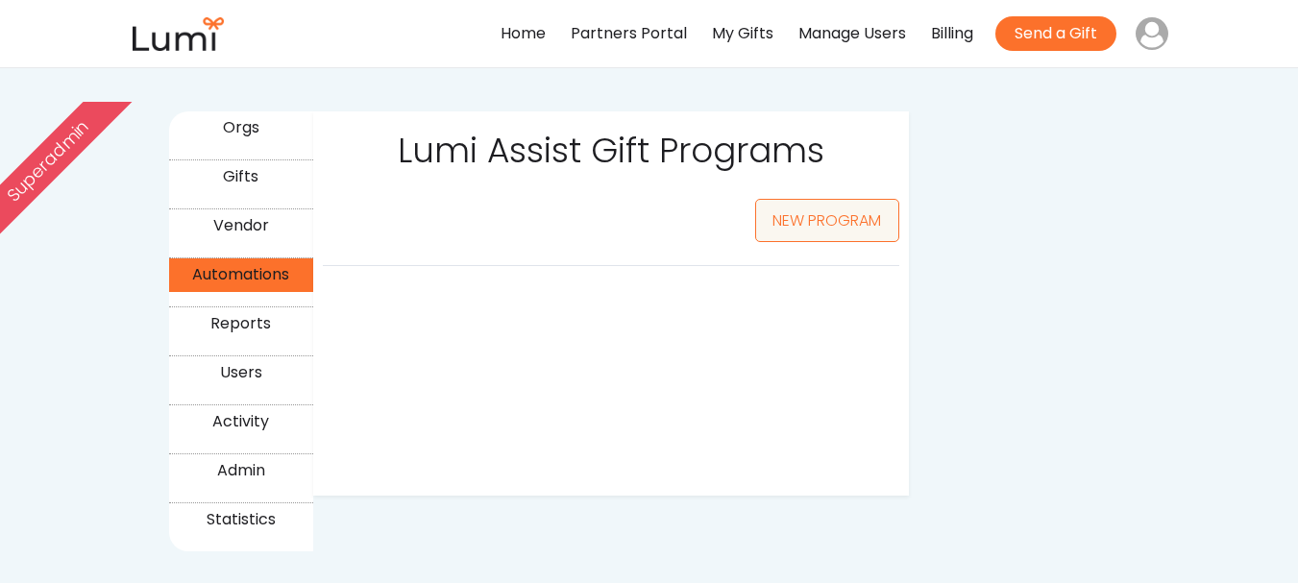
select select ""25_""
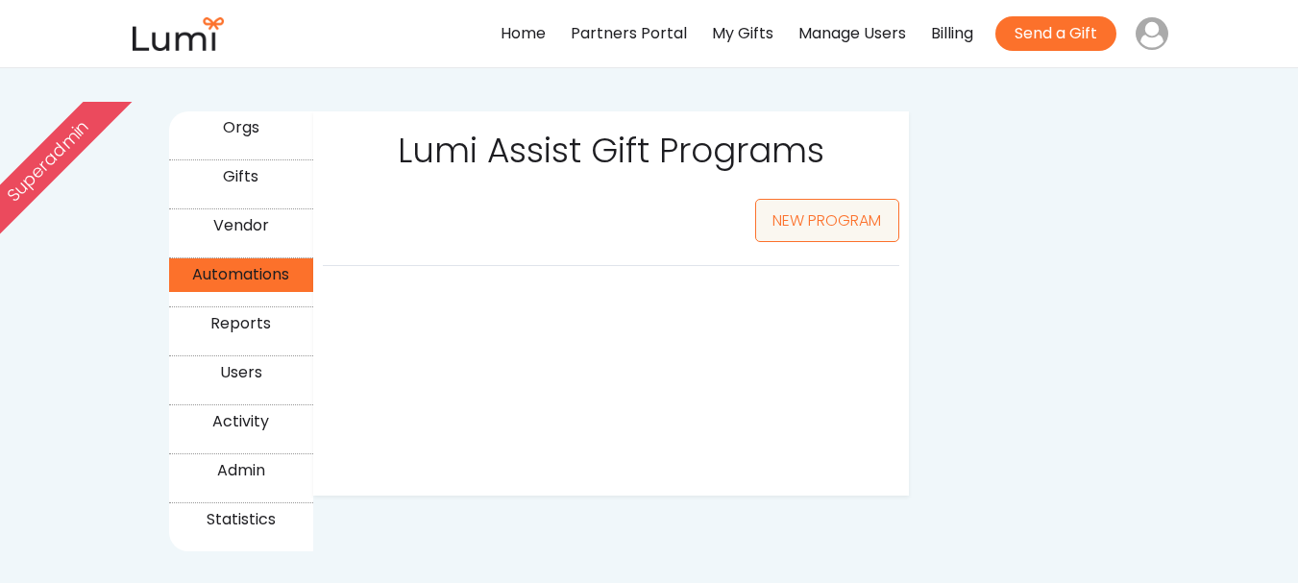
select select ""25_""
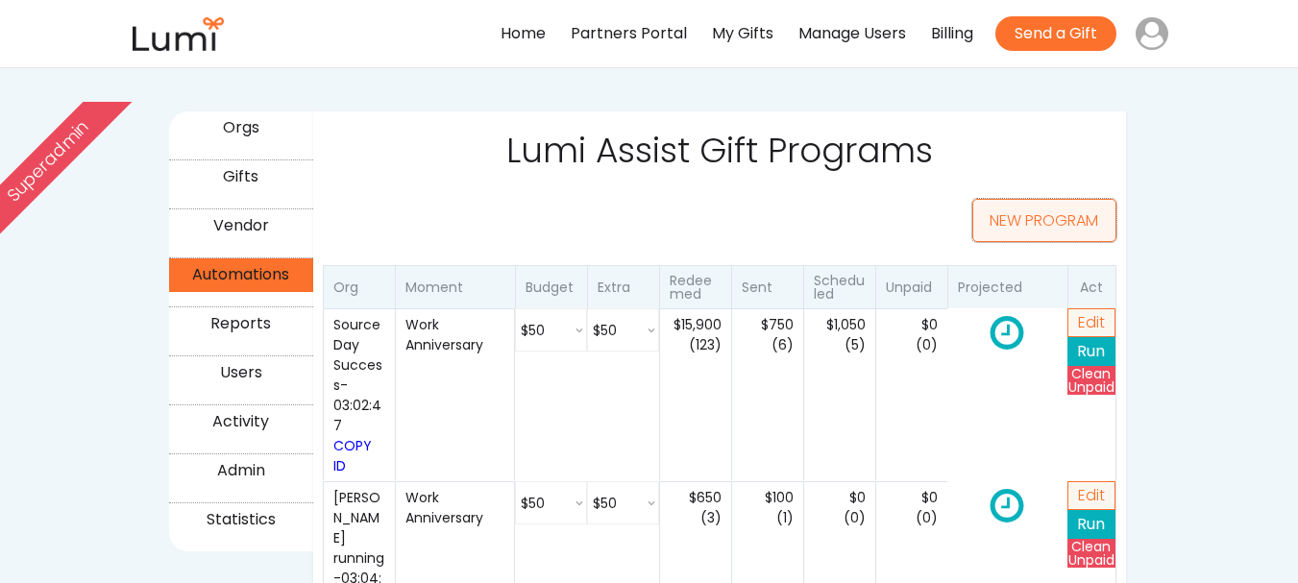
click at [1090, 228] on button "NEW PROGRAM" at bounding box center [1045, 220] width 144 height 43
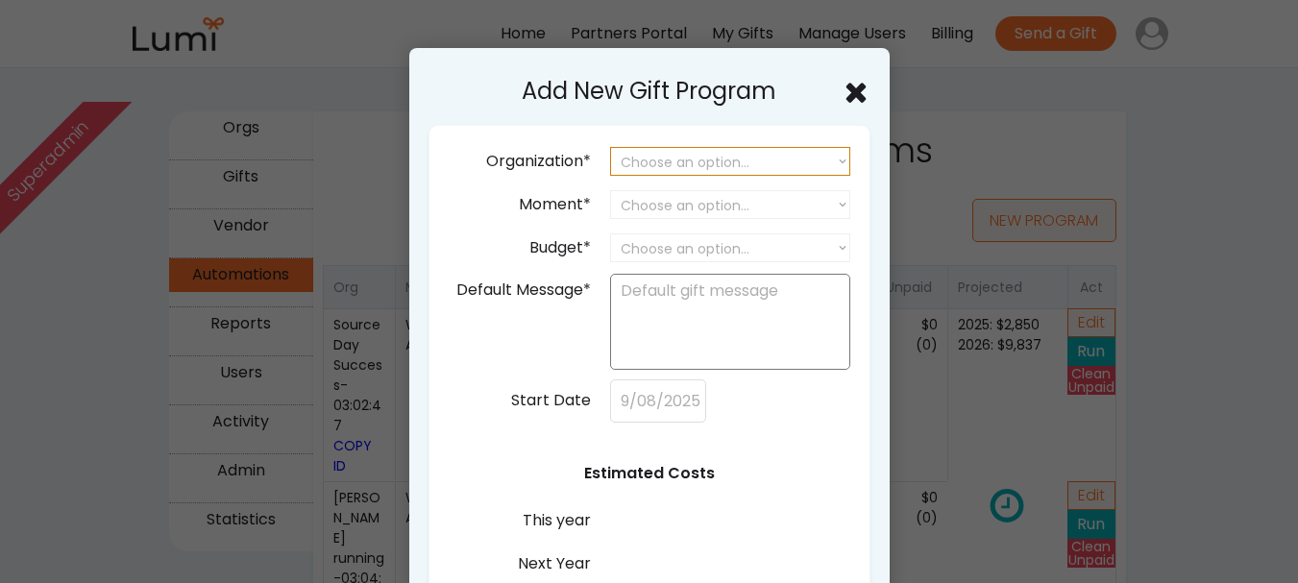
click at [743, 167] on select "Choose an option... SourceDay [PERSON_NAME] [PERSON_NAME] Invoice Test HubSpot …" at bounding box center [730, 161] width 240 height 29
select select ""1348695171700984260__LOOKUP__1757290057219x470790736282910700""
click at [610, 147] on select "Choose an option... SourceDay [PERSON_NAME] [PERSON_NAME] Invoice Test HubSpot …" at bounding box center [730, 161] width 240 height 29
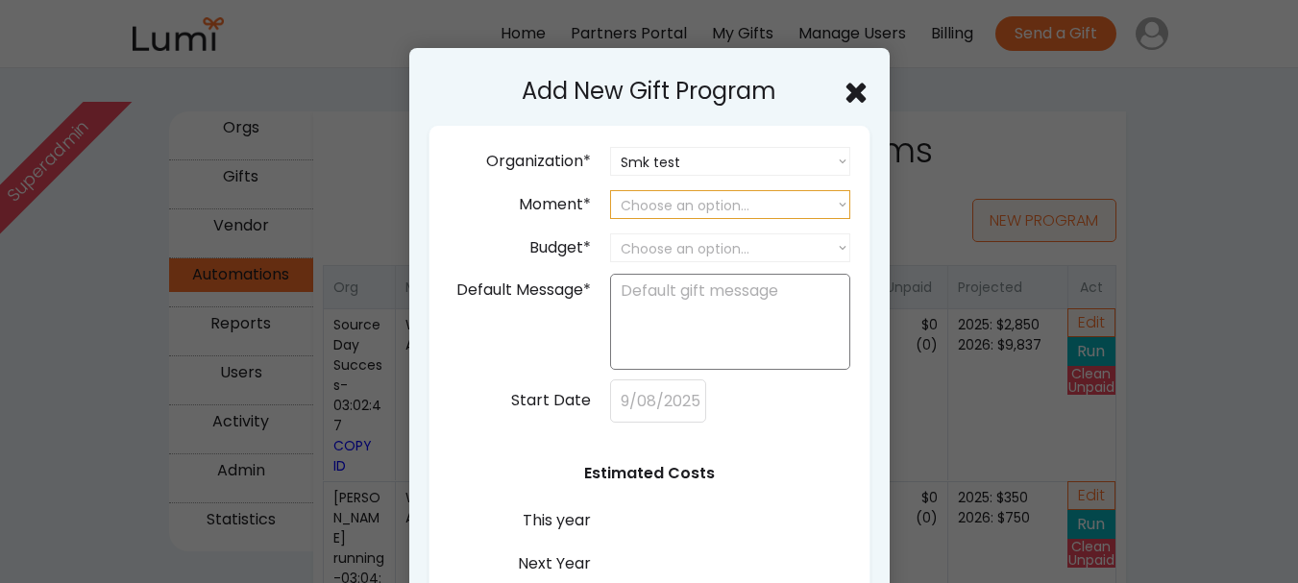
click at [708, 198] on select "Choose an option... Birthday Work Anniversary Welcome to the Team Year End Appr…" at bounding box center [730, 204] width 240 height 29
select select ""work_anniversary""
click at [610, 190] on select "Choose an option... Birthday Work Anniversary Welcome to the Team Year End Appr…" at bounding box center [730, 204] width 240 height 29
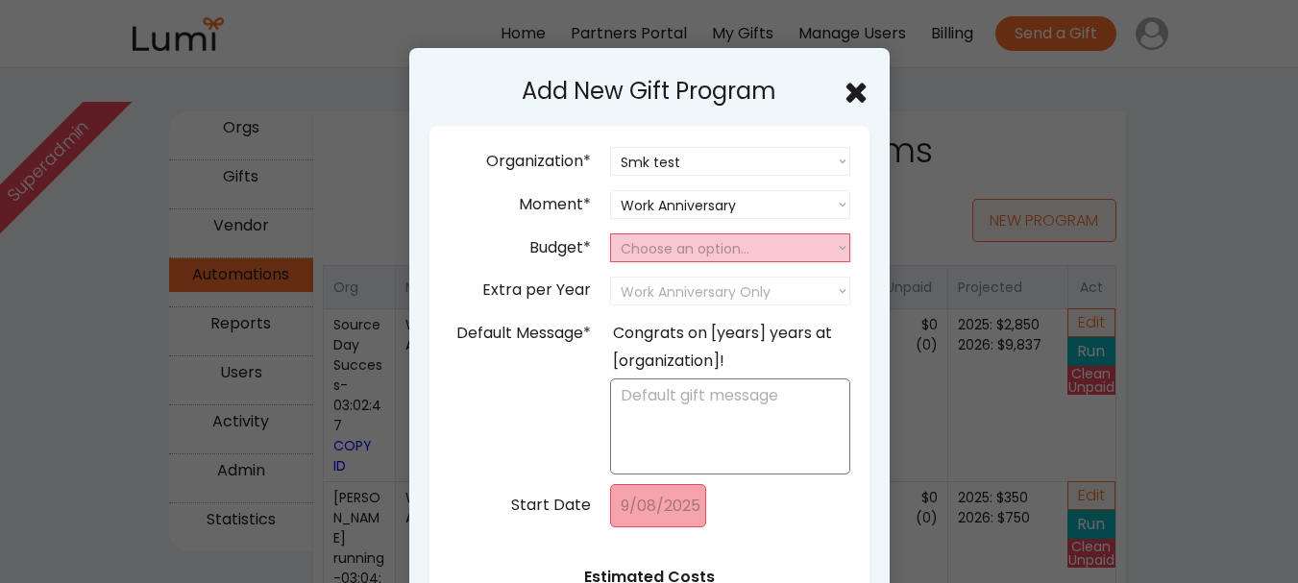
click at [699, 244] on select "Choose an option... 25 50 75 100 150 200 250 300" at bounding box center [730, 248] width 240 height 29
select select "25"
click at [610, 234] on select "Choose an option... 25 50 75 100 150 200 250 300" at bounding box center [730, 248] width 240 height 29
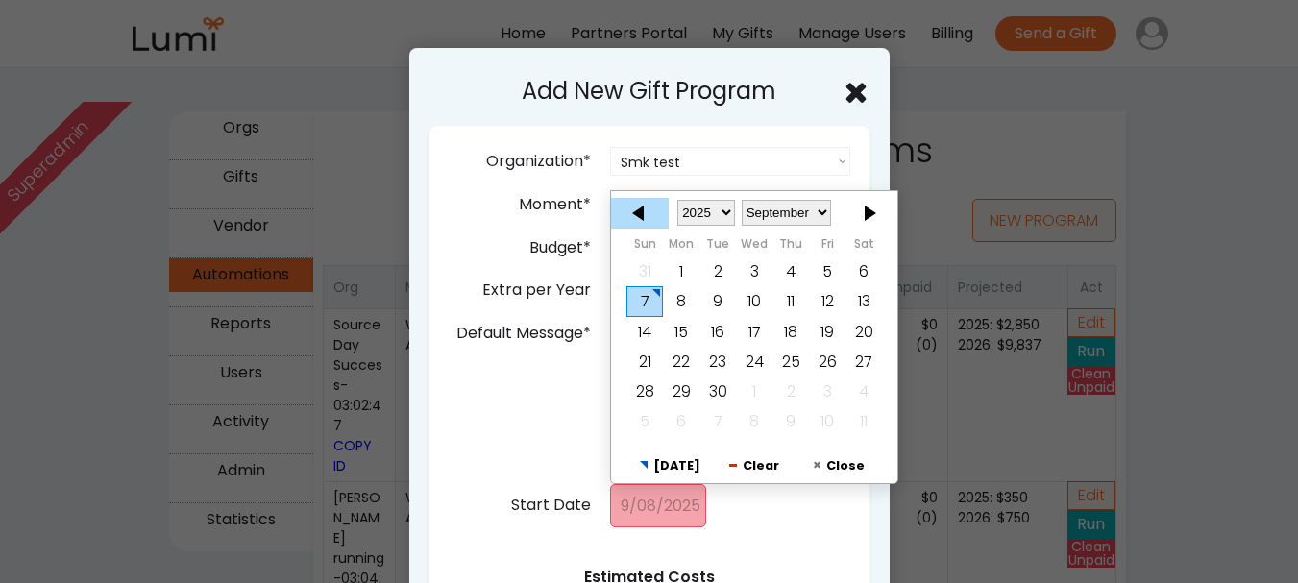
click at [643, 208] on div at bounding box center [640, 212] width 58 height 31
click at [629, 210] on div at bounding box center [640, 212] width 58 height 31
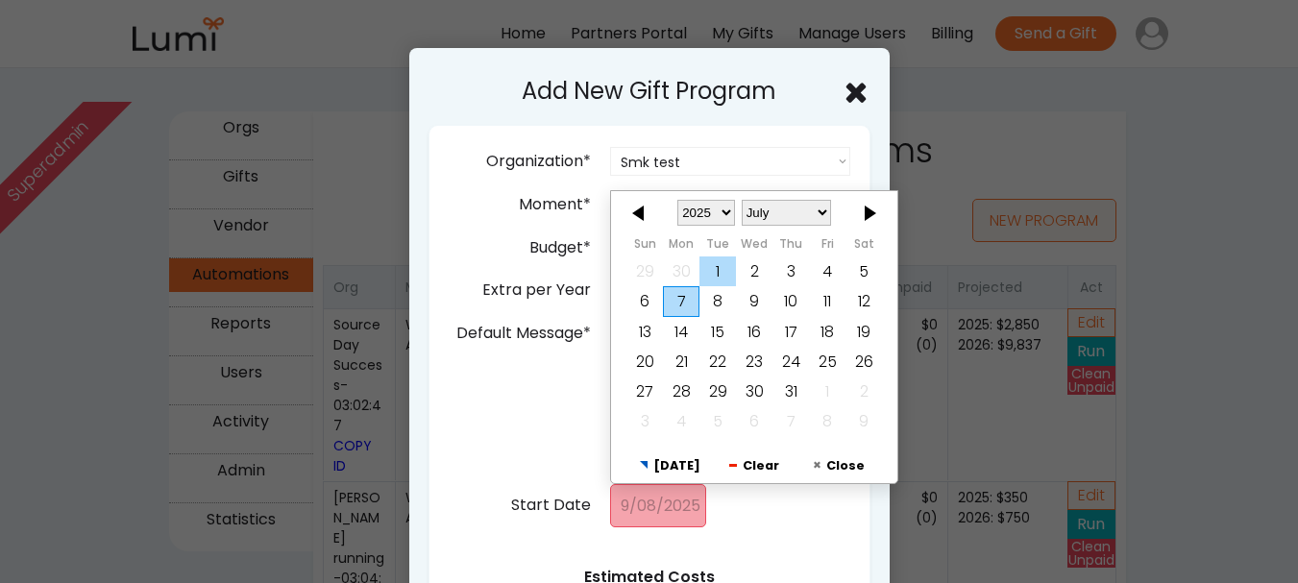
click at [722, 268] on div "1" at bounding box center [718, 272] width 37 height 30
type input "[DATE]"
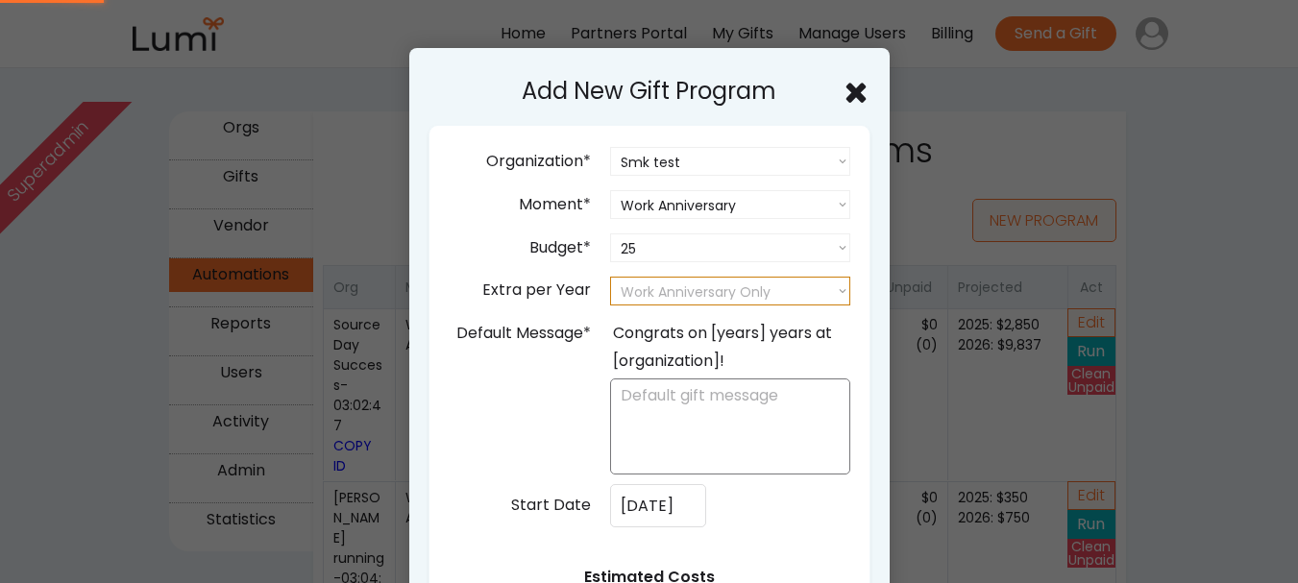
click at [777, 291] on select "Work Anniversary Only 25 50 75 100 150 200 250 300" at bounding box center [730, 291] width 240 height 29
select select "25"
click at [610, 277] on select "Work Anniversary Only 25 50 75 100 150 200 250 300" at bounding box center [730, 291] width 240 height 29
click at [652, 334] on div "Congrats on [years] years at [organization]!" at bounding box center [730, 348] width 234 height 56
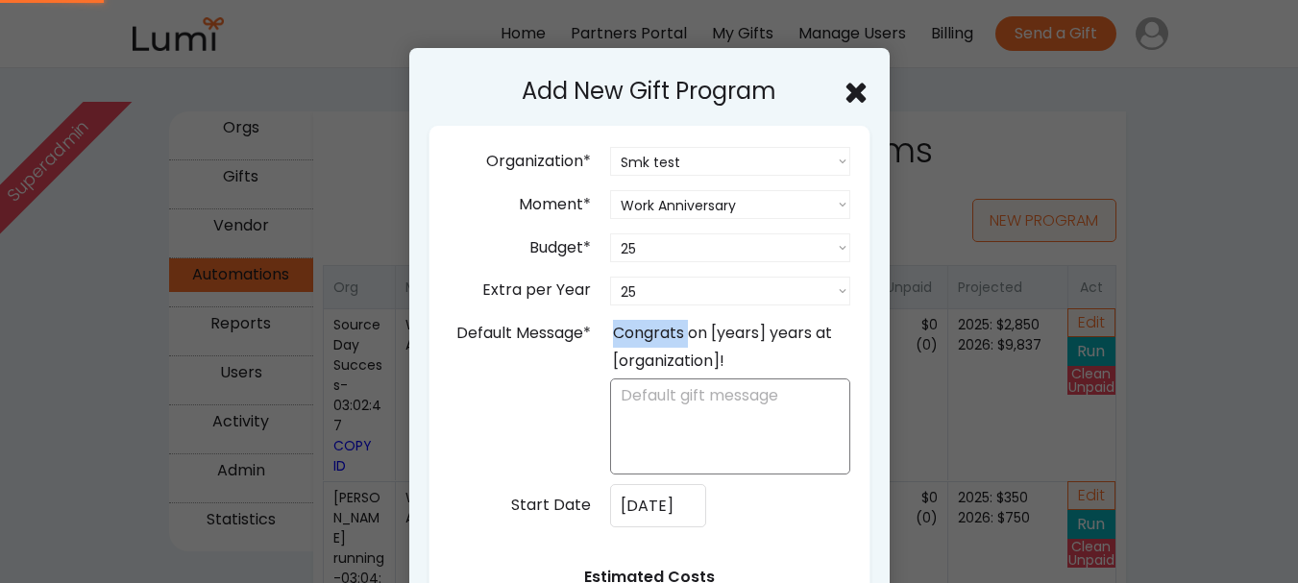
click at [652, 334] on div "Congrats on [years] years at [organization]!" at bounding box center [730, 348] width 234 height 56
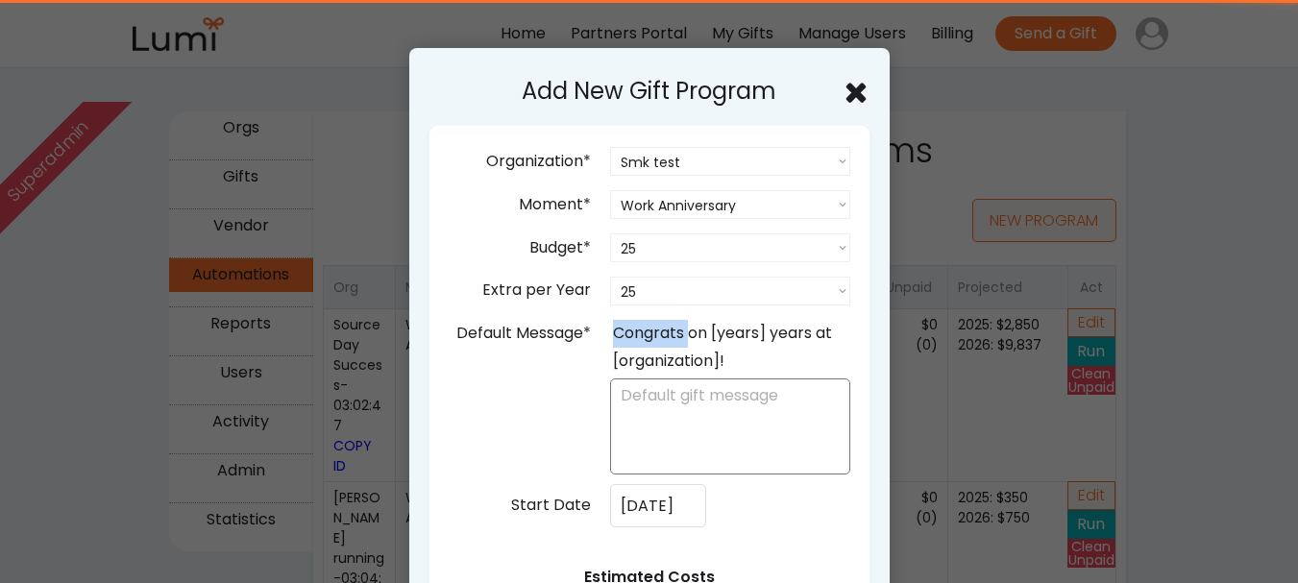
copy div "Congrats"
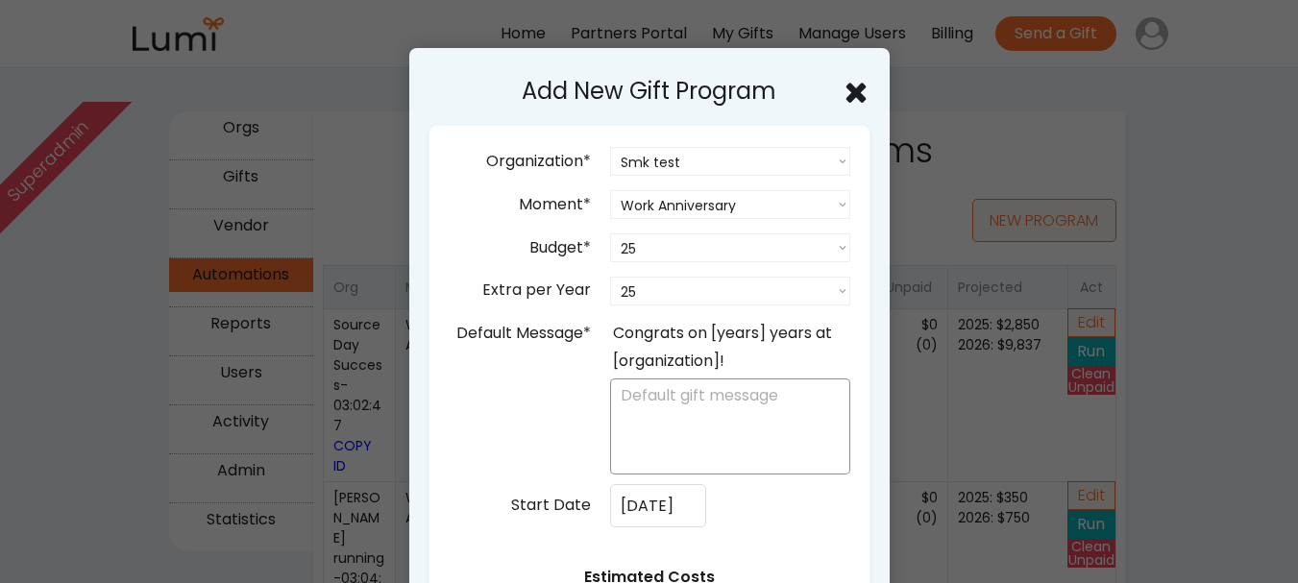
click at [674, 396] on textarea at bounding box center [730, 427] width 240 height 96
paste textarea "Congrats"
type textarea "Congrats"
click at [576, 429] on div "Default Message* Congrats on [years] years at [organization]! Congrats" at bounding box center [652, 396] width 397 height 158
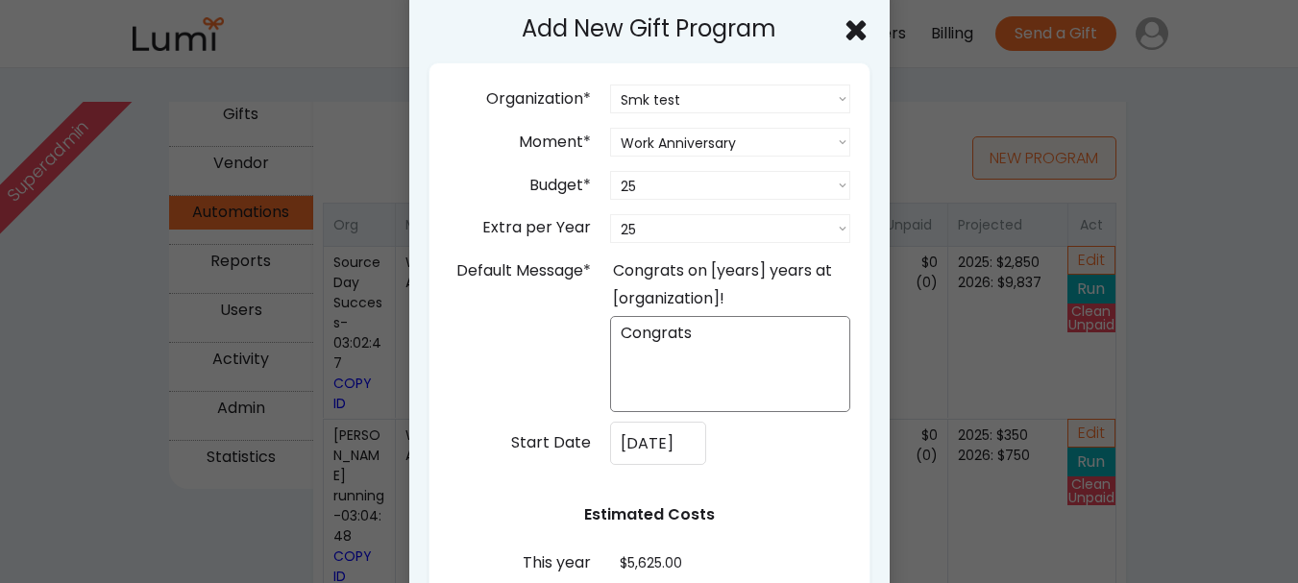
scroll to position [577, 0]
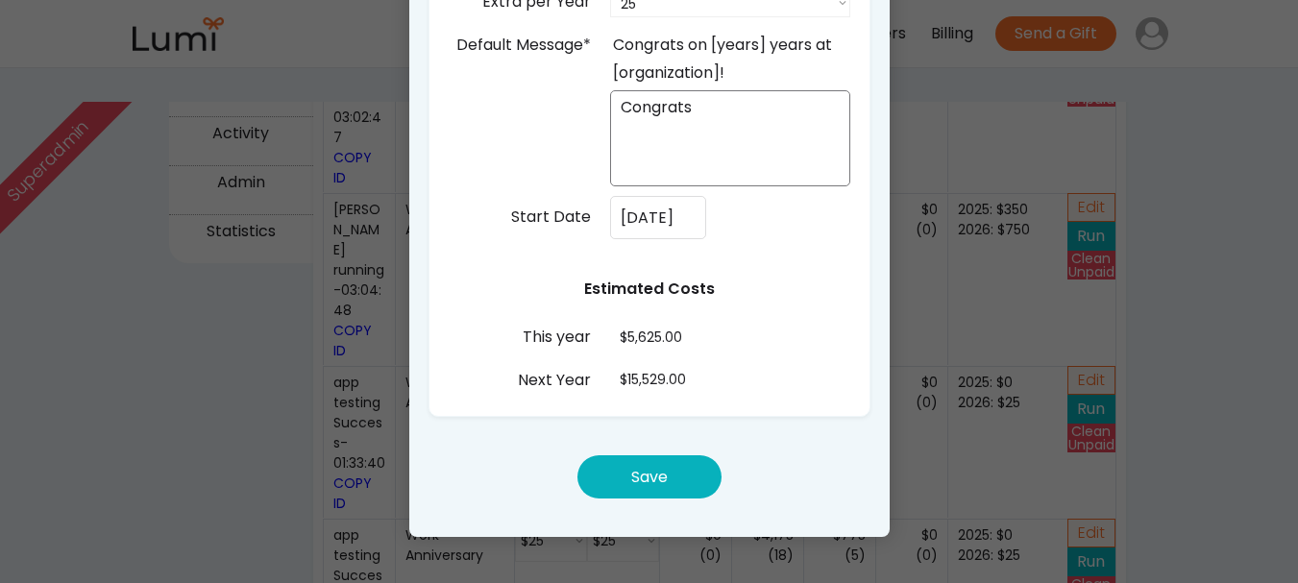
click at [688, 481] on button "Save" at bounding box center [650, 477] width 144 height 43
select select ""PLACEHOLDER_1427118222253""
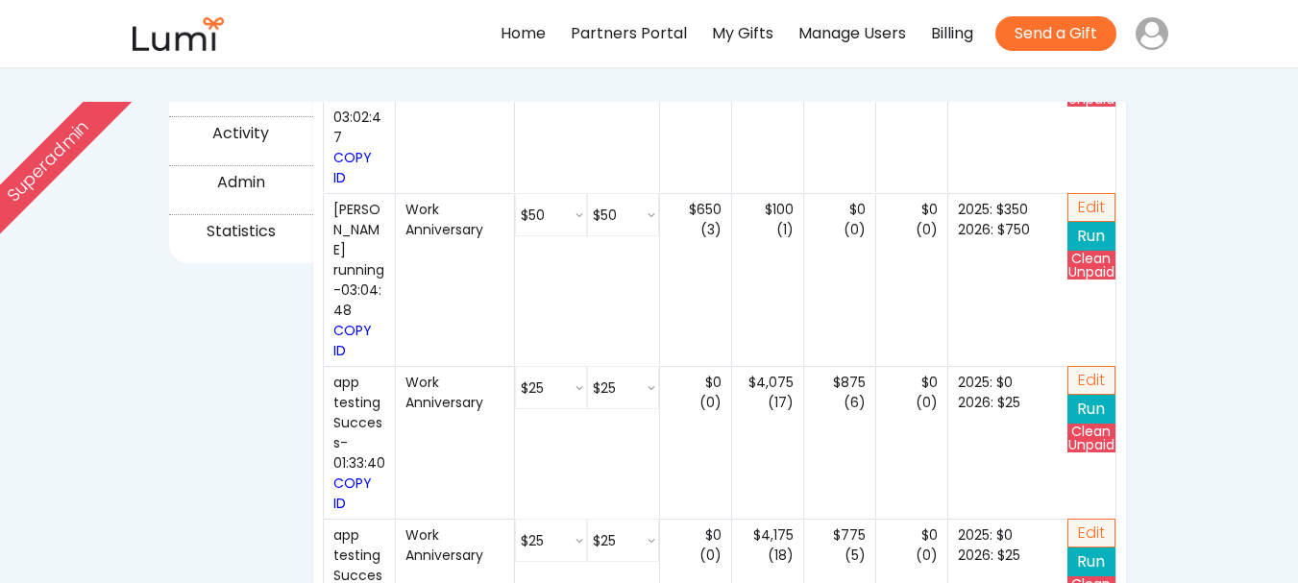
select select ""25_""
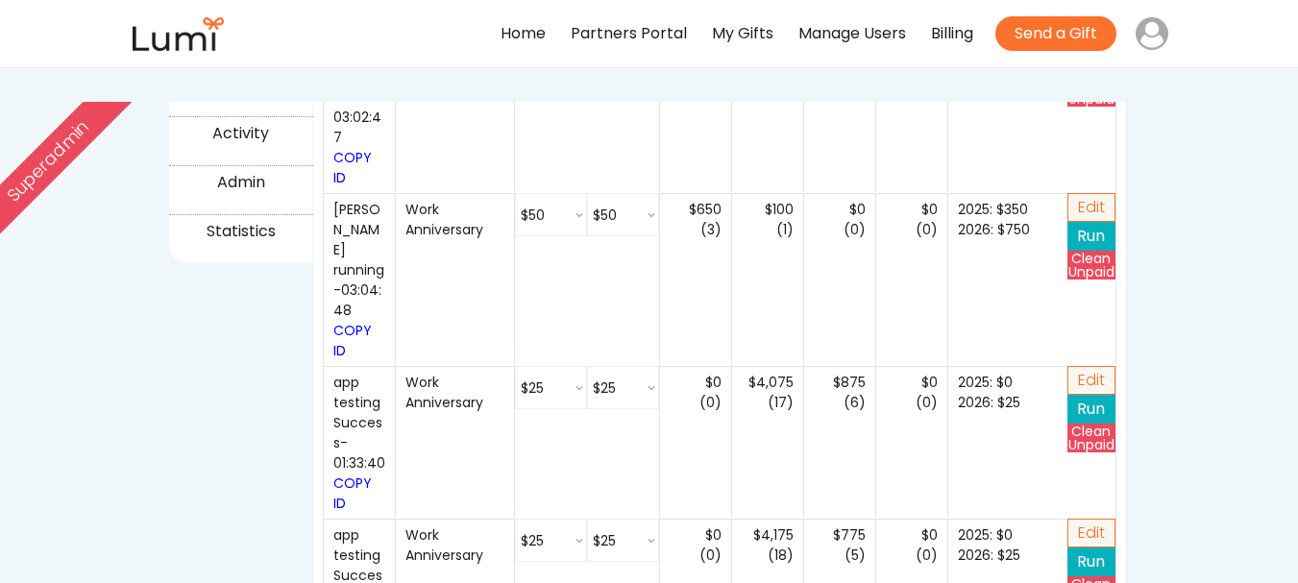
select select ""25_""
select select ""250_""
select select ""25_""
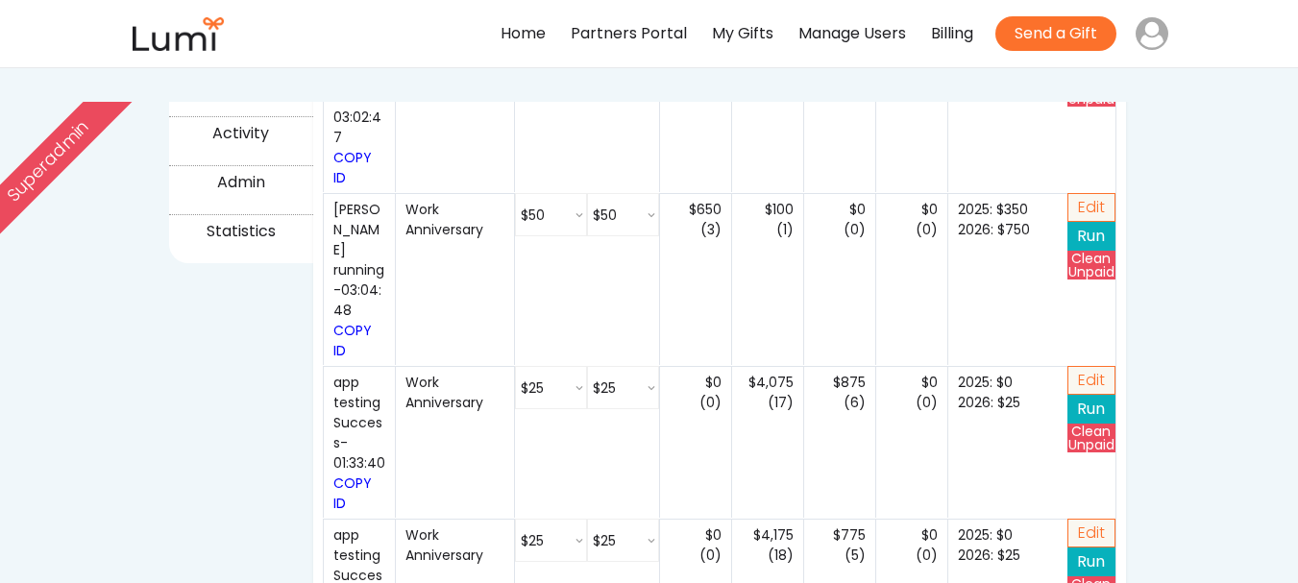
select select ""25_""
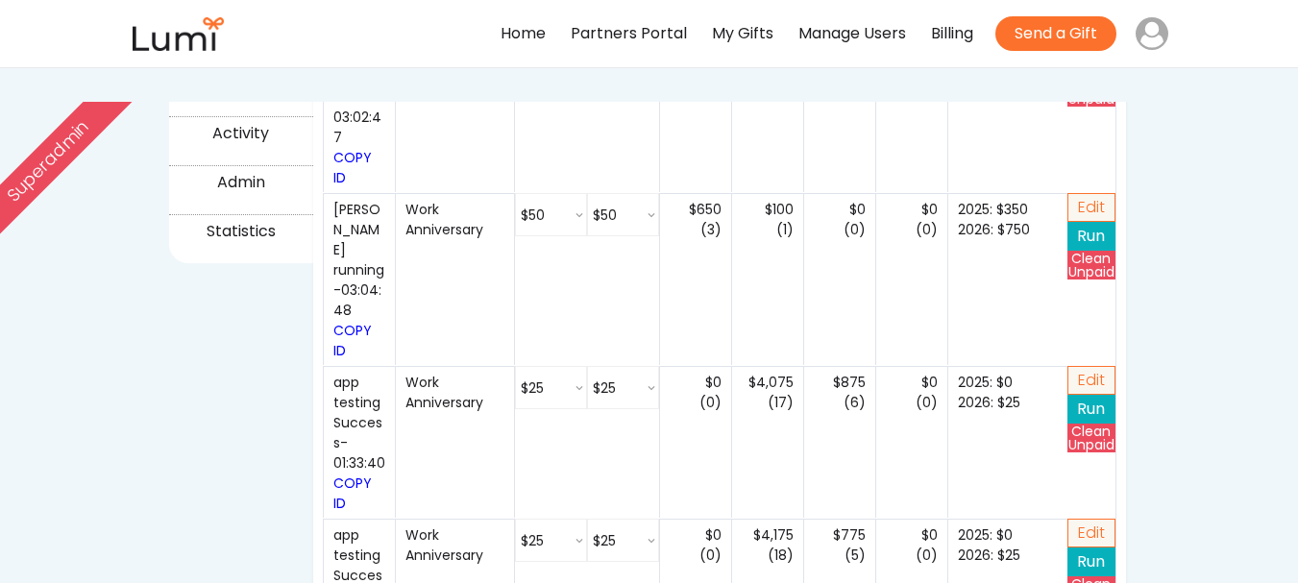
select select ""25_""
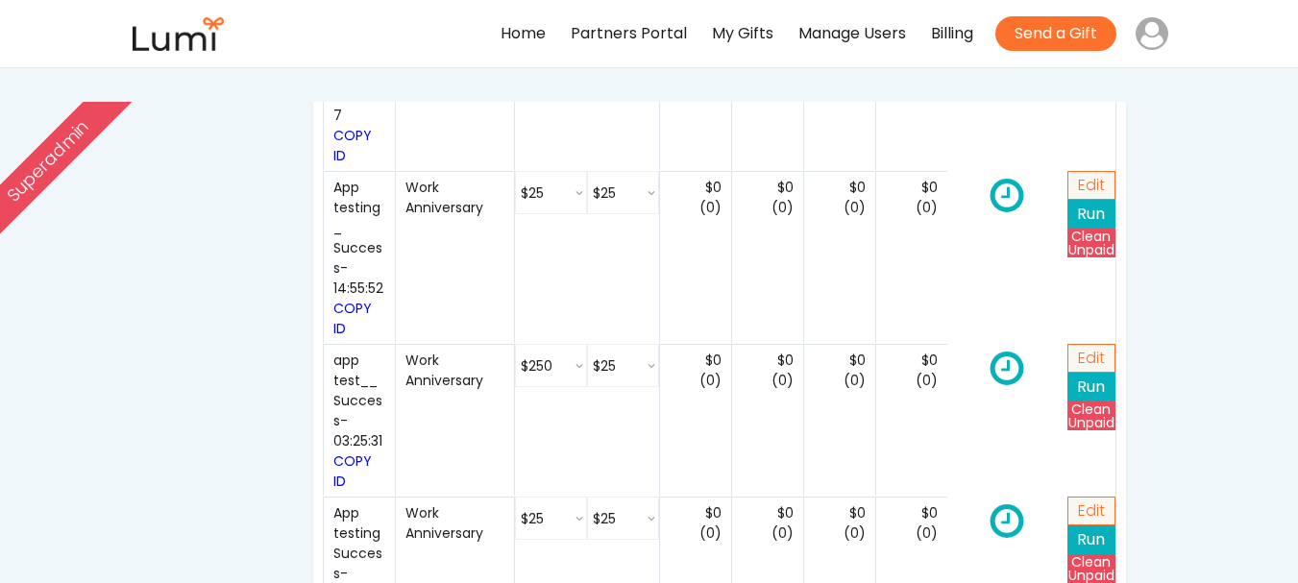
select select ""25_""
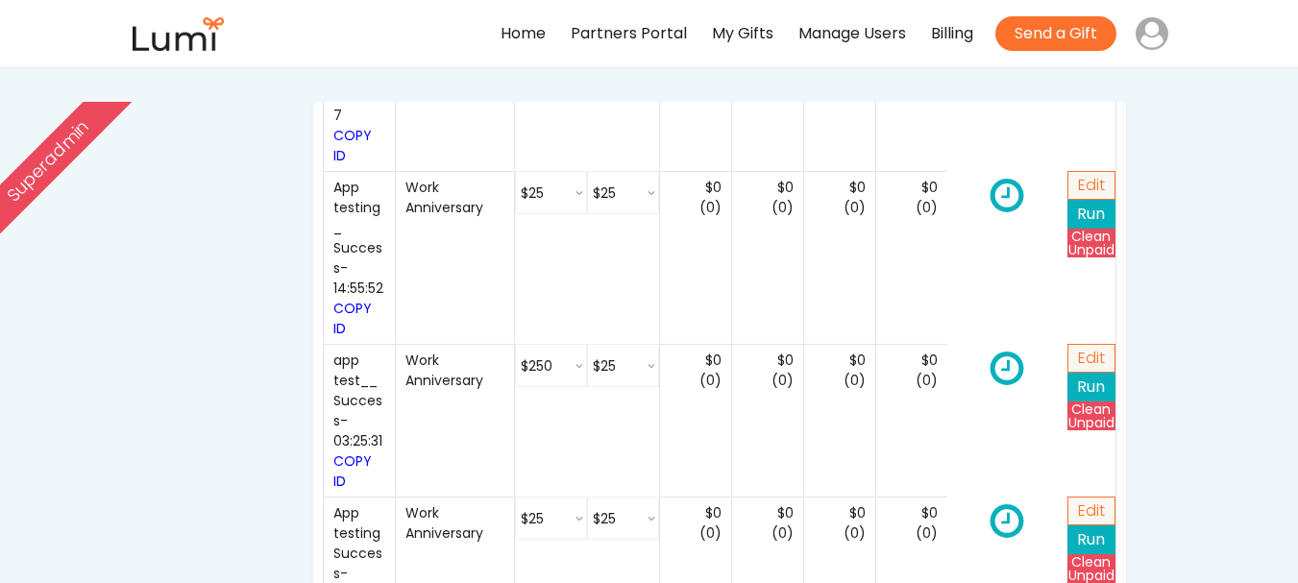
select select ""25_""
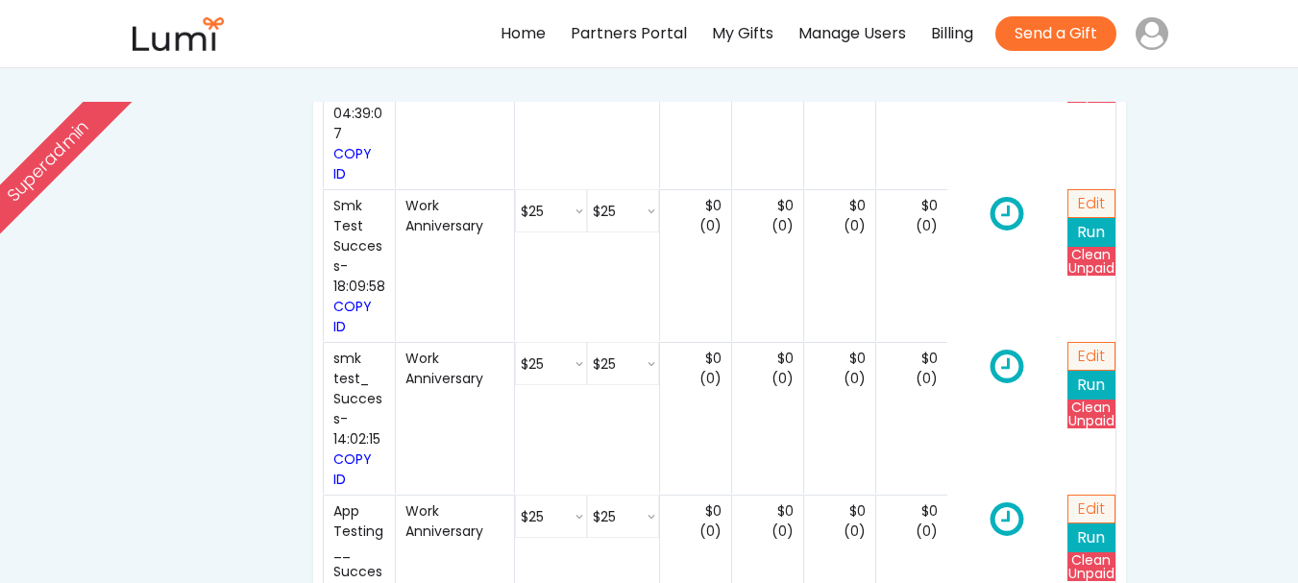
select select ""25_""
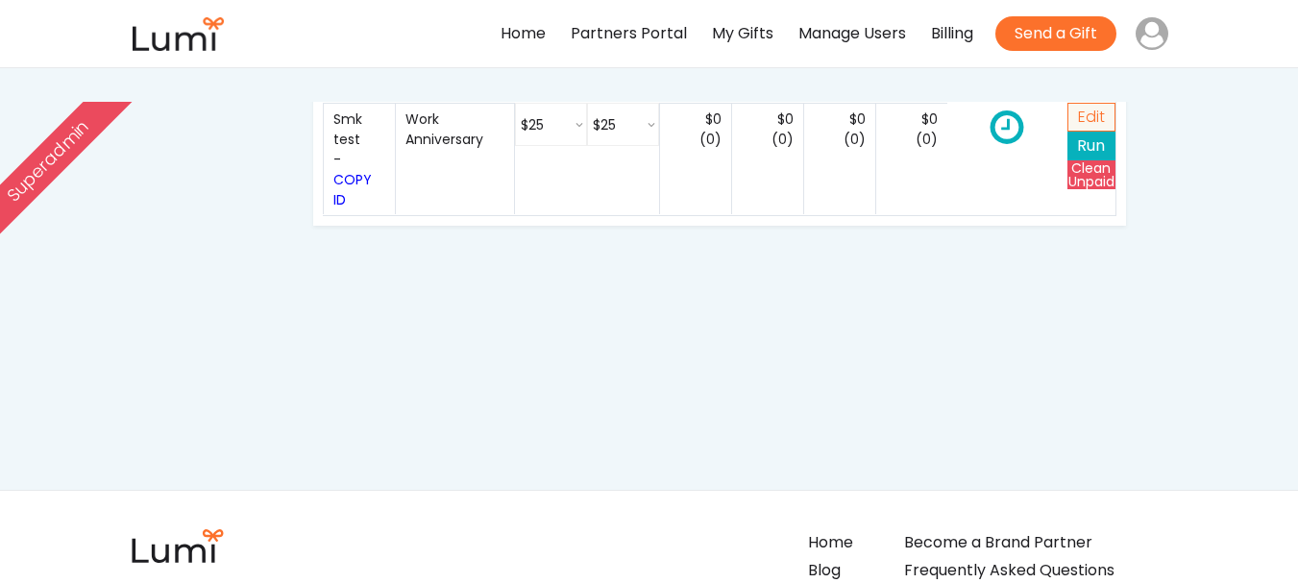
scroll to position [3838, 0]
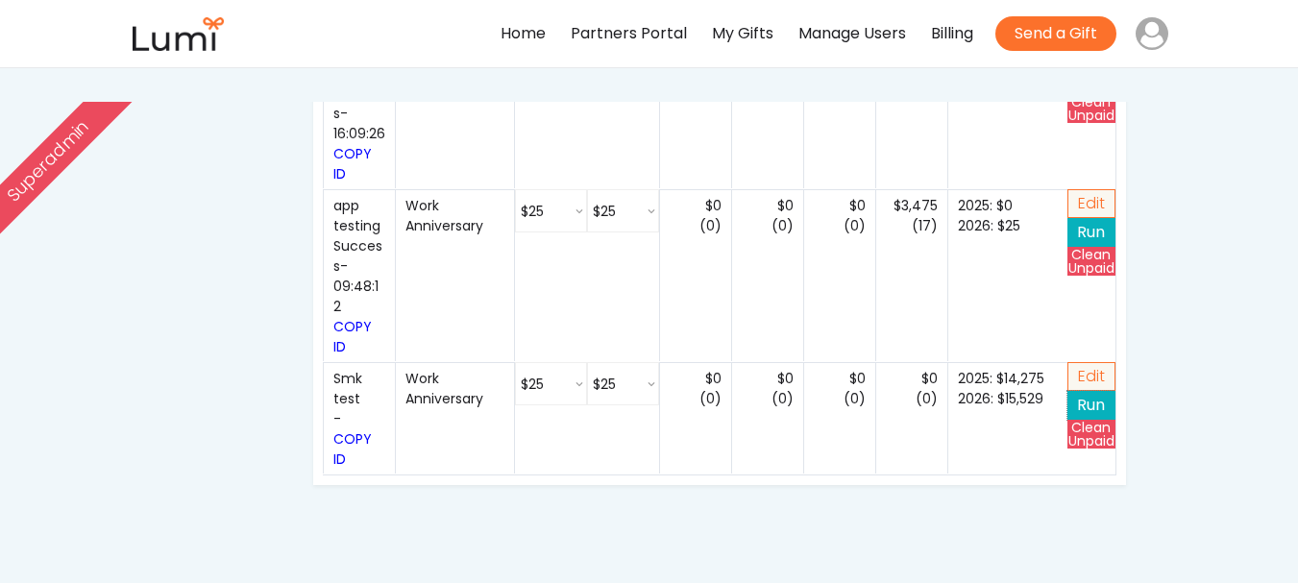
click at [1101, 391] on button "Run" at bounding box center [1092, 405] width 48 height 29
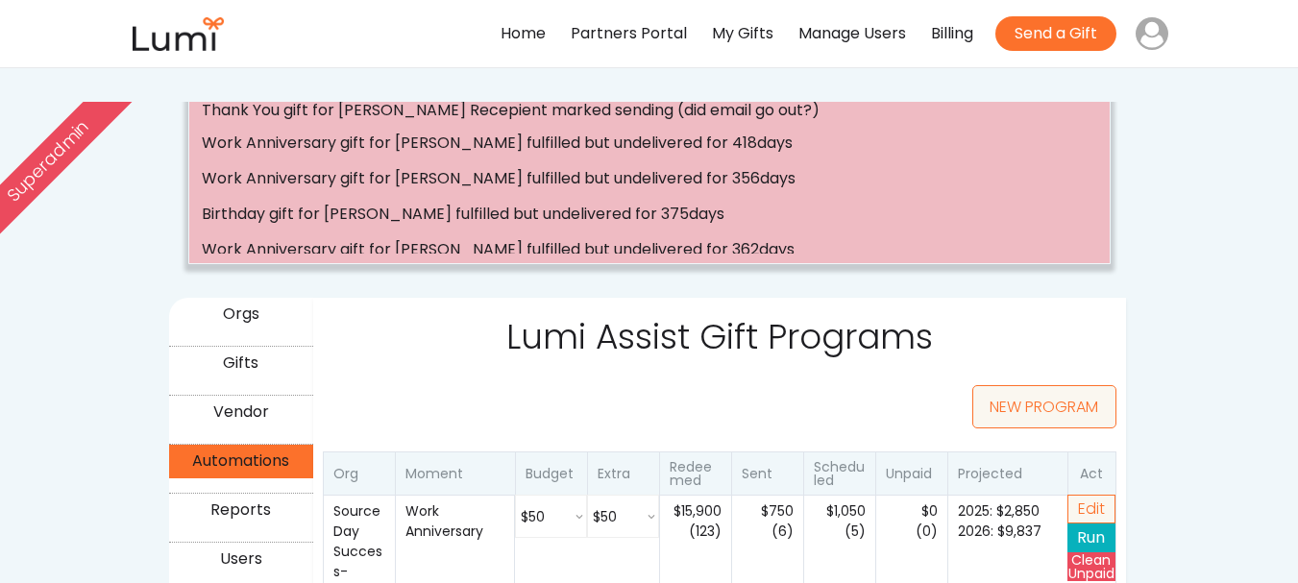
scroll to position [0, 0]
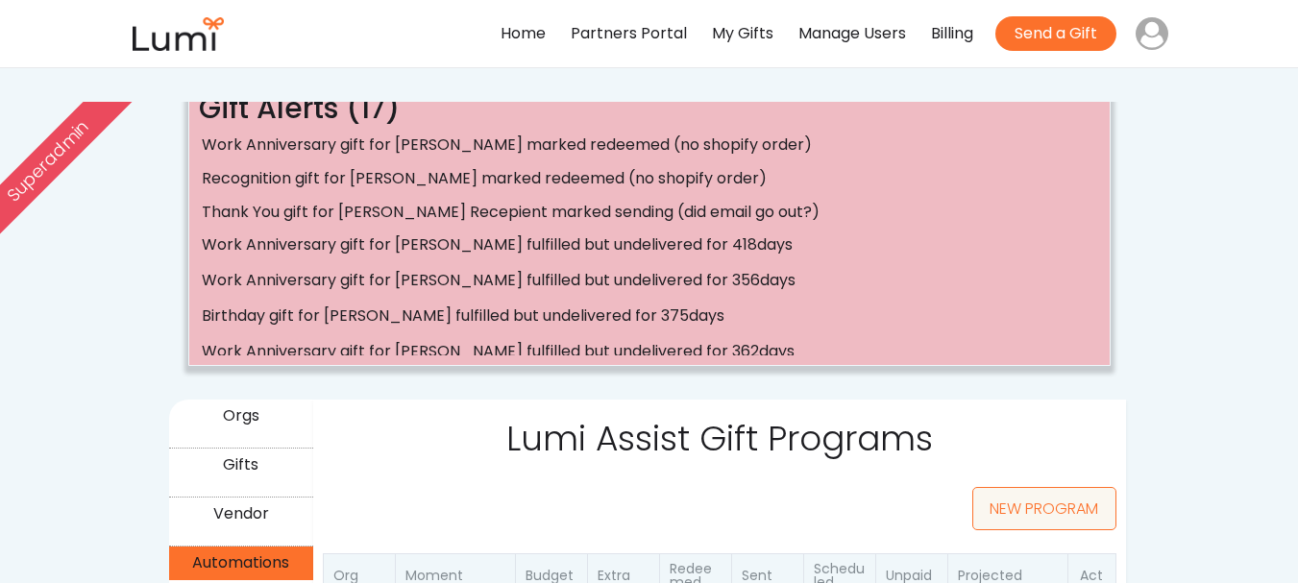
click at [243, 409] on div "Orgs" at bounding box center [241, 417] width 138 height 28
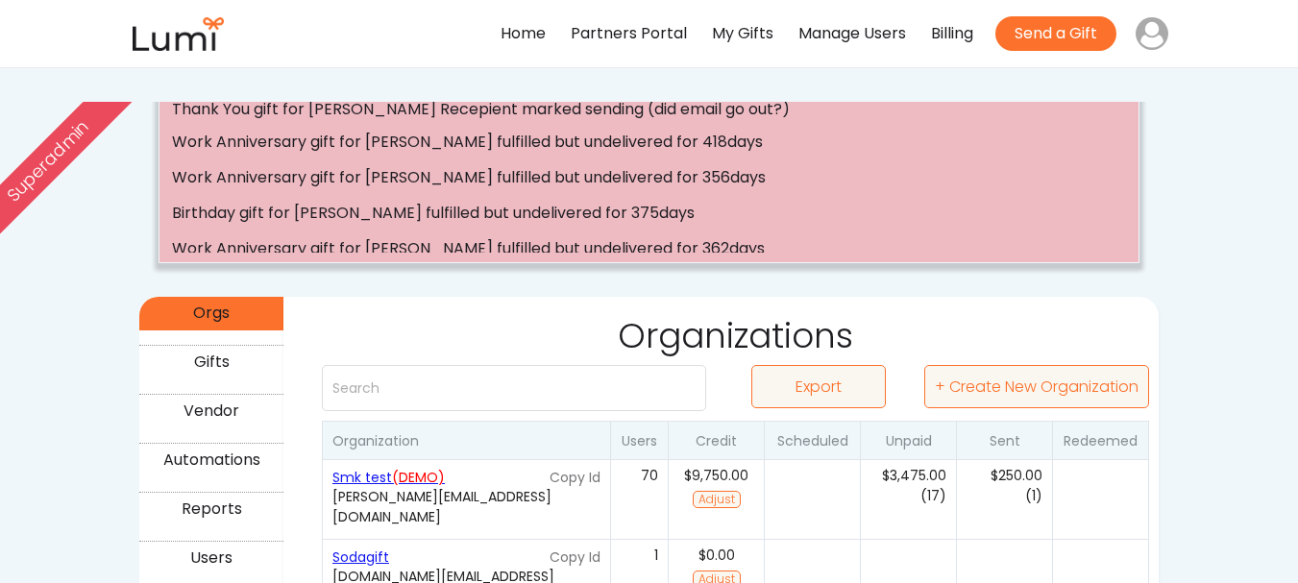
scroll to position [192, 0]
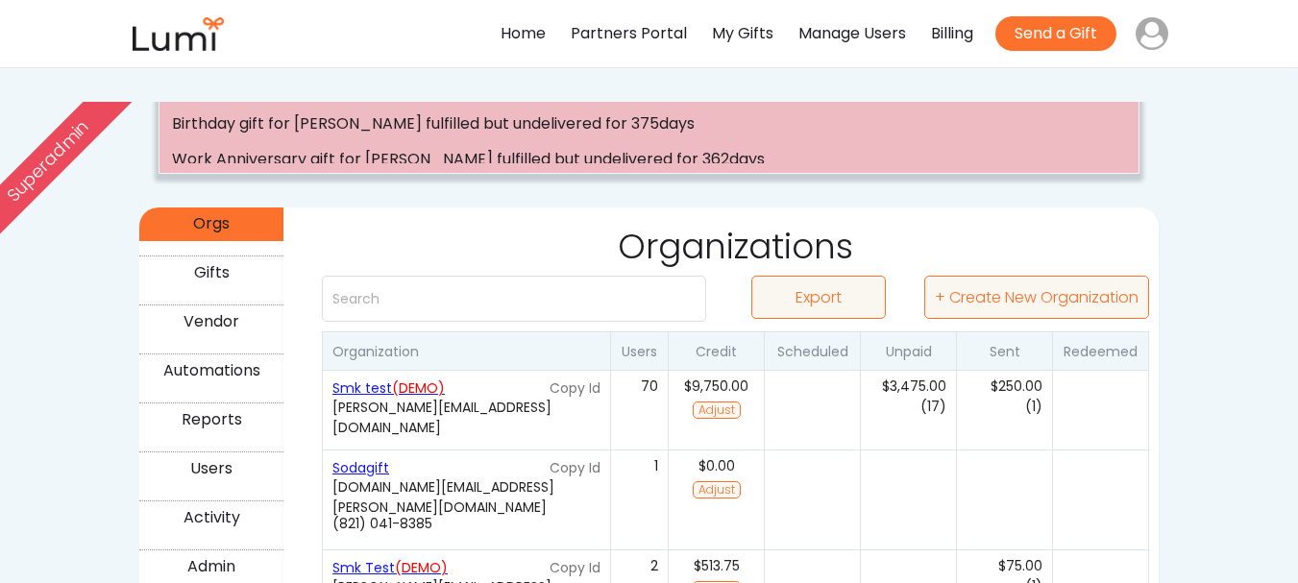
click at [381, 385] on div "Smk test (DEMO)" at bounding box center [439, 389] width 212 height 20
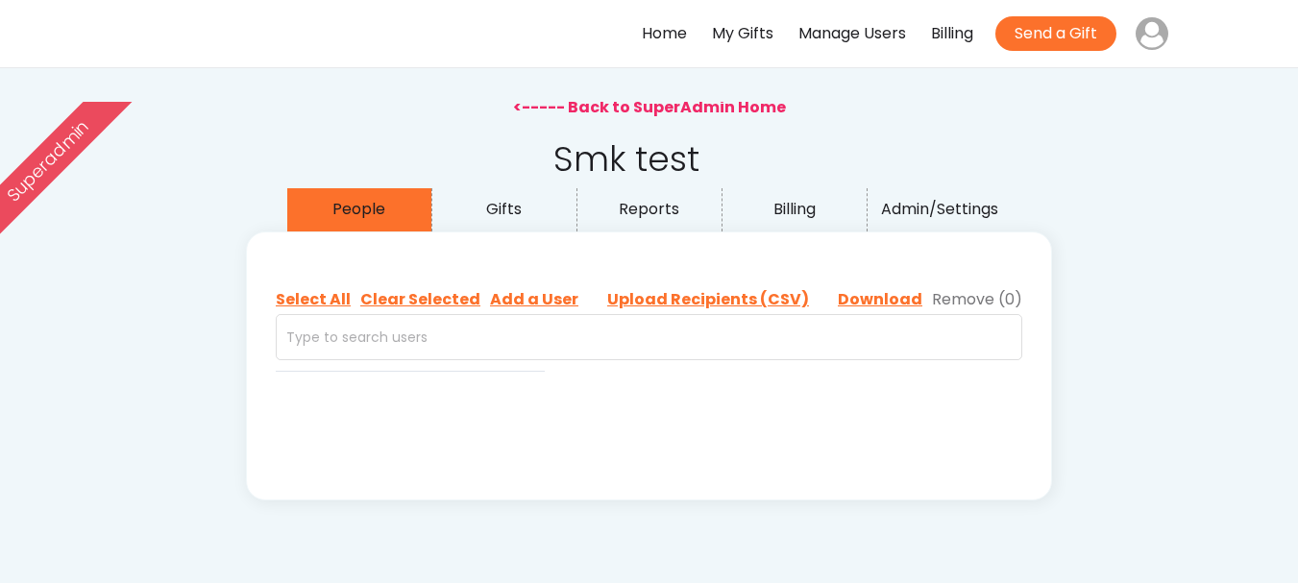
select select ""recipient""
select select ""buyer""
select select ""recipient""
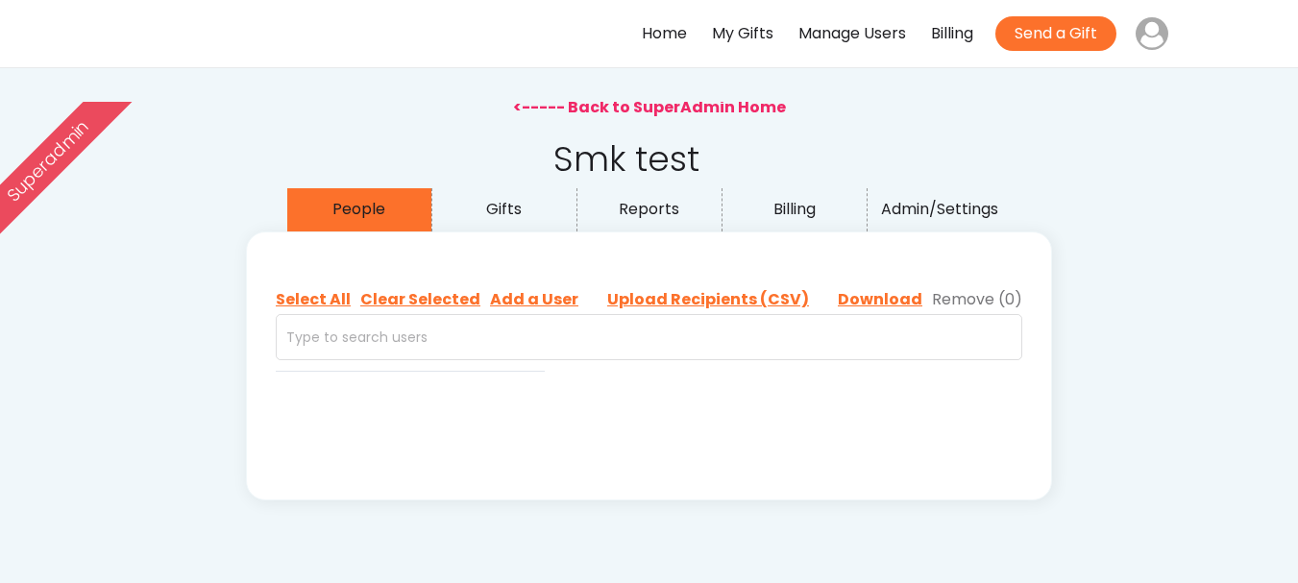
select select ""buyer""
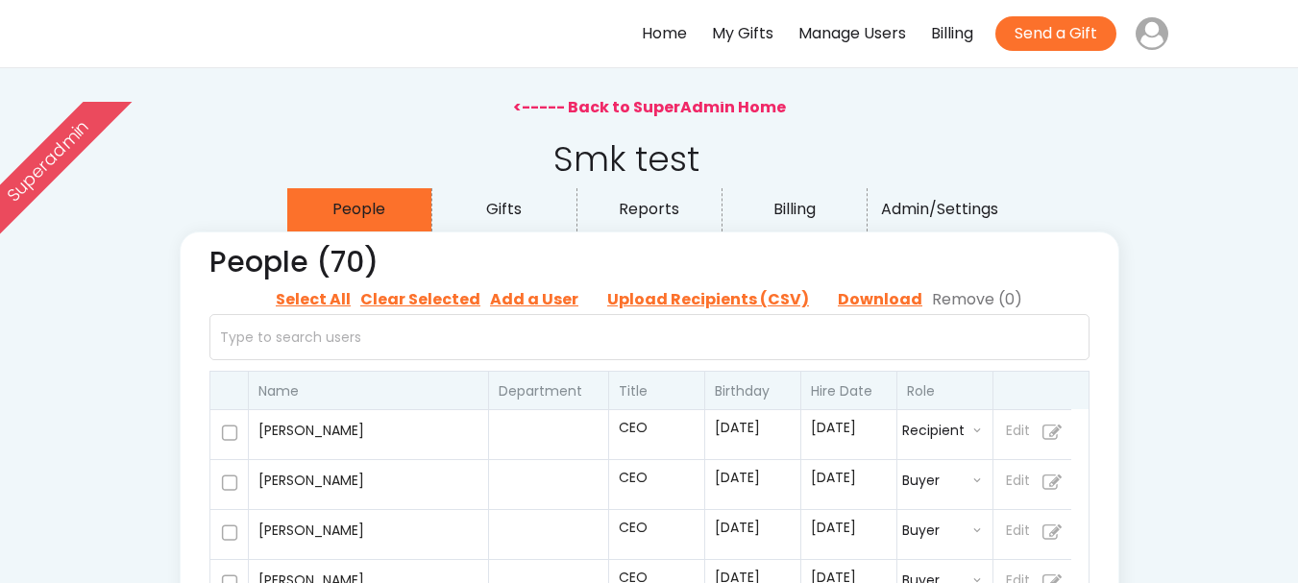
click at [926, 210] on div "Admin/Settings" at bounding box center [940, 210] width 138 height 28
select select ""buyer""
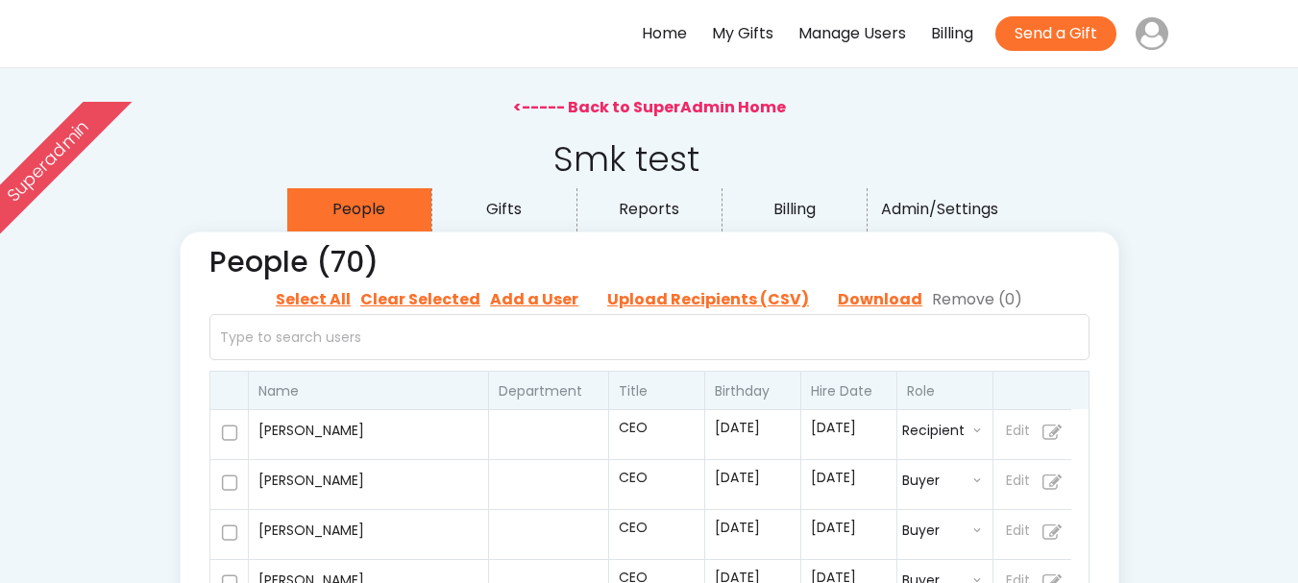
select select ""buyer""
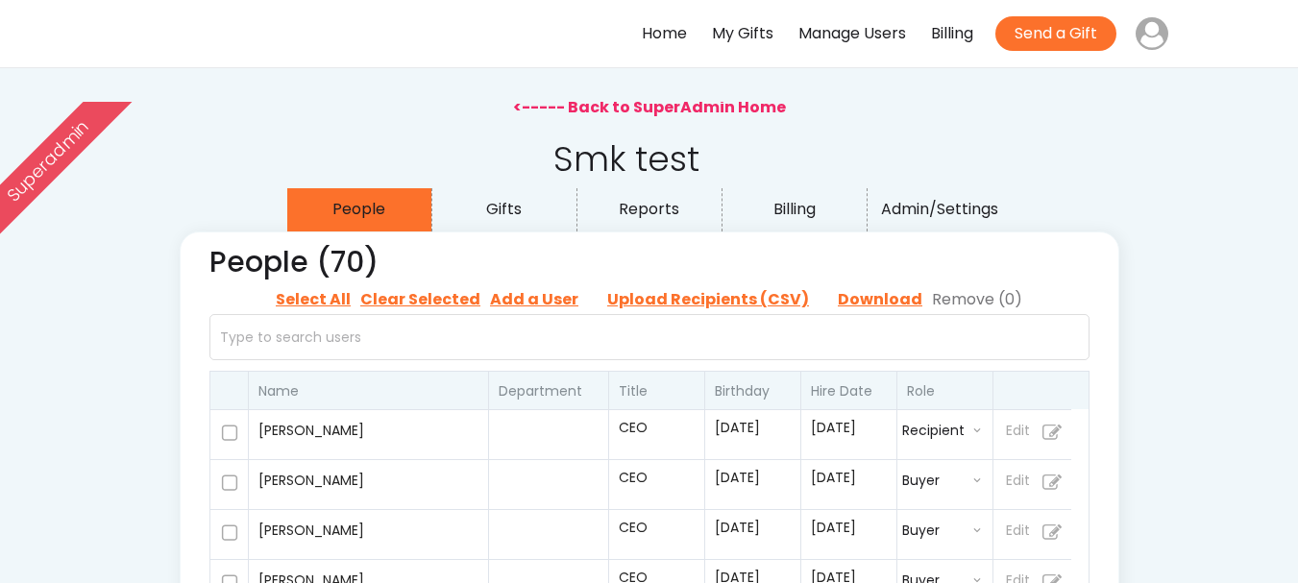
select select ""buyer""
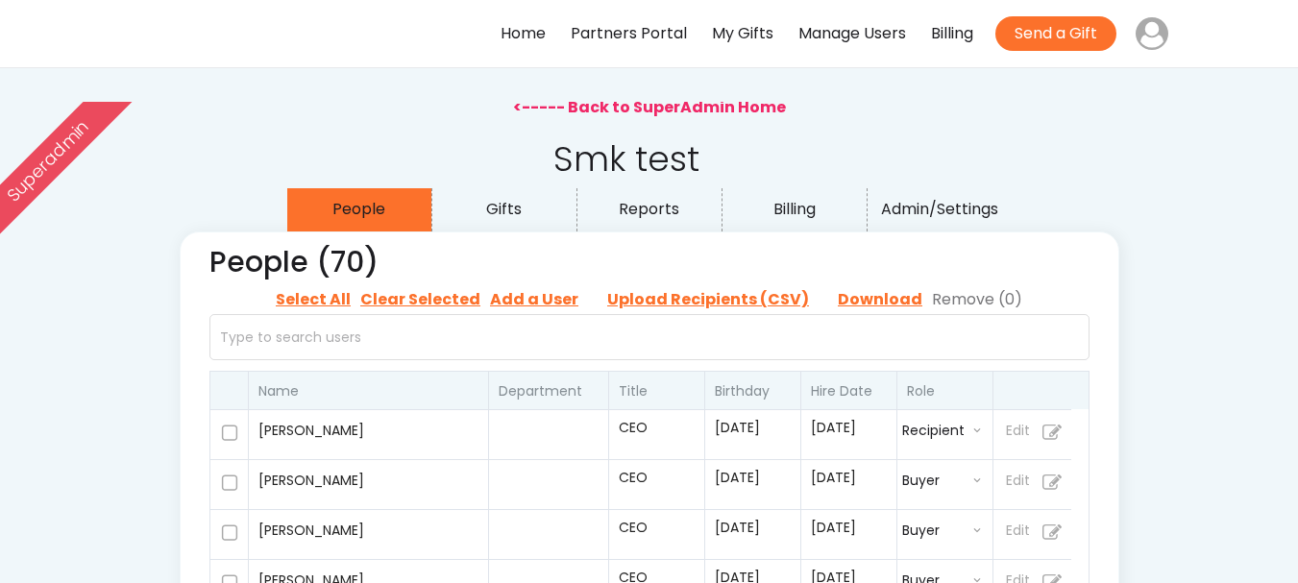
select select "12"
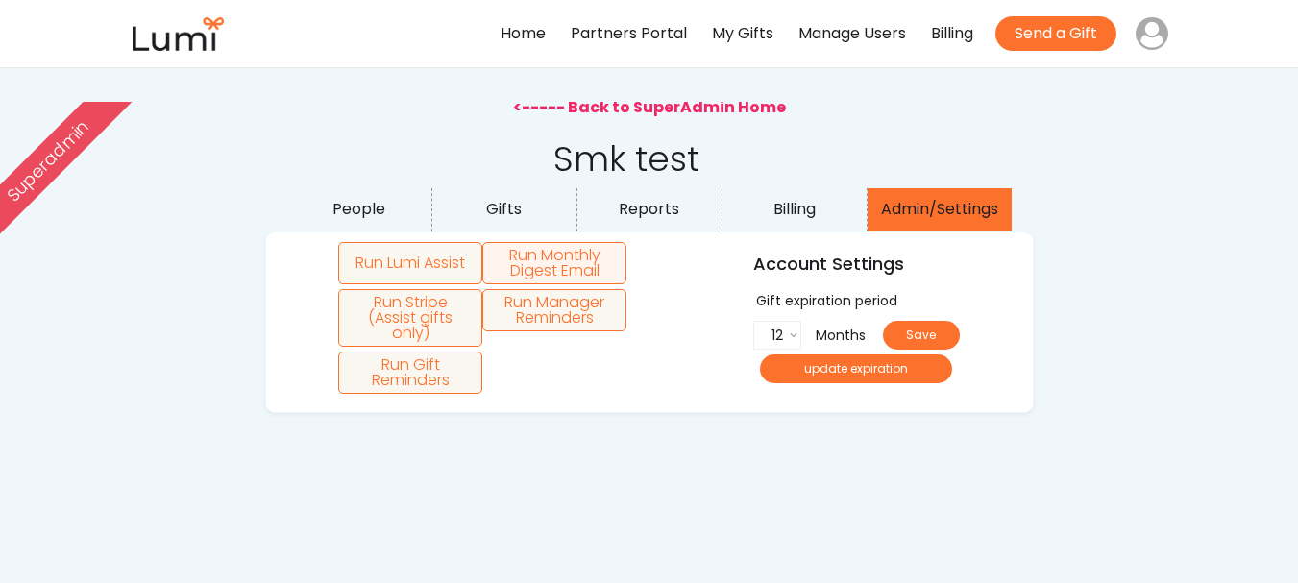
click at [542, 279] on button "Run Monthly Digest Email" at bounding box center [554, 263] width 144 height 42
click at [440, 319] on button "Run Stripe (Assist gifts only)" at bounding box center [410, 318] width 144 height 58
click at [583, 331] on button "Run Manager Reminders" at bounding box center [554, 310] width 144 height 42
click at [682, 103] on div "<----- Back to SuperAdmin Home" at bounding box center [649, 107] width 273 height 21
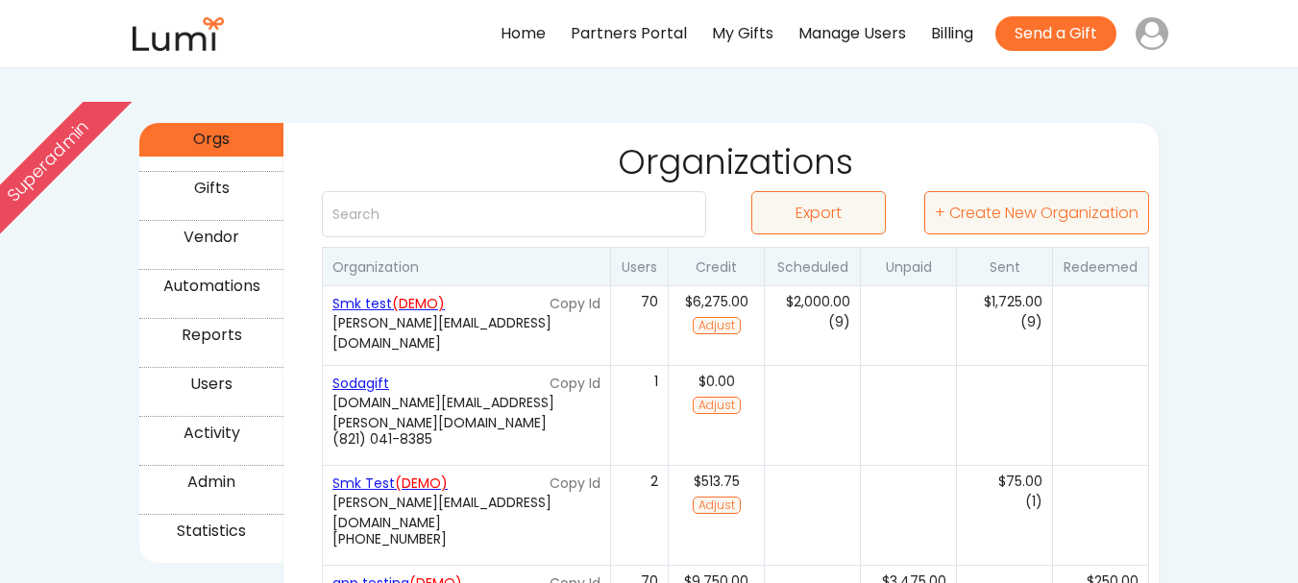
scroll to position [288, 0]
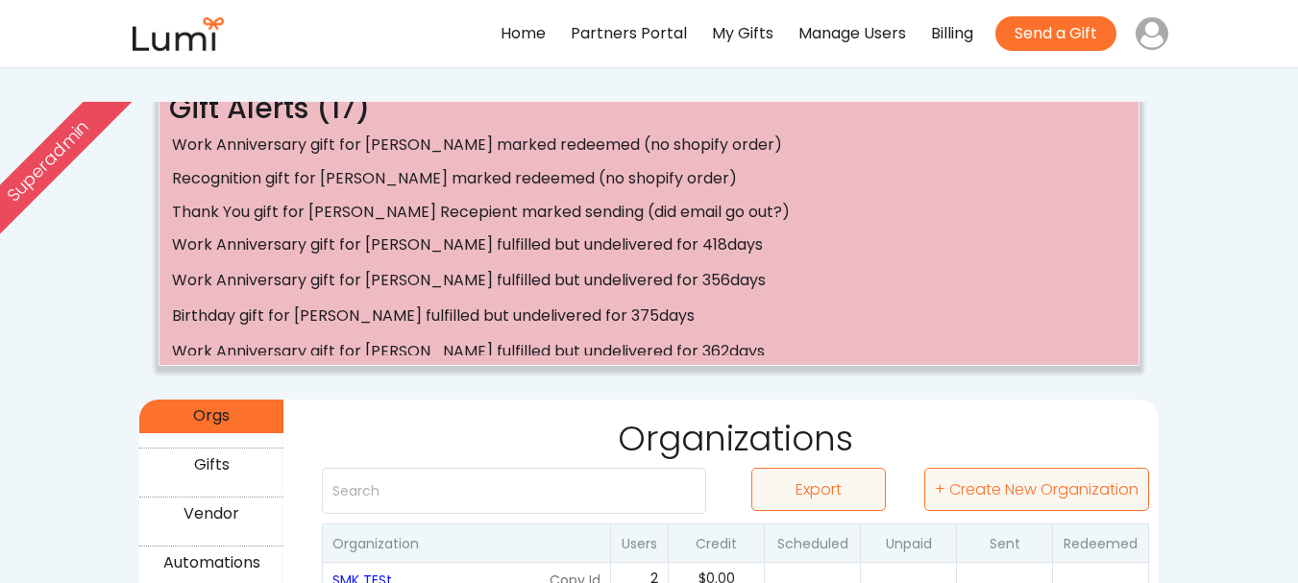
scroll to position [384, 0]
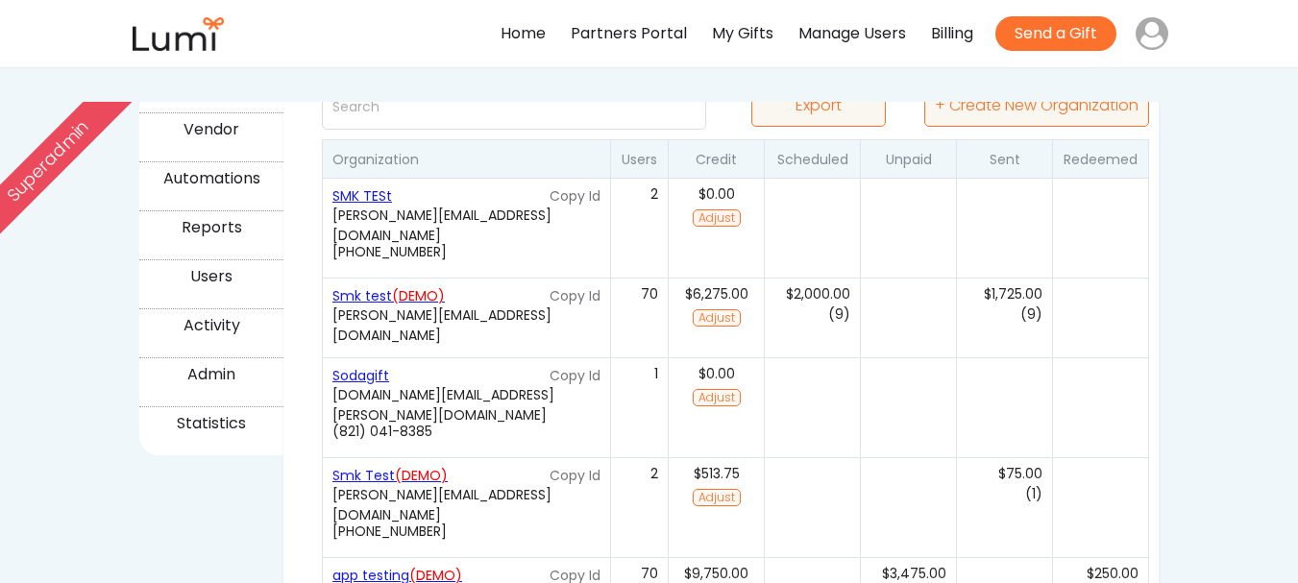
click at [728, 221] on button "Adjust" at bounding box center [717, 218] width 48 height 17
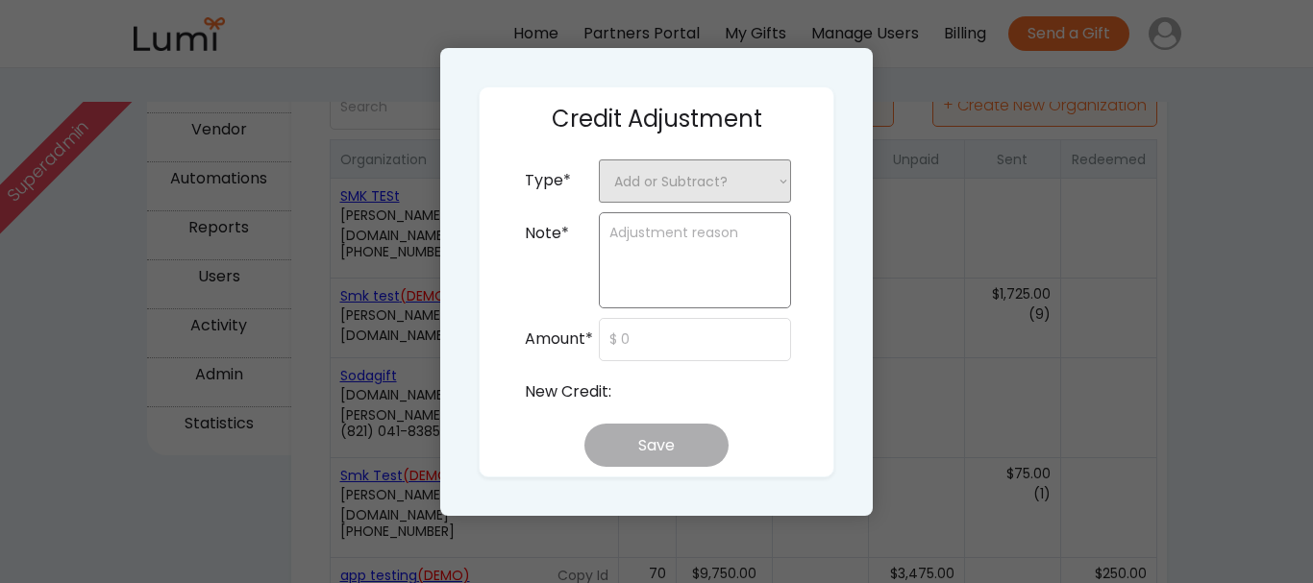
click at [741, 185] on select "Add or Subtract? + Add Credit - Subtract Credit" at bounding box center [695, 181] width 192 height 43
select select ""__add_credit""
click at [599, 160] on select "Add or Subtract? + Add Credit - Subtract Credit" at bounding box center [695, 181] width 192 height 43
click at [673, 257] on textarea at bounding box center [695, 260] width 192 height 96
type textarea "a"
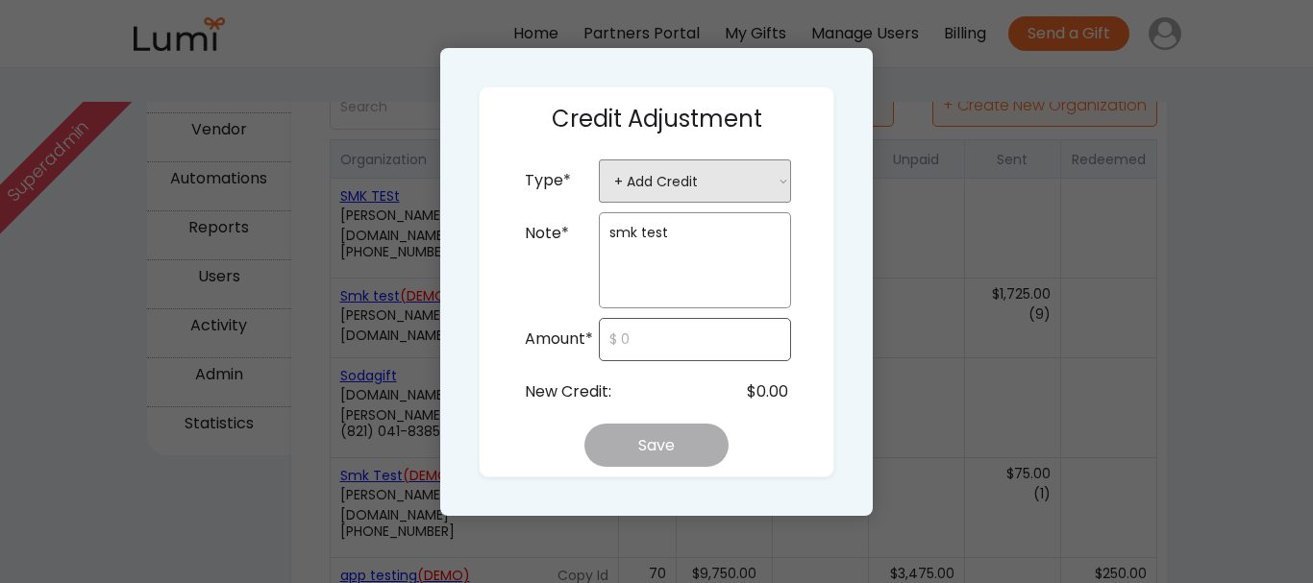
type textarea "smk test"
click at [750, 337] on input "input" at bounding box center [695, 339] width 192 height 43
type input "$550"
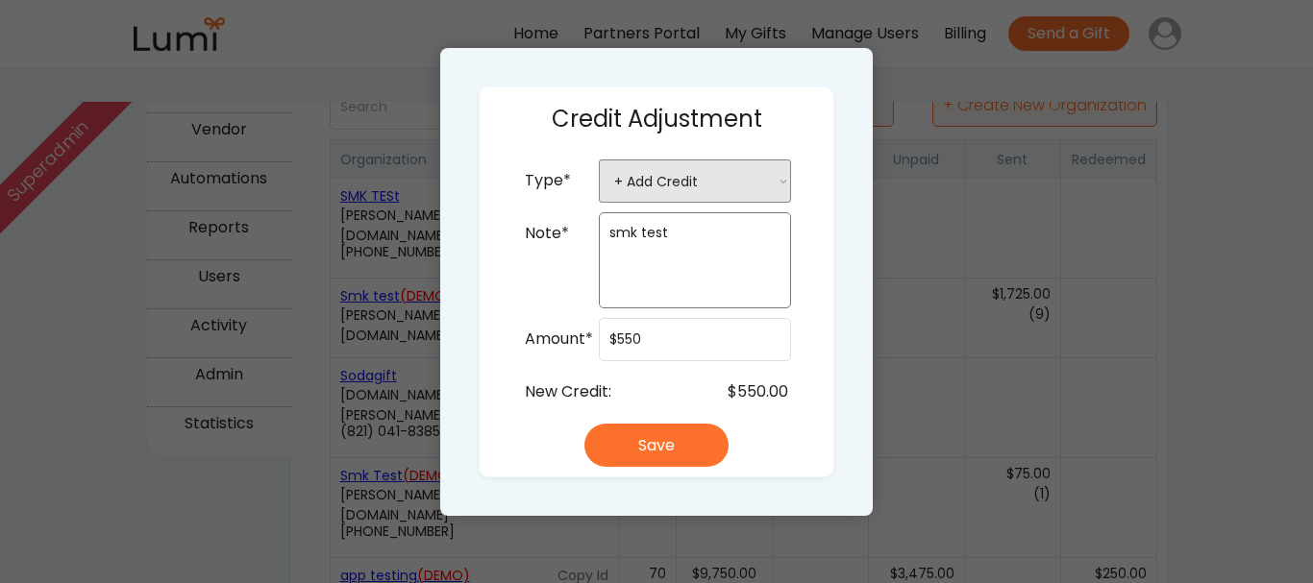
click at [825, 344] on div "Credit Adjustment Type* Add or Subtract? + Add Credit - Subtract Credit Note* s…" at bounding box center [657, 281] width 356 height 391
click at [695, 446] on button "Save" at bounding box center [656, 445] width 144 height 43
select select ""PLACEHOLDER_1427118222253""
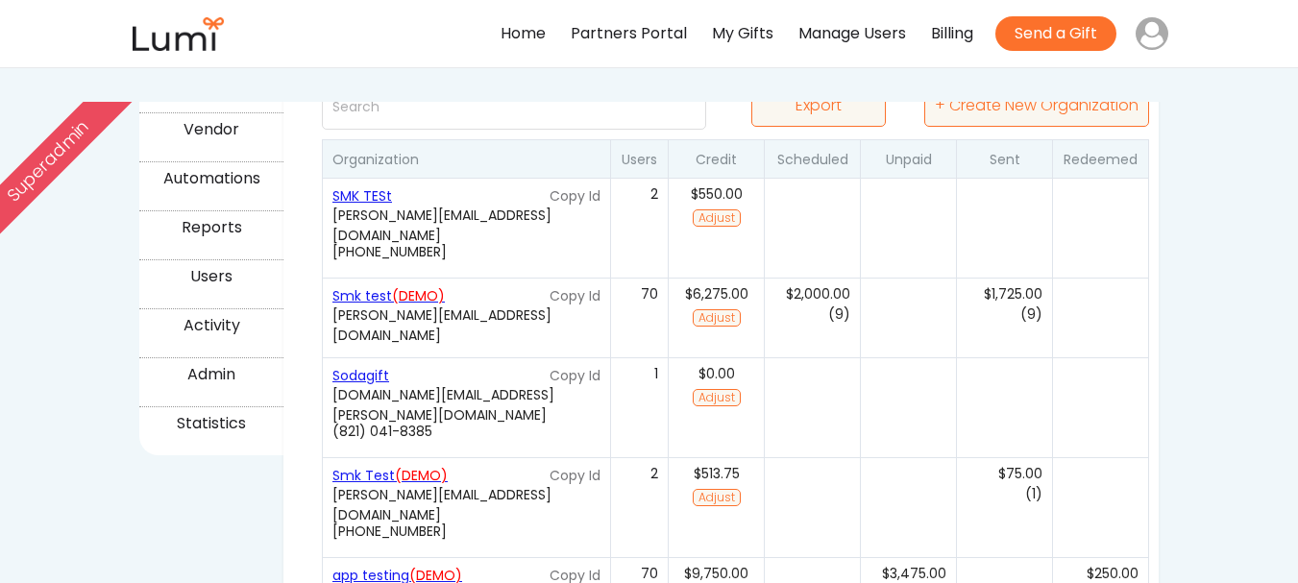
click at [849, 206] on div "(0)" at bounding box center [812, 228] width 96 height 100
select select "false"
select select "true"
select select ""no""
select select "false"
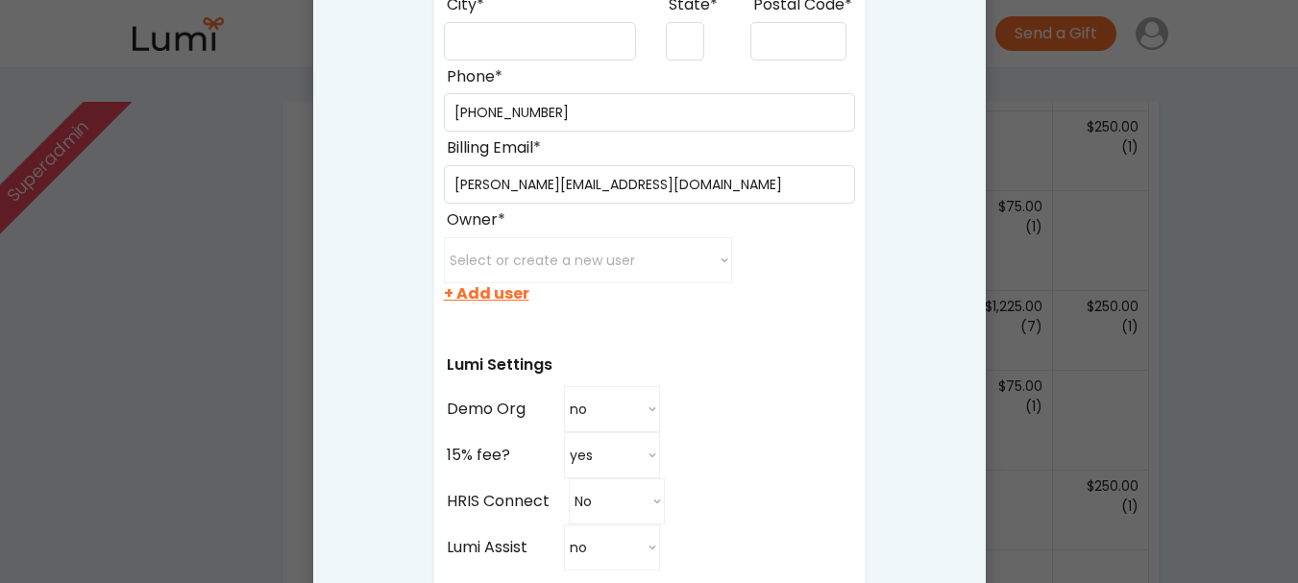
scroll to position [865, 0]
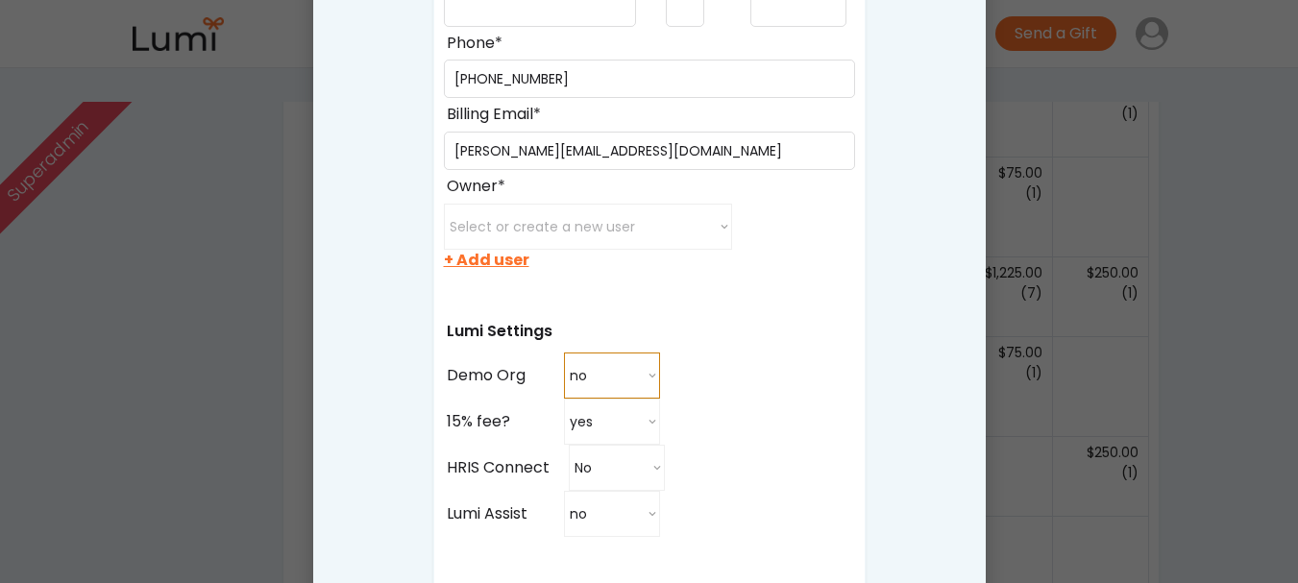
click at [635, 372] on select "no yes no" at bounding box center [612, 376] width 96 height 46
select select "true"
click at [564, 353] on select "no yes no" at bounding box center [612, 376] width 96 height 46
click at [752, 375] on div "Name* Billing Information Street Address* Apt/Suite/etc City* State* Postal Cod…" at bounding box center [649, 326] width 432 height 1323
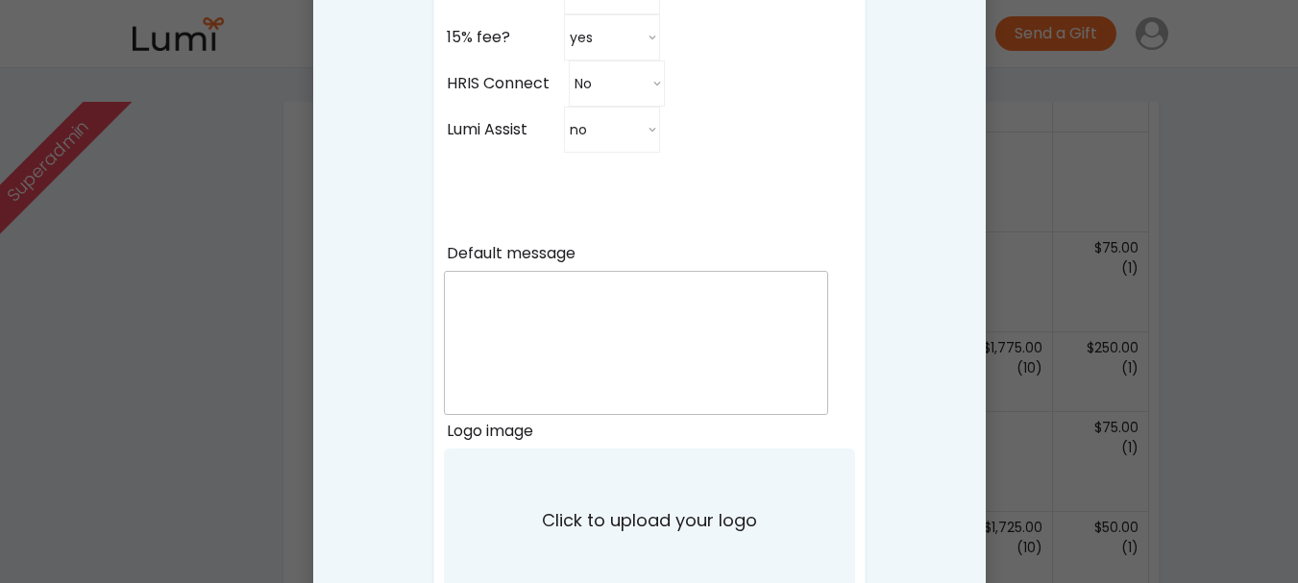
click at [1222, 166] on div at bounding box center [649, 291] width 1298 height 583
select select ""PLACEHOLDER_1427118222253""
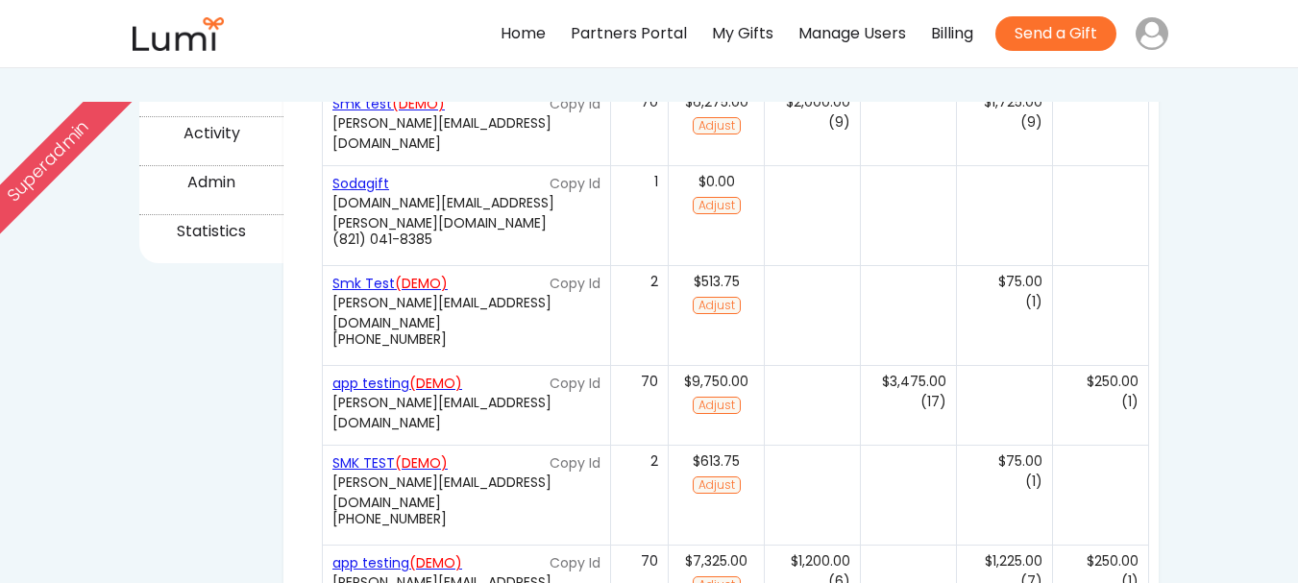
scroll to position [288, 0]
